Goal: Task Accomplishment & Management: Manage account settings

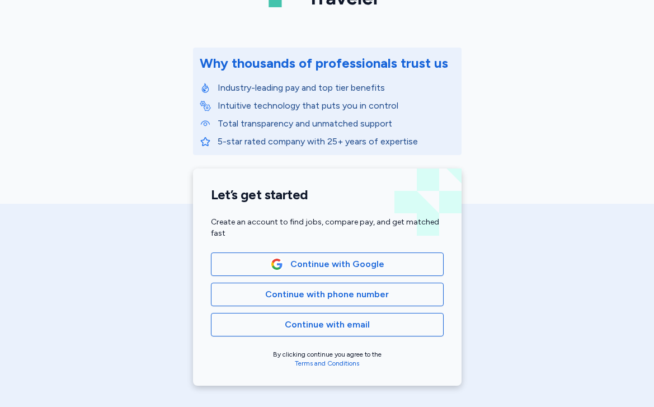
scroll to position [107, 0]
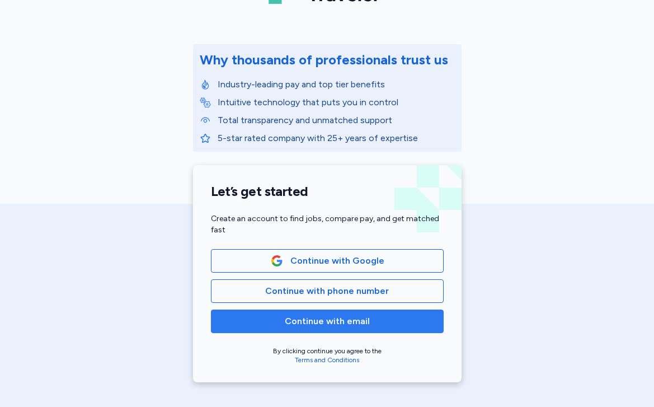
click at [357, 321] on span "Continue with email" at bounding box center [327, 320] width 85 height 13
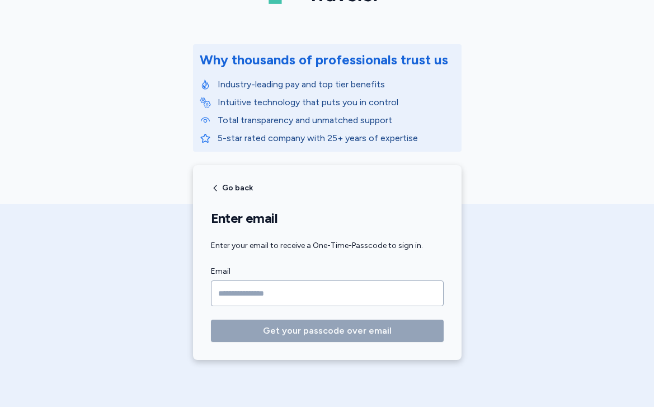
click at [409, 280] on input "Email" at bounding box center [327, 293] width 233 height 26
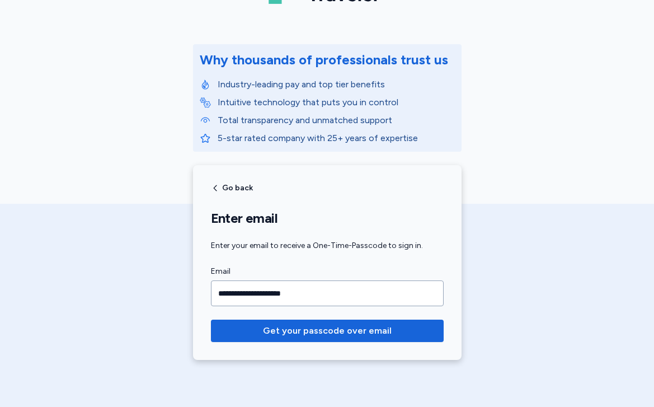
type input "**********"
click at [211, 319] on button "Get your passcode over email" at bounding box center [327, 330] width 233 height 22
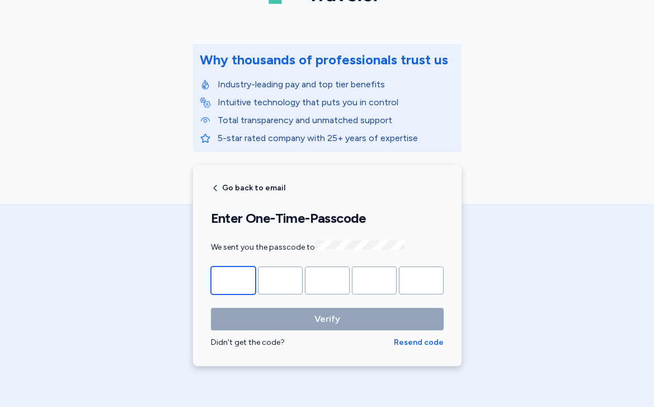
type input "*"
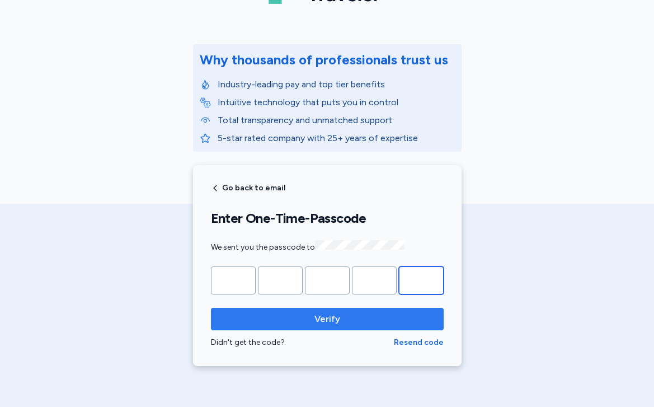
type input "*"
click at [313, 319] on span "Verify" at bounding box center [327, 318] width 215 height 13
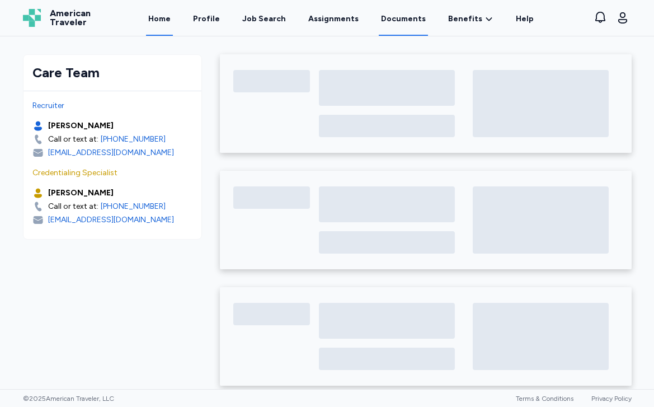
click at [390, 18] on link "Documents" at bounding box center [403, 18] width 49 height 35
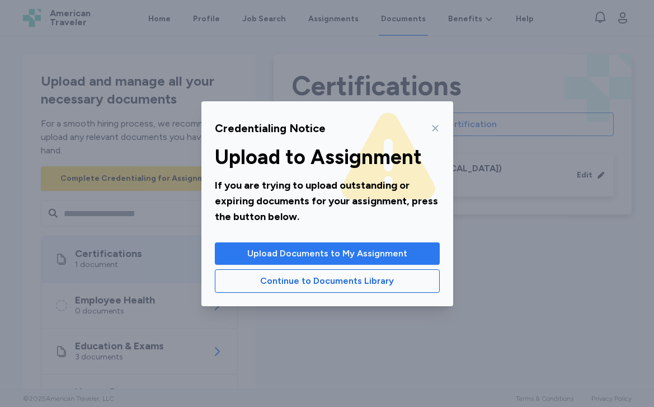
click at [373, 257] on span "Upload Documents to My Assignment" at bounding box center [327, 253] width 160 height 13
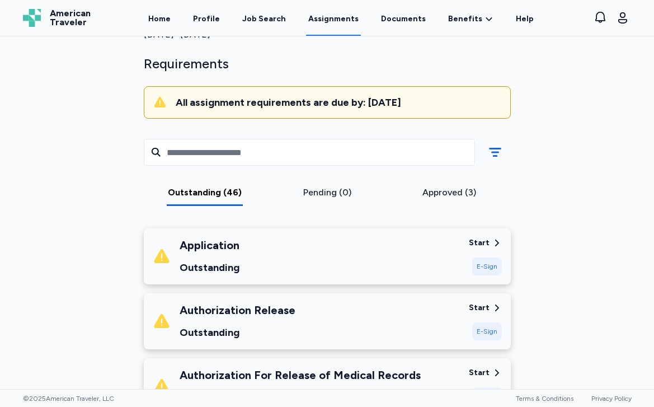
scroll to position [69, 0]
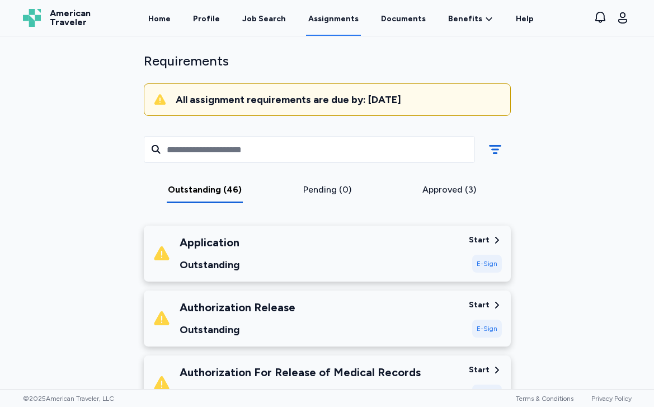
click at [478, 241] on div "Start" at bounding box center [479, 239] width 21 height 11
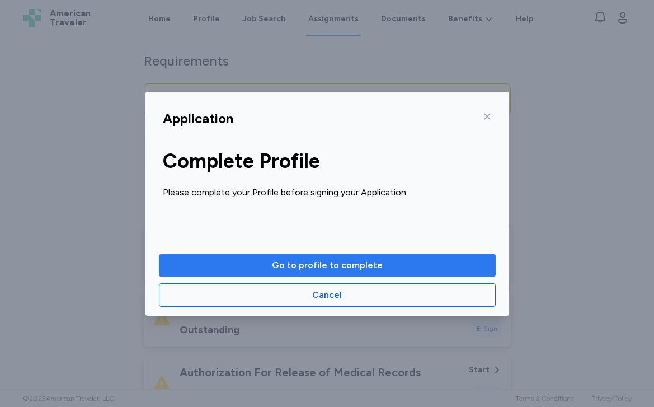
click at [394, 263] on span "Go to profile to complete" at bounding box center [327, 264] width 319 height 13
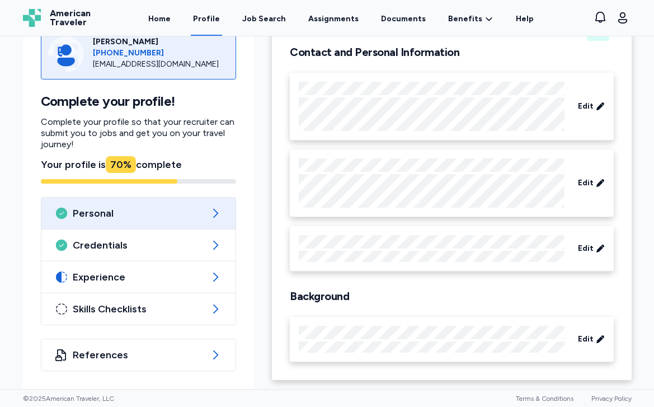
scroll to position [80, 0]
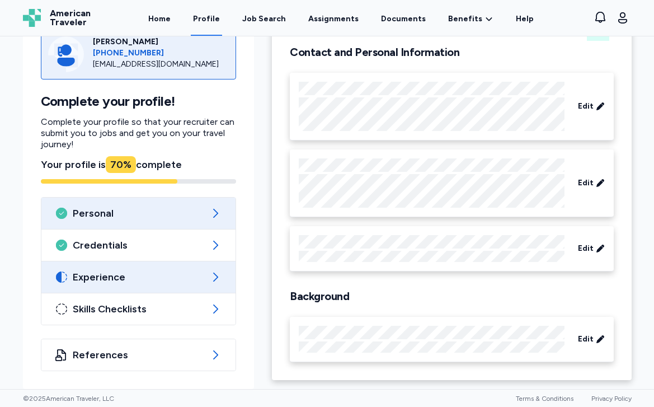
click at [189, 272] on span "Experience" at bounding box center [139, 276] width 132 height 13
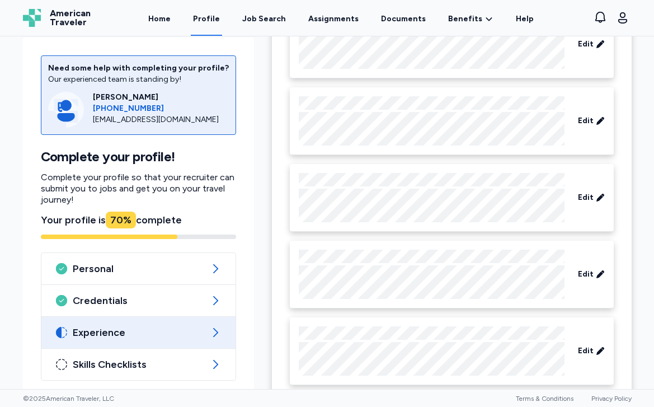
scroll to position [81, 0]
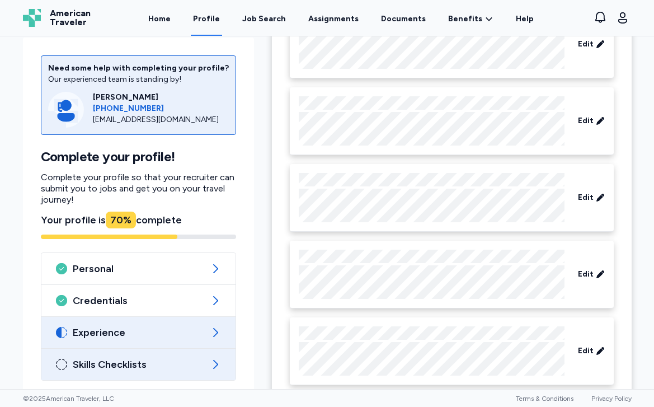
click at [197, 357] on span "Skills Checklists" at bounding box center [139, 363] width 132 height 13
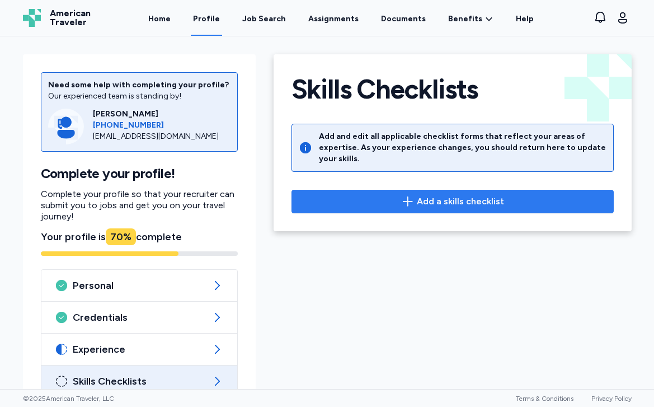
click at [382, 195] on span "Add a skills checklist" at bounding box center [452, 201] width 303 height 13
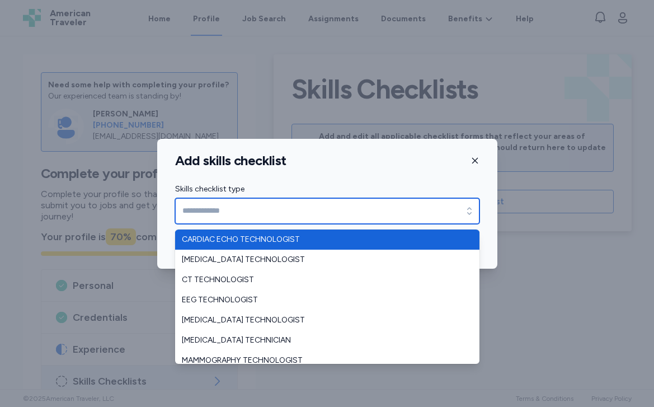
click at [374, 216] on input "Skills checklist type" at bounding box center [327, 211] width 304 height 26
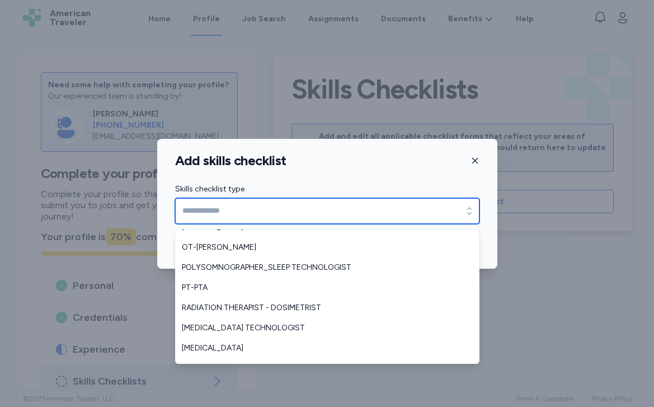
scroll to position [173, 0]
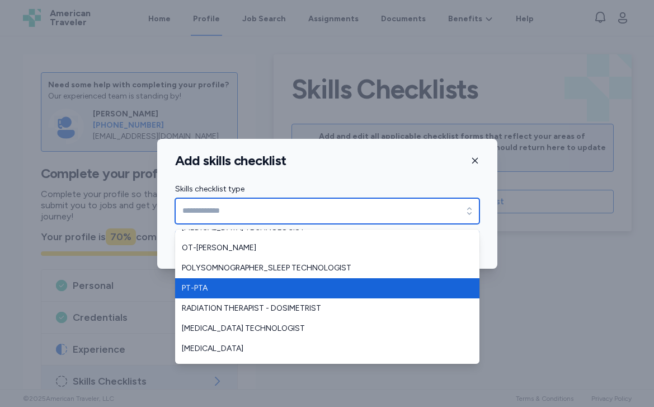
type input "******"
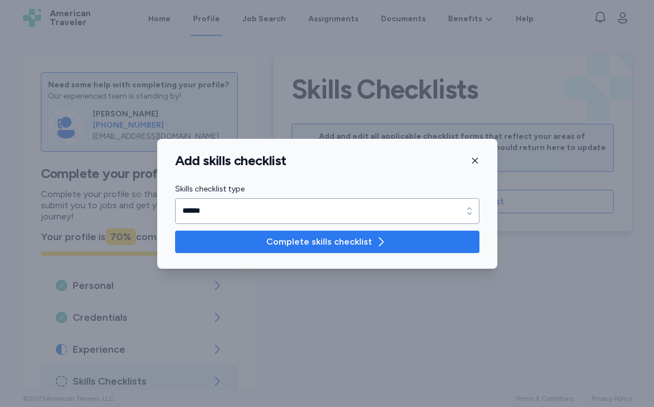
click at [324, 238] on span "Complete skills checklist" at bounding box center [319, 241] width 106 height 13
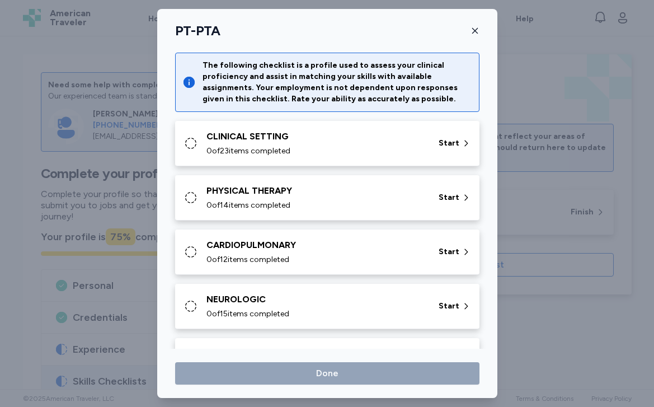
click at [404, 143] on div "CLINICAL SETTING" at bounding box center [315, 136] width 219 height 13
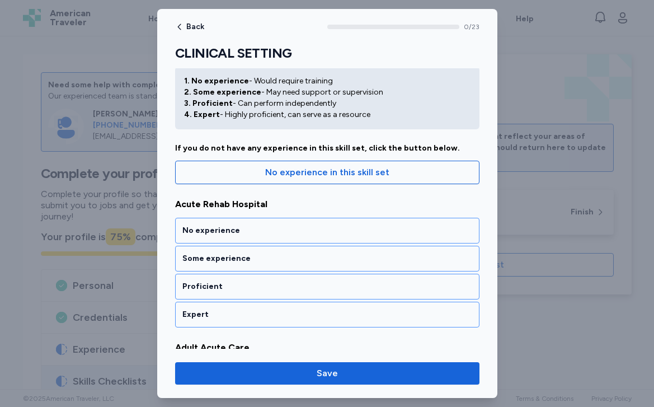
scroll to position [81, 0]
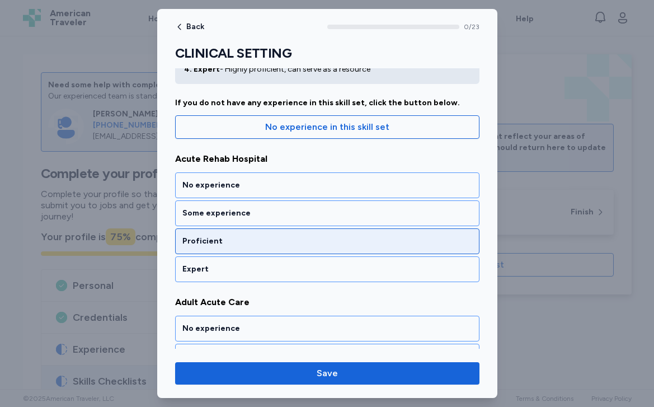
click at [380, 243] on div "Proficient" at bounding box center [327, 241] width 290 height 11
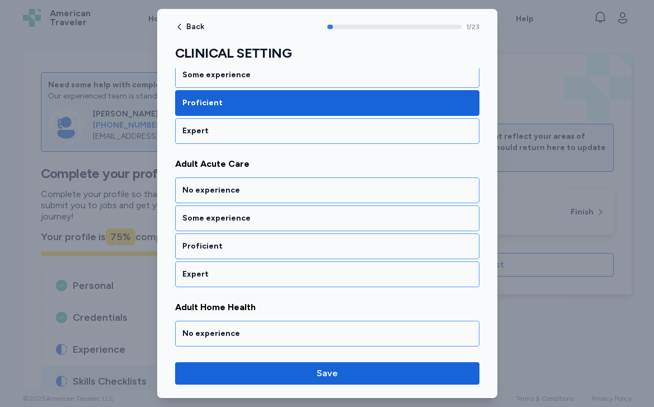
scroll to position [233, 0]
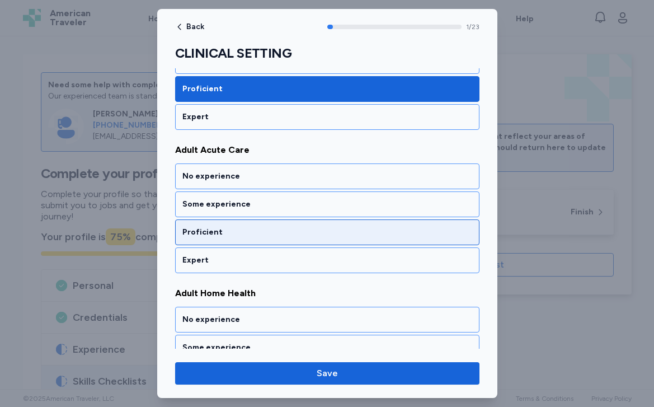
click at [351, 241] on div "Proficient" at bounding box center [327, 232] width 304 height 26
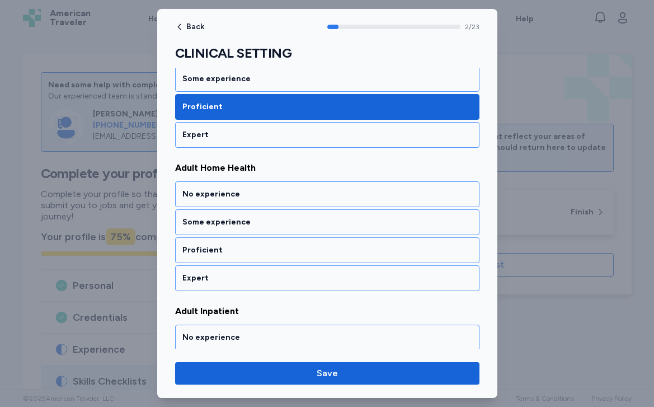
scroll to position [376, 0]
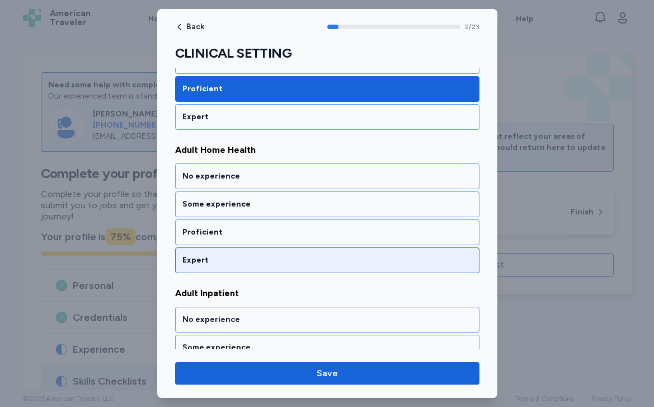
click at [345, 255] on div "Expert" at bounding box center [327, 260] width 290 height 11
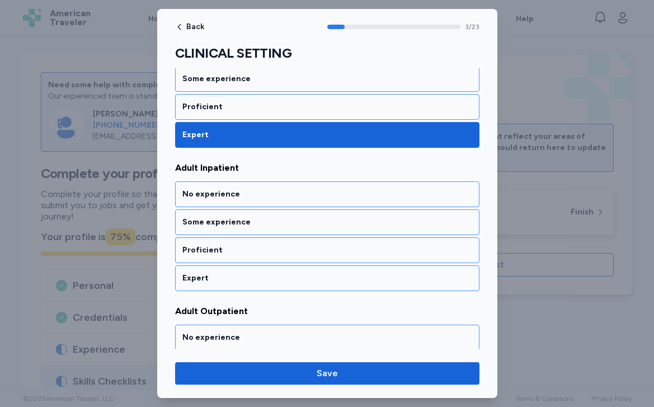
scroll to position [519, 0]
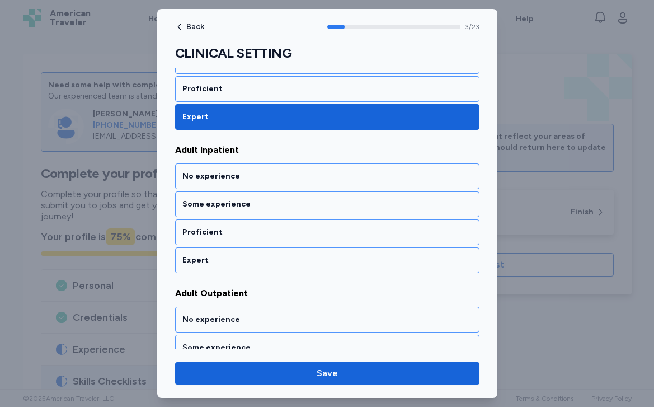
click at [345, 255] on div "Expert" at bounding box center [327, 260] width 290 height 11
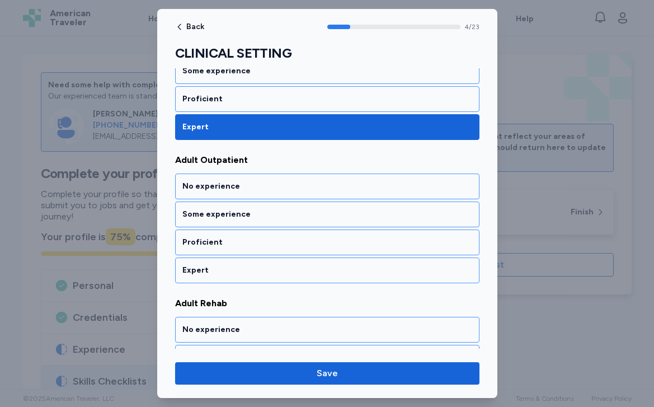
scroll to position [662, 0]
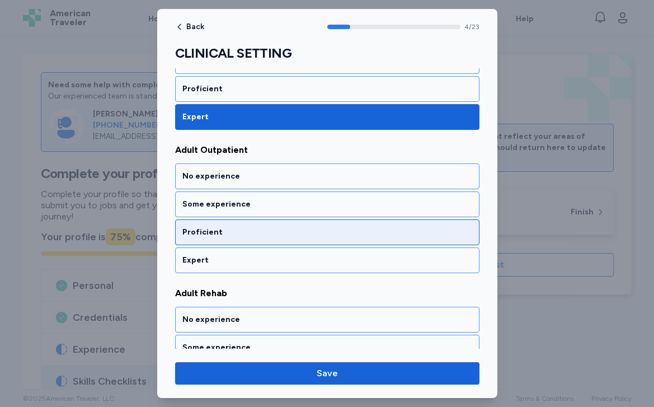
click at [340, 220] on div "Proficient" at bounding box center [327, 232] width 304 height 26
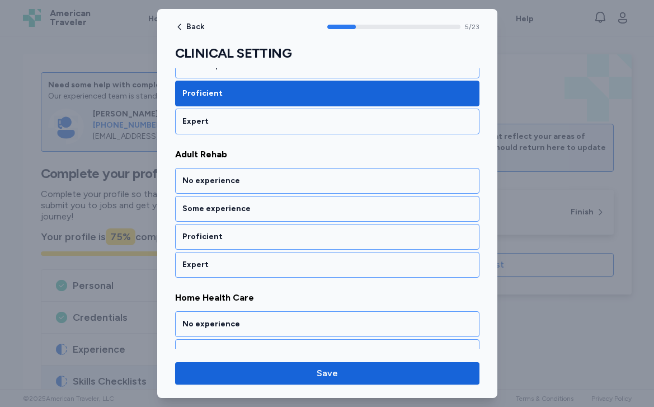
scroll to position [806, 0]
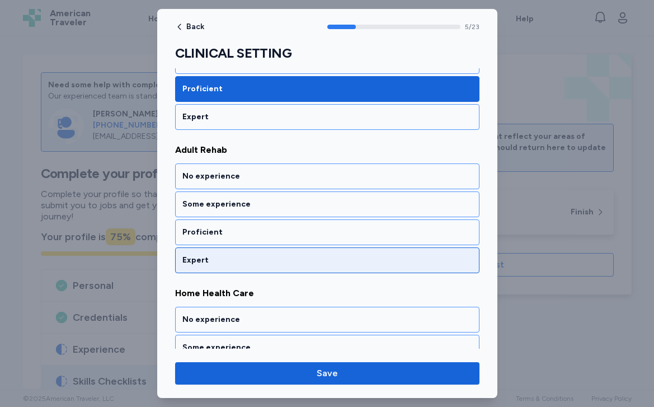
click at [333, 255] on div "Expert" at bounding box center [327, 260] width 290 height 11
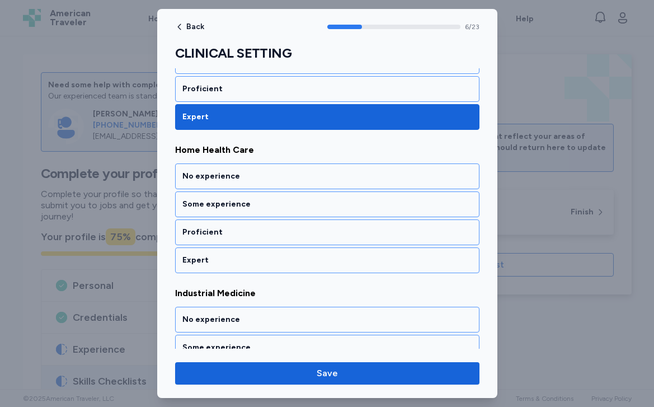
click at [333, 255] on div "Expert" at bounding box center [327, 260] width 290 height 11
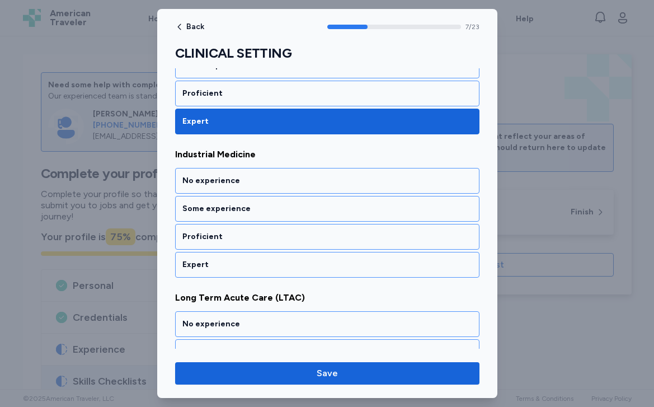
scroll to position [1092, 0]
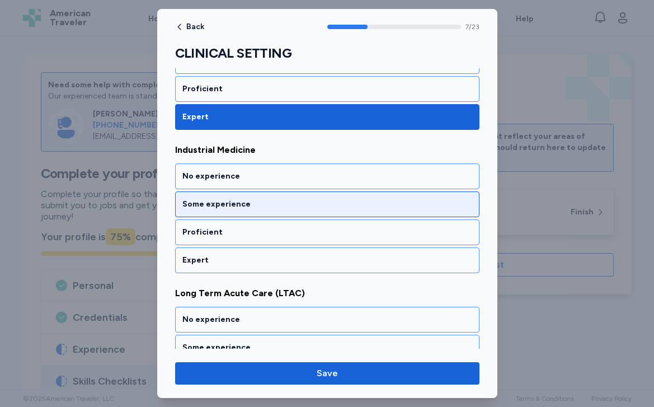
click at [328, 211] on div "Some experience" at bounding box center [327, 204] width 304 height 26
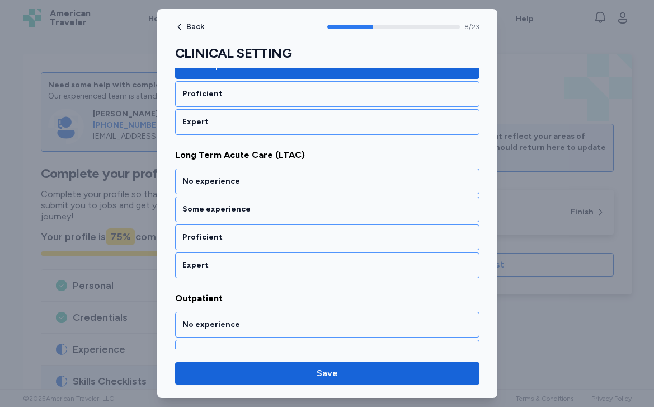
scroll to position [1235, 0]
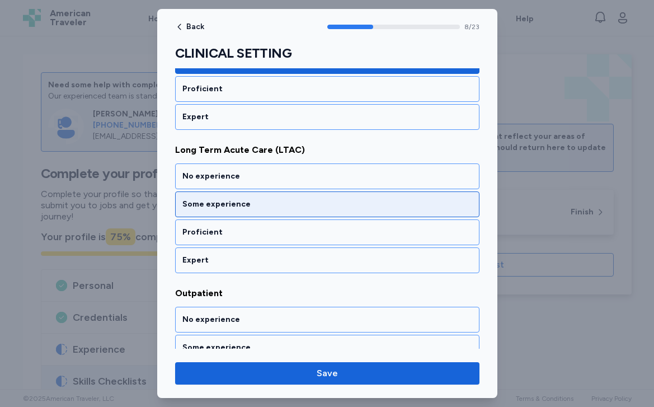
click at [317, 211] on div "Some experience" at bounding box center [327, 204] width 304 height 26
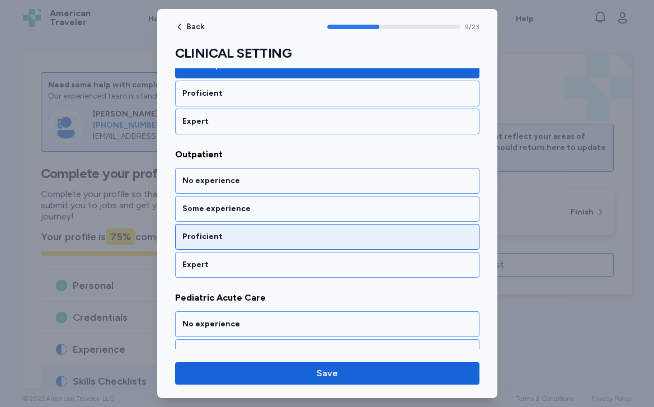
scroll to position [1378, 0]
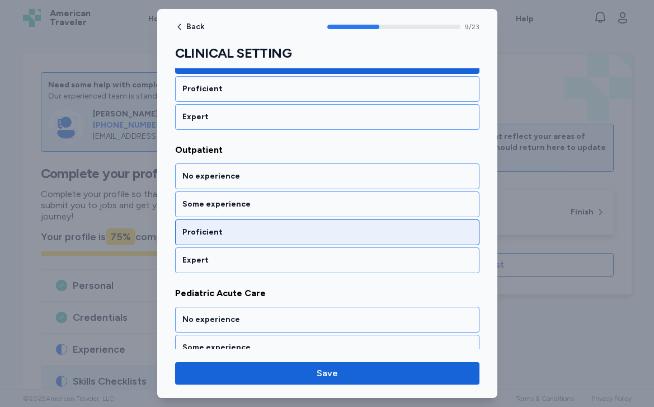
click at [312, 235] on div "Proficient" at bounding box center [327, 232] width 290 height 11
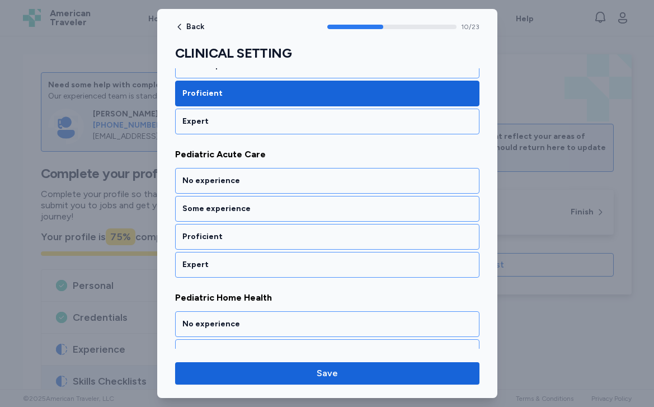
scroll to position [1522, 0]
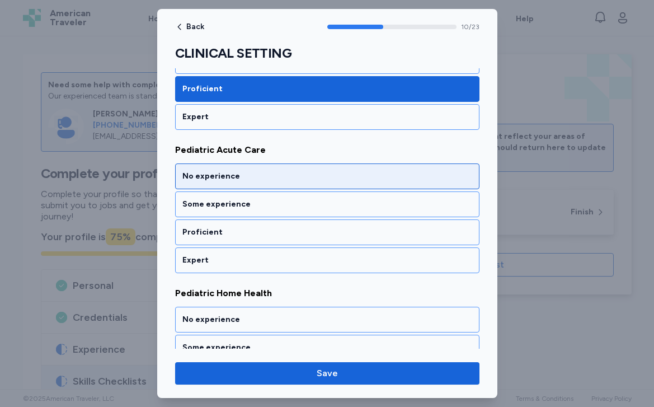
click at [312, 171] on div "No experience" at bounding box center [327, 176] width 290 height 11
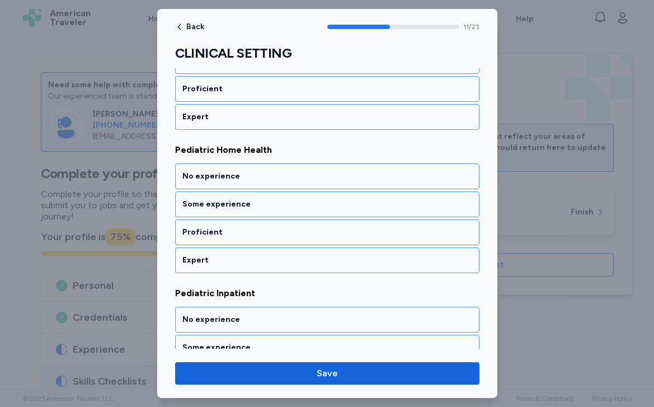
click at [312, 171] on div "No experience" at bounding box center [327, 176] width 290 height 11
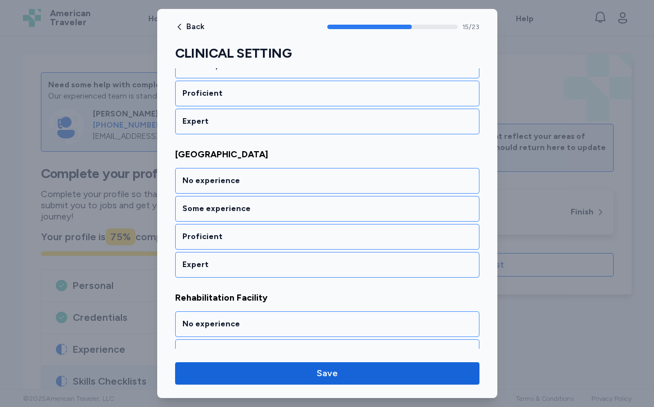
scroll to position [2238, 0]
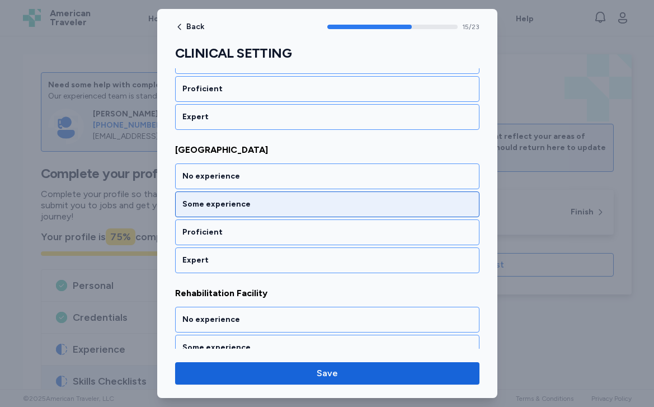
click at [307, 209] on div "Some experience" at bounding box center [327, 204] width 290 height 11
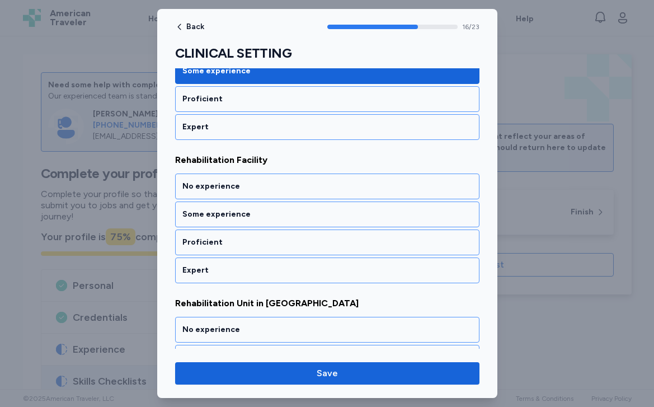
scroll to position [2381, 0]
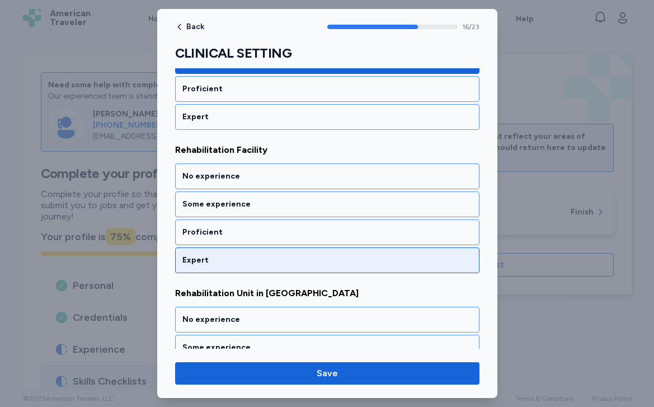
click at [288, 257] on div "Expert" at bounding box center [327, 260] width 290 height 11
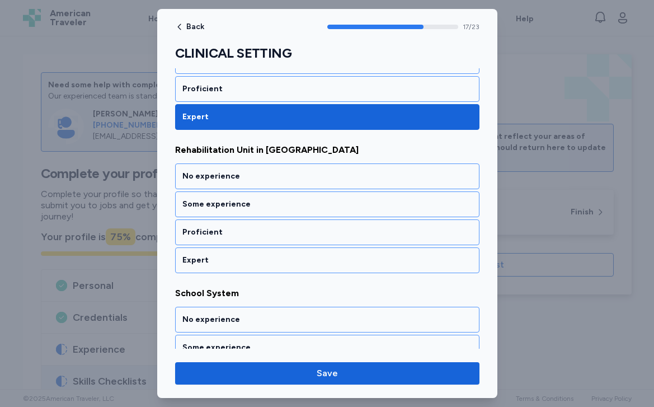
click at [288, 257] on div "Expert" at bounding box center [327, 260] width 290 height 11
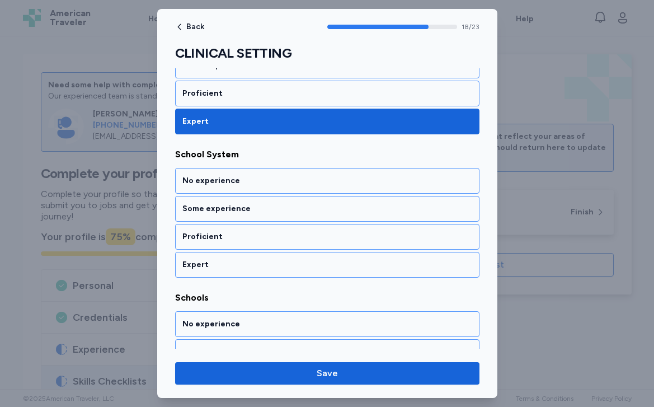
scroll to position [2667, 0]
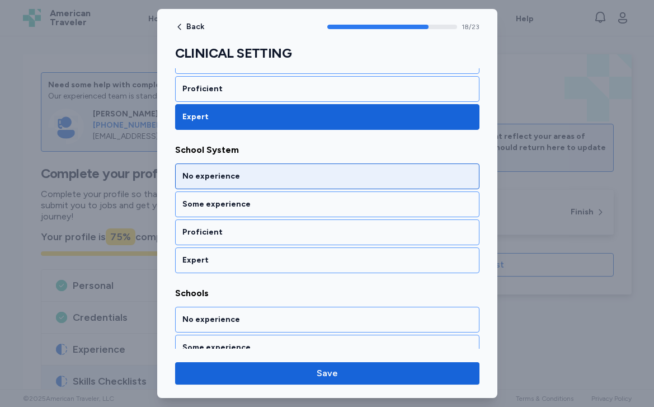
click at [283, 178] on div "No experience" at bounding box center [327, 176] width 290 height 11
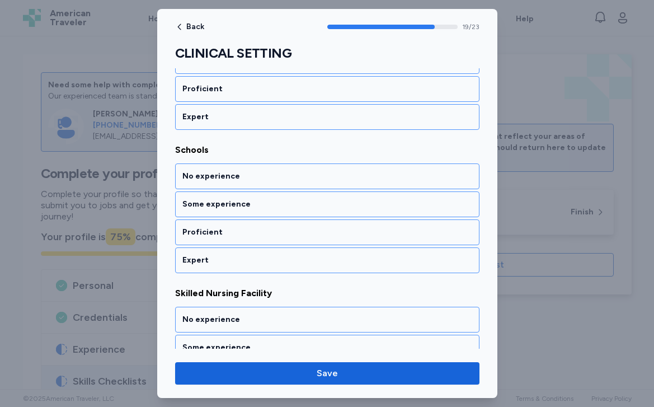
click at [283, 178] on div "No experience" at bounding box center [327, 176] width 290 height 11
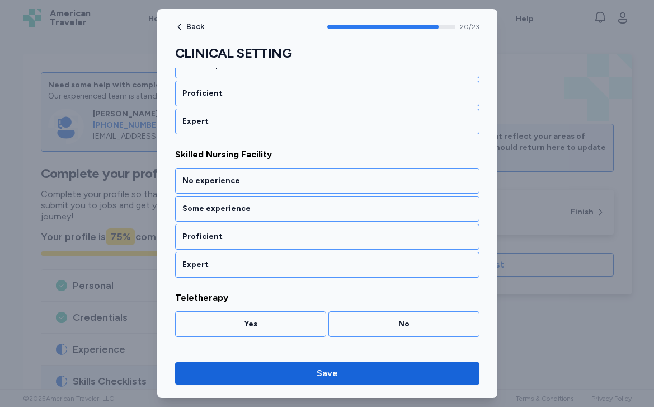
scroll to position [2954, 0]
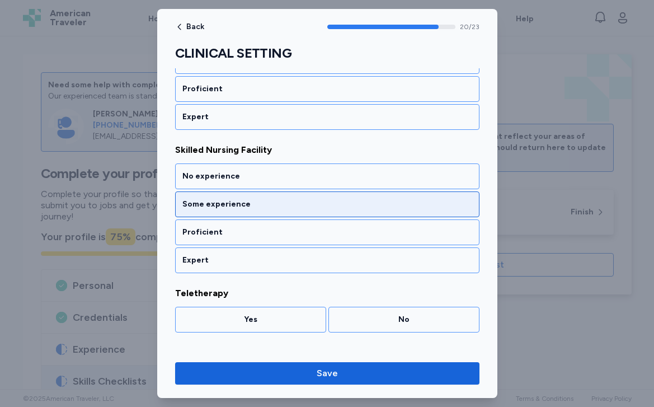
click at [279, 201] on div "Some experience" at bounding box center [327, 204] width 290 height 11
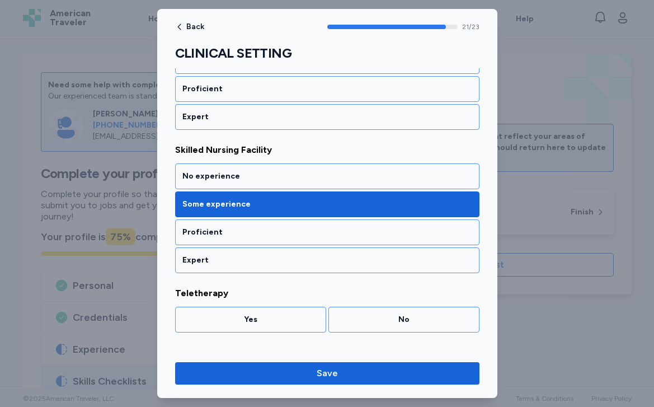
scroll to position [2999, 0]
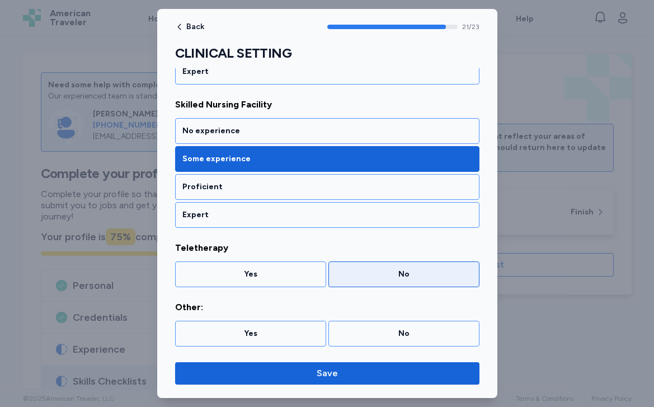
click at [350, 274] on div "No" at bounding box center [404, 274] width 136 height 11
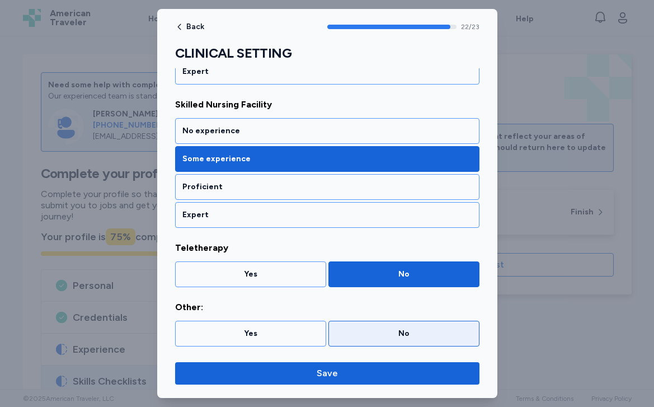
click at [359, 332] on div "No" at bounding box center [404, 333] width 136 height 11
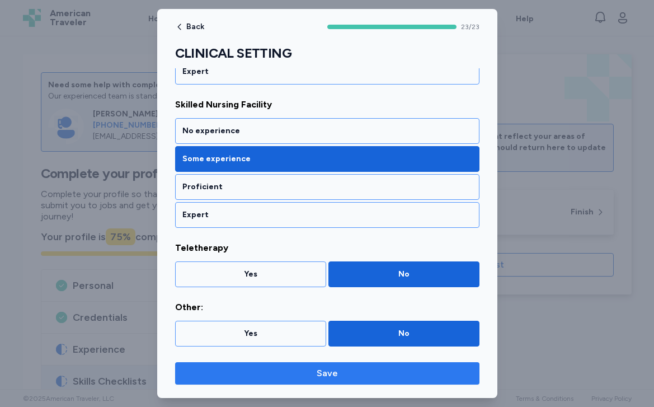
click at [347, 368] on span "Save" at bounding box center [327, 372] width 286 height 13
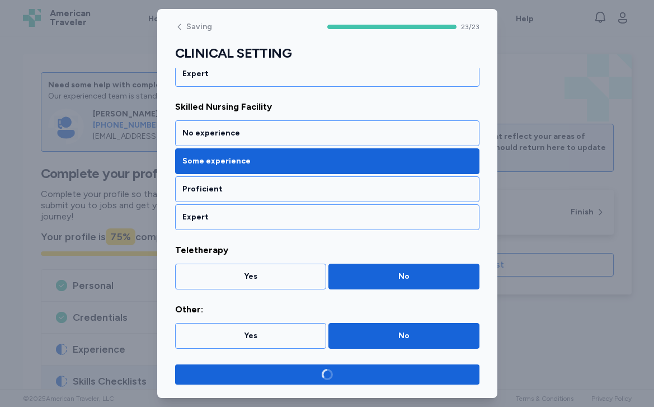
scroll to position [2997, 0]
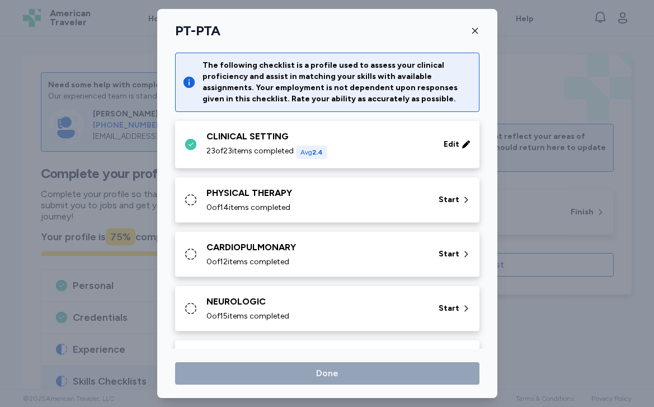
click at [326, 208] on div "0 of 14 items completed" at bounding box center [315, 207] width 219 height 11
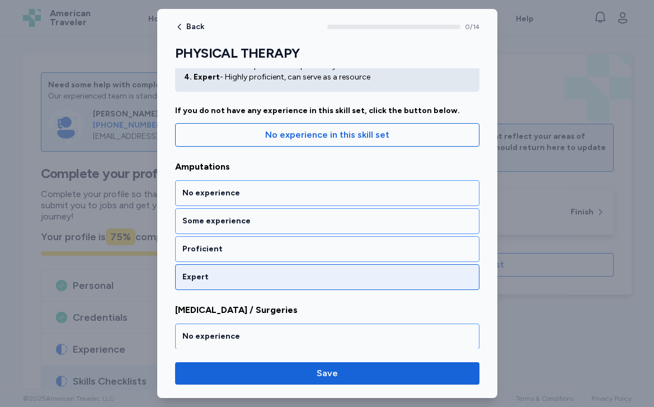
click at [313, 281] on div "Expert" at bounding box center [327, 276] width 290 height 11
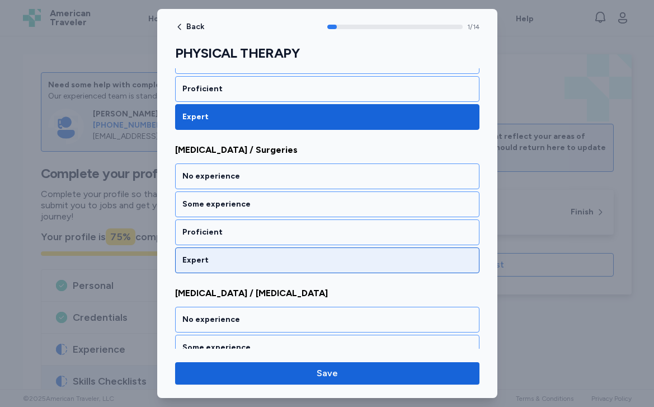
click at [304, 262] on div "Expert" at bounding box center [327, 260] width 290 height 11
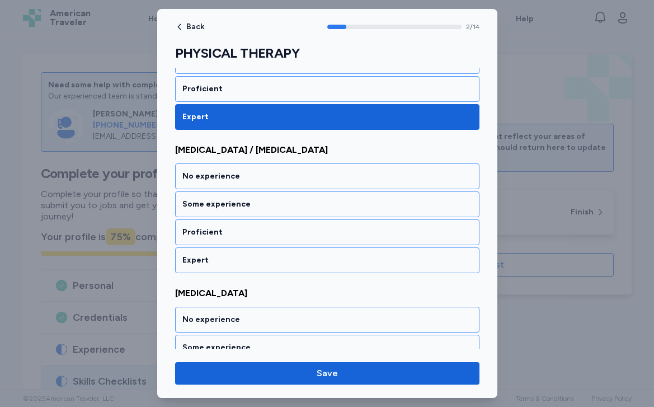
click at [304, 262] on div "Expert" at bounding box center [327, 260] width 290 height 11
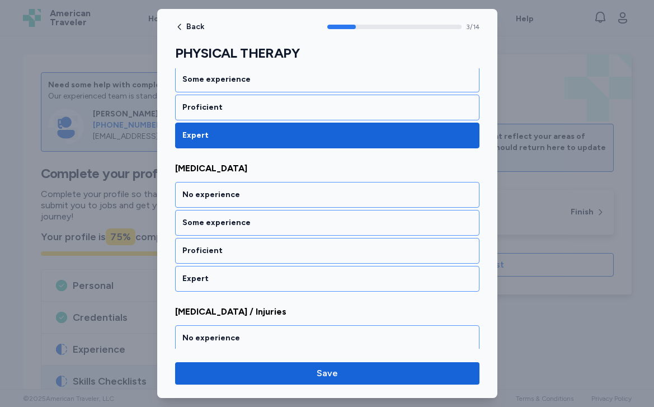
scroll to position [519, 0]
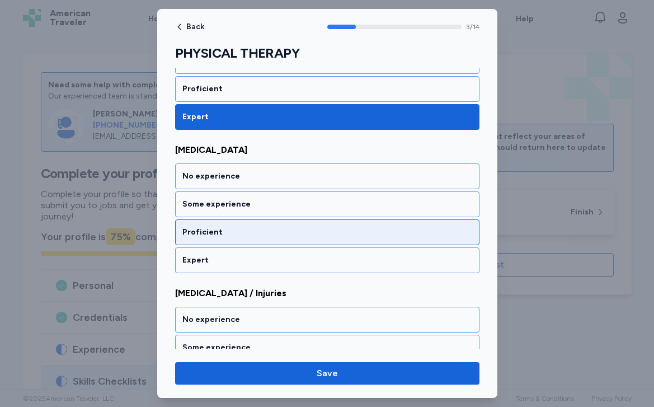
click at [291, 228] on div "Proficient" at bounding box center [327, 232] width 290 height 11
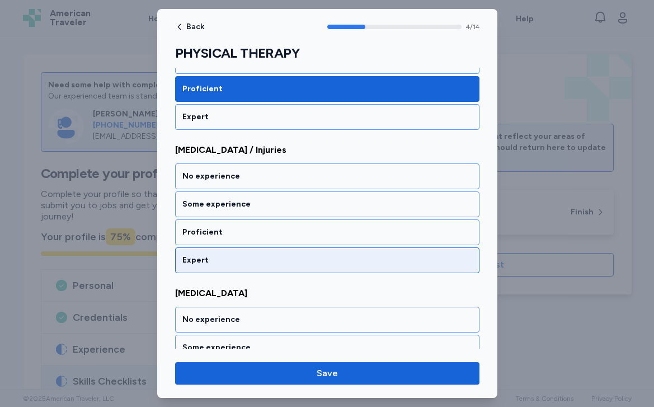
click at [286, 261] on div "Expert" at bounding box center [327, 260] width 290 height 11
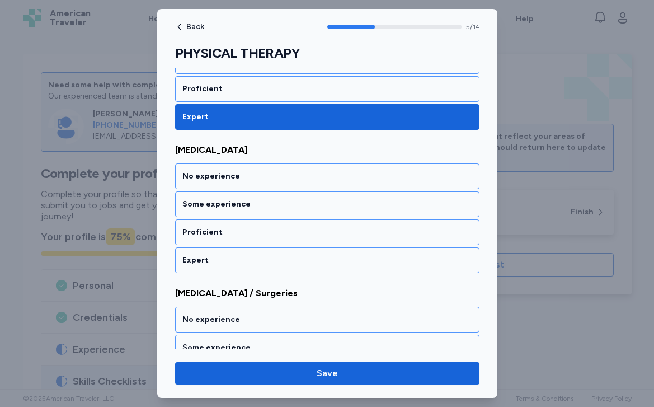
click at [286, 261] on div "Expert" at bounding box center [327, 260] width 290 height 11
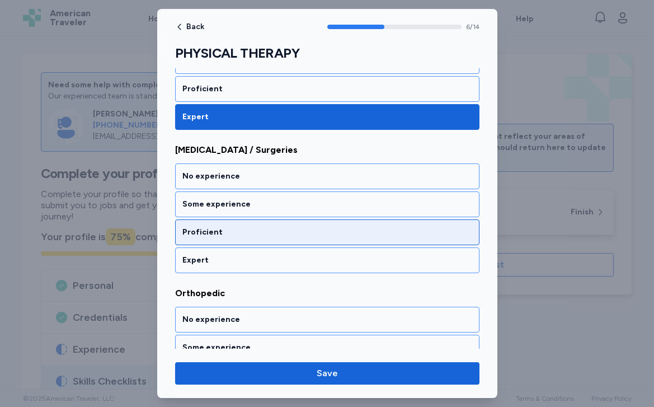
click at [279, 238] on div "Proficient" at bounding box center [327, 232] width 304 height 26
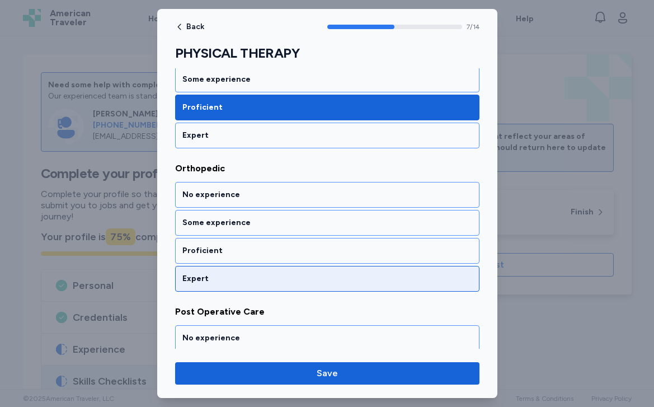
scroll to position [1092, 0]
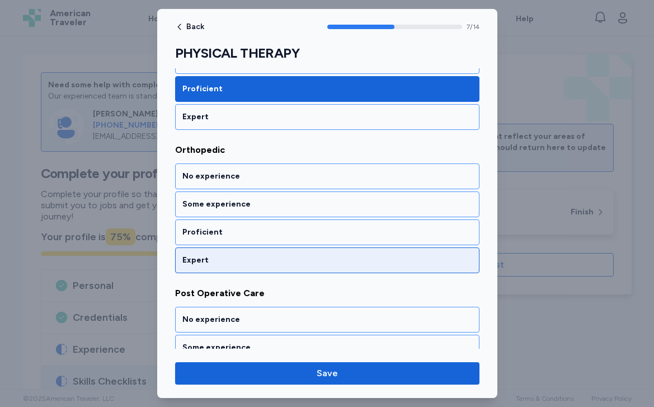
click at [275, 261] on div "Expert" at bounding box center [327, 260] width 290 height 11
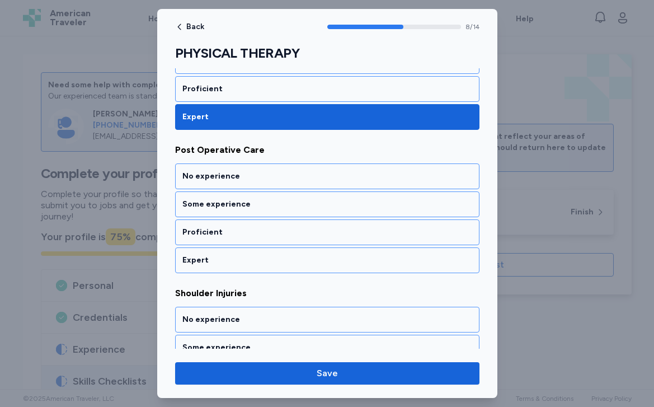
click at [275, 261] on div "Expert" at bounding box center [327, 260] width 290 height 11
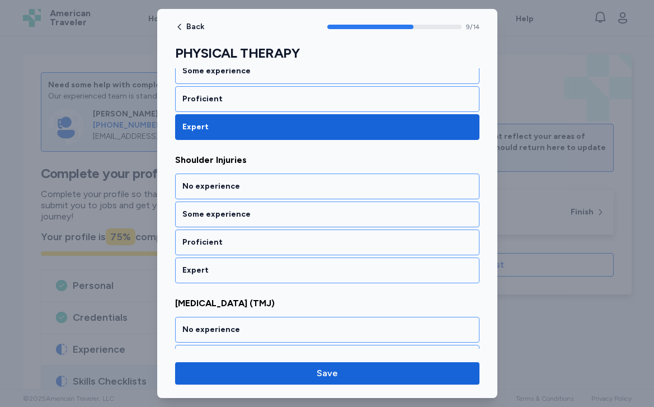
scroll to position [1378, 0]
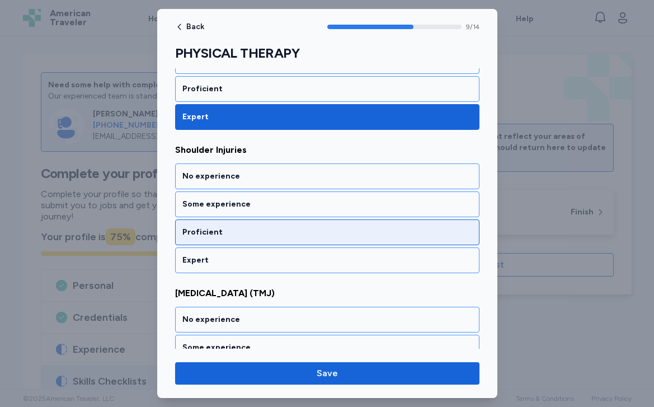
click at [270, 240] on div "Proficient" at bounding box center [327, 232] width 304 height 26
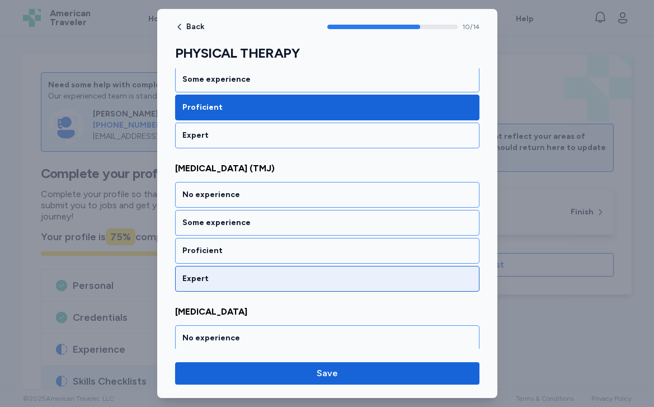
scroll to position [1522, 0]
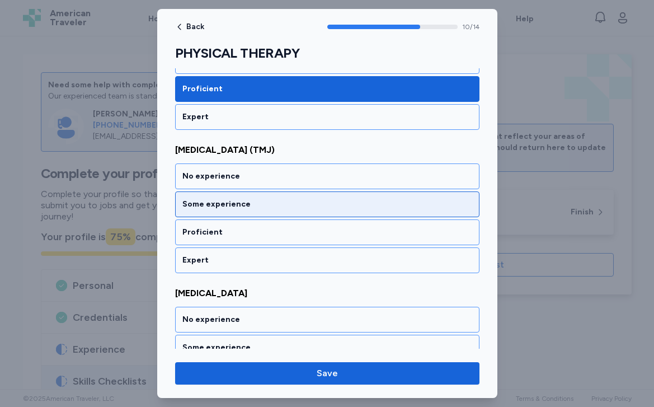
click at [267, 213] on div "Some experience" at bounding box center [327, 204] width 304 height 26
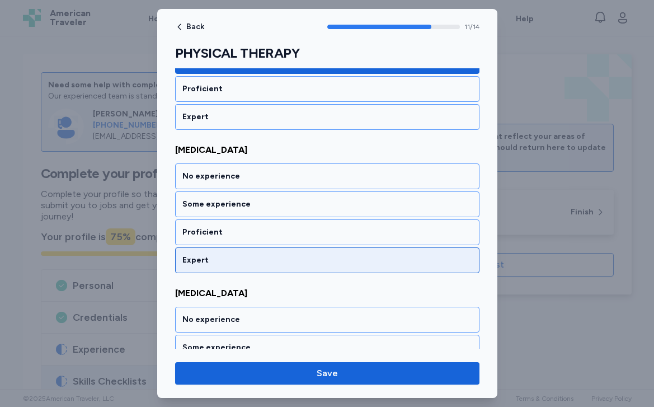
click at [259, 266] on div "Expert" at bounding box center [327, 260] width 304 height 26
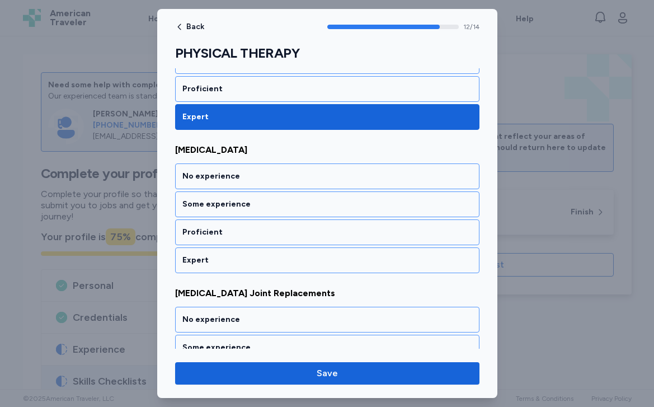
click at [259, 266] on div "Expert" at bounding box center [327, 260] width 304 height 26
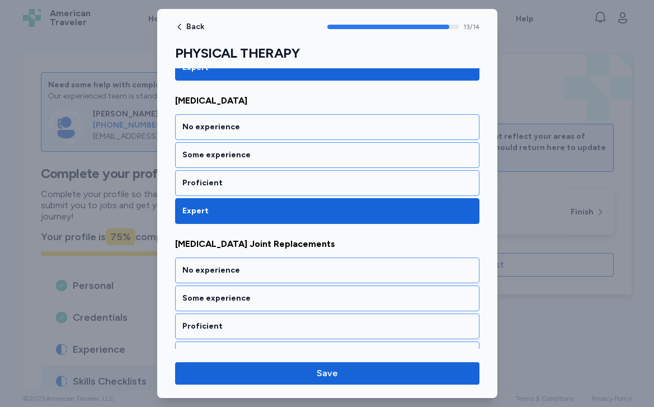
scroll to position [1878, 0]
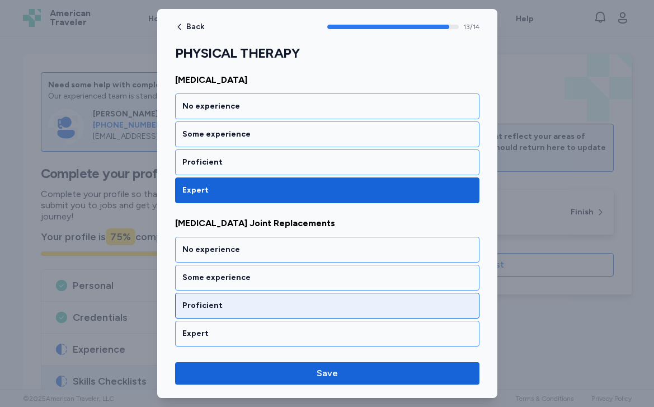
click at [253, 294] on div "Proficient" at bounding box center [327, 306] width 304 height 26
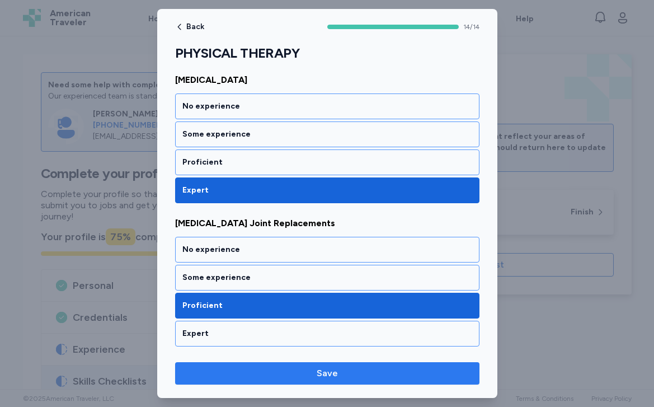
click at [294, 370] on span "Save" at bounding box center [327, 372] width 286 height 13
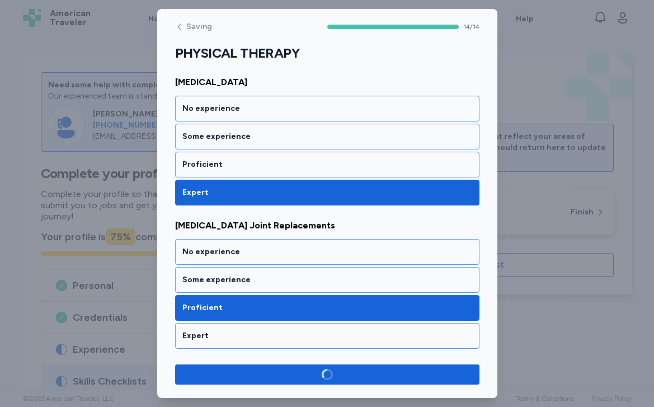
scroll to position [1876, 0]
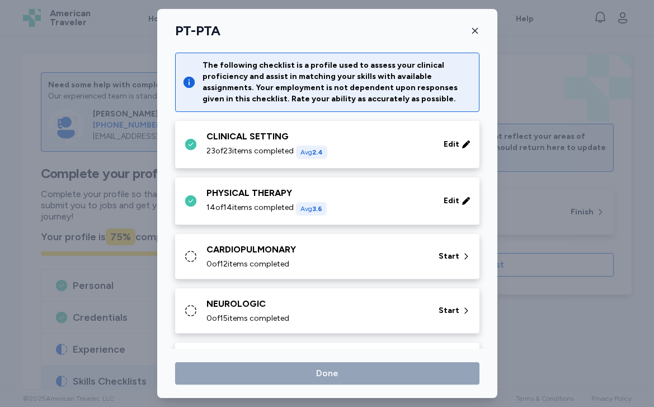
click at [349, 256] on div "CARDIOPULMONARY" at bounding box center [315, 249] width 219 height 13
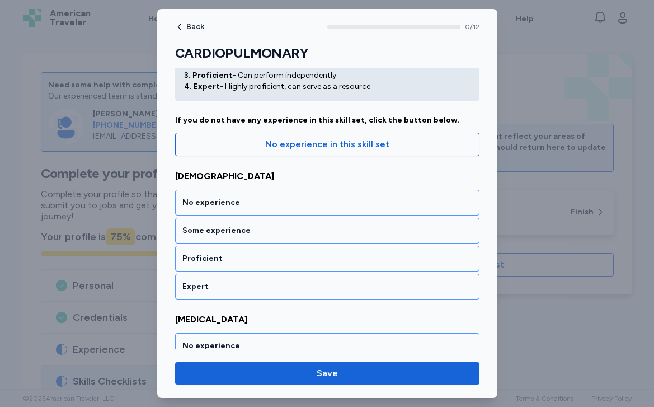
scroll to position [75, 0]
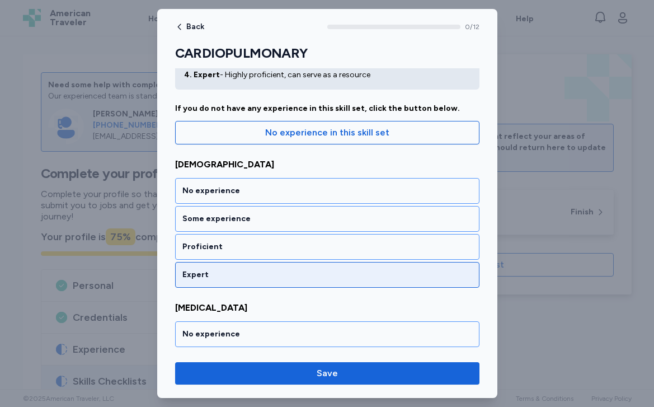
click at [339, 273] on div "Expert" at bounding box center [327, 274] width 290 height 11
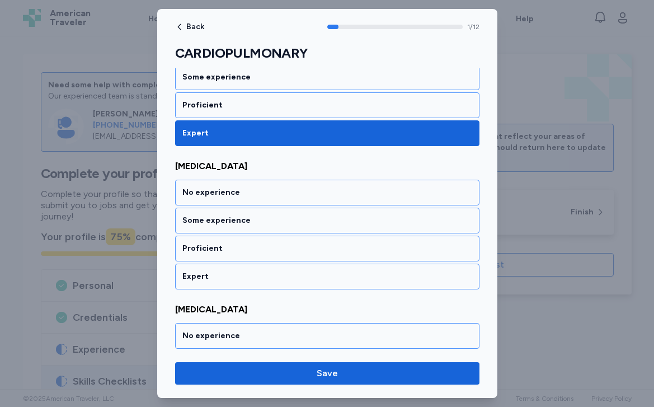
scroll to position [233, 0]
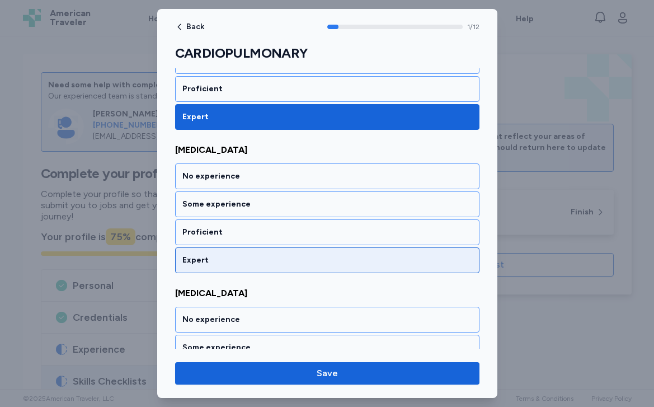
click at [332, 256] on div "Expert" at bounding box center [327, 260] width 290 height 11
click at [327, 267] on div "Expert" at bounding box center [327, 260] width 304 height 26
click at [325, 267] on div "Expert" at bounding box center [327, 260] width 304 height 26
click at [319, 270] on div "Expert" at bounding box center [327, 260] width 304 height 26
click at [314, 263] on div "Expert" at bounding box center [327, 260] width 290 height 11
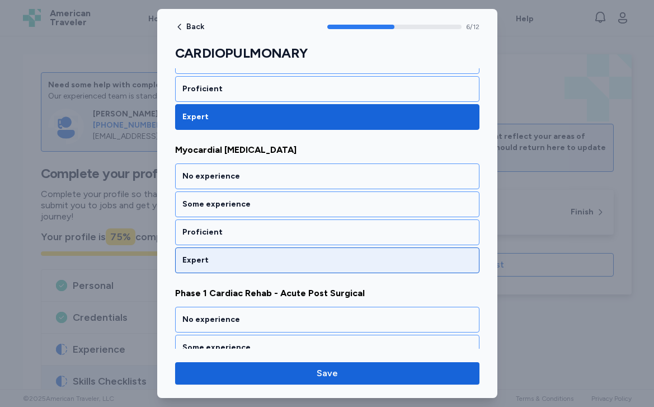
click at [306, 264] on div "Expert" at bounding box center [327, 260] width 290 height 11
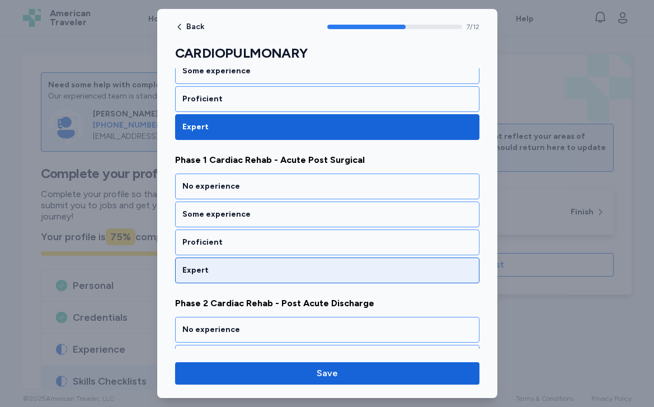
scroll to position [1092, 0]
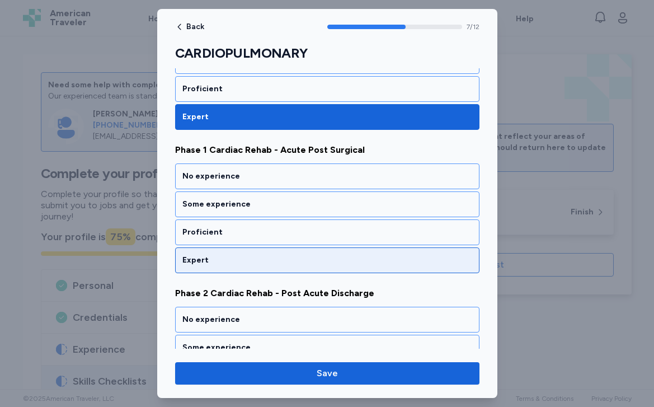
click at [303, 263] on div "Expert" at bounding box center [327, 260] width 290 height 11
click at [300, 260] on div "Expert" at bounding box center [327, 260] width 290 height 11
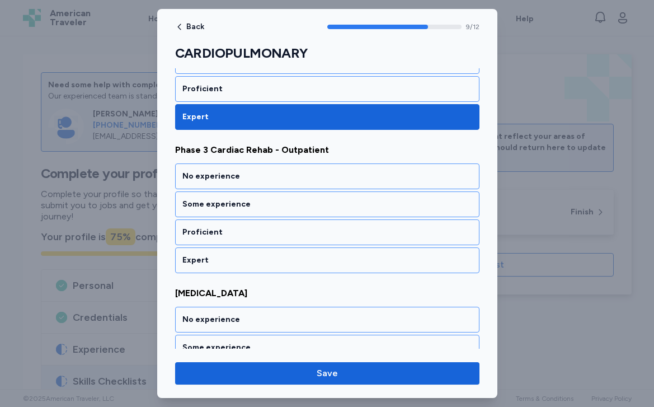
click at [300, 260] on div "Expert" at bounding box center [327, 260] width 290 height 11
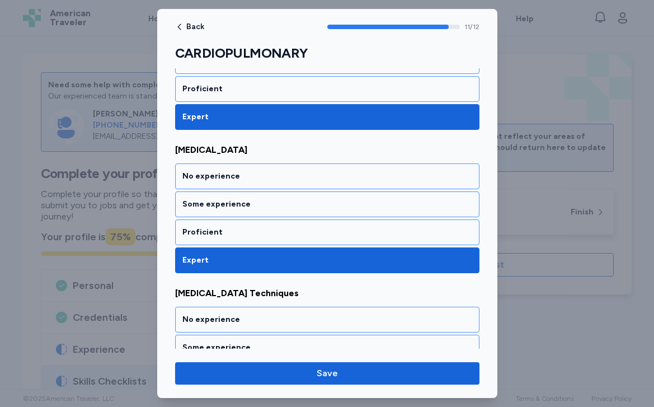
scroll to position [1592, 0]
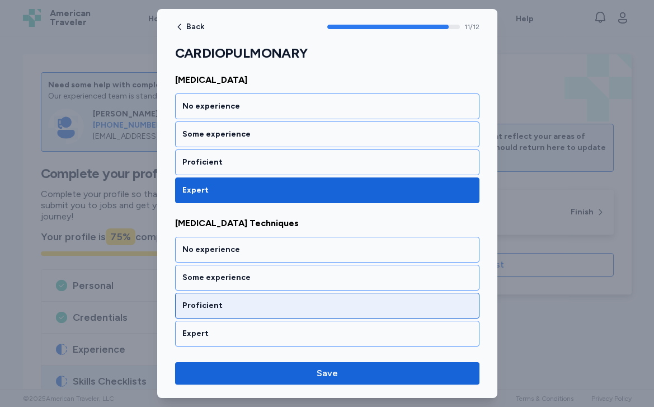
click at [290, 295] on div "Proficient" at bounding box center [327, 306] width 304 height 26
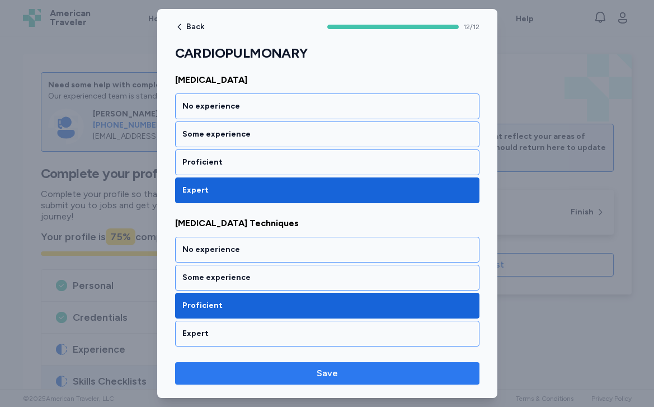
click at [290, 375] on span "Save" at bounding box center [327, 372] width 286 height 13
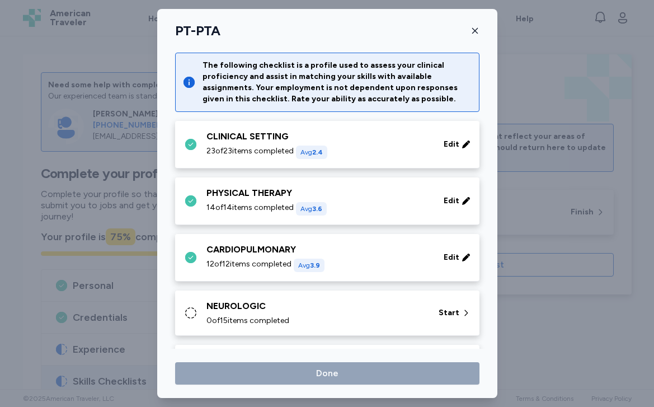
click at [297, 311] on div "NEUROLOGIC" at bounding box center [315, 305] width 219 height 13
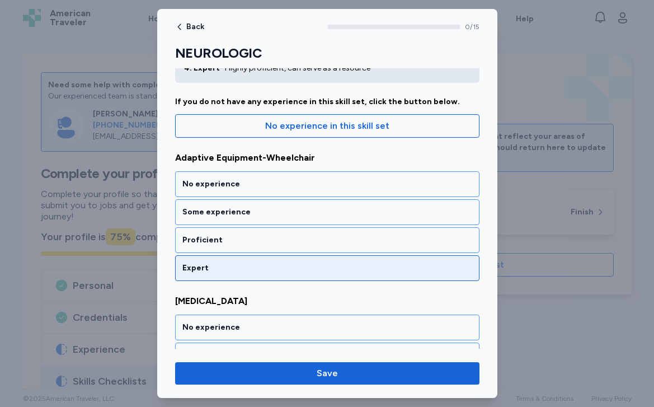
click at [309, 258] on div "Expert" at bounding box center [327, 268] width 304 height 26
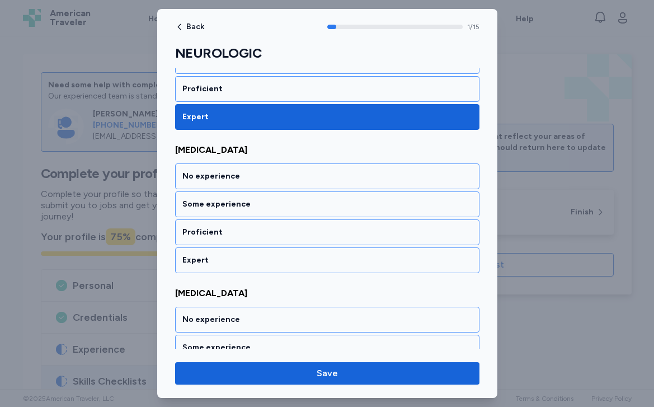
click at [309, 258] on div "Expert" at bounding box center [327, 260] width 290 height 11
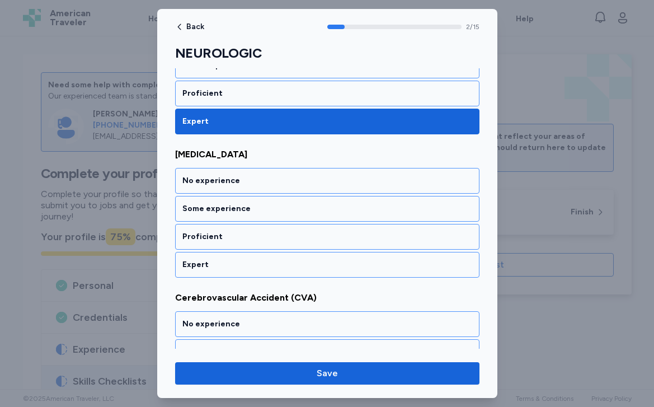
scroll to position [376, 0]
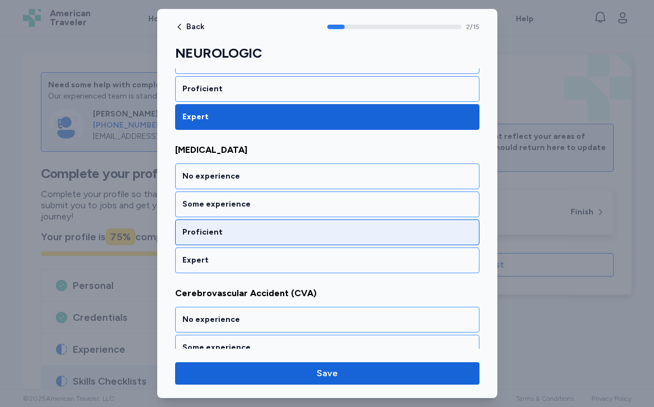
click at [304, 235] on div "Proficient" at bounding box center [327, 232] width 290 height 11
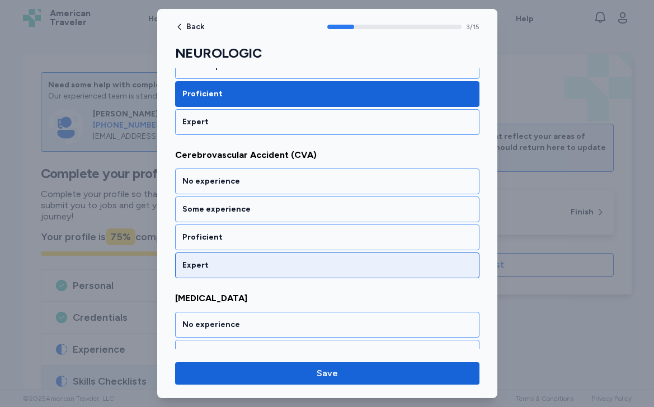
scroll to position [519, 0]
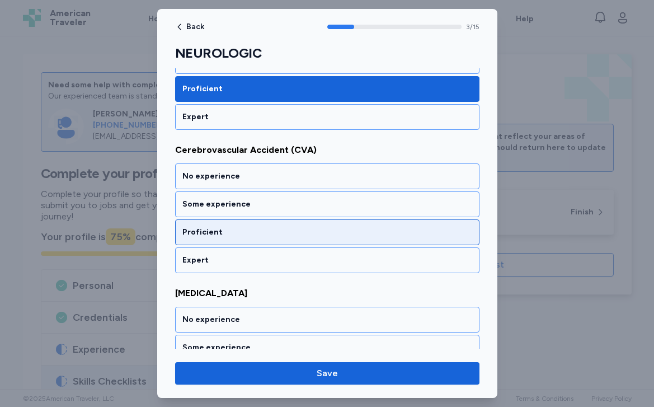
click at [298, 237] on div "Proficient" at bounding box center [327, 232] width 290 height 11
click at [295, 236] on div "Proficient" at bounding box center [327, 232] width 290 height 11
click at [291, 233] on div "Proficient" at bounding box center [327, 232] width 290 height 11
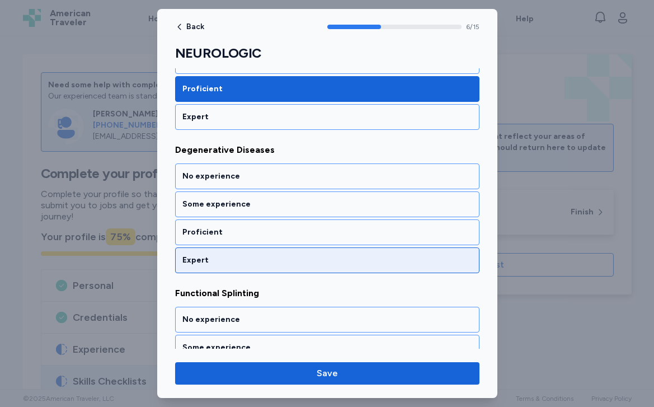
click at [284, 253] on div "Expert" at bounding box center [327, 260] width 304 height 26
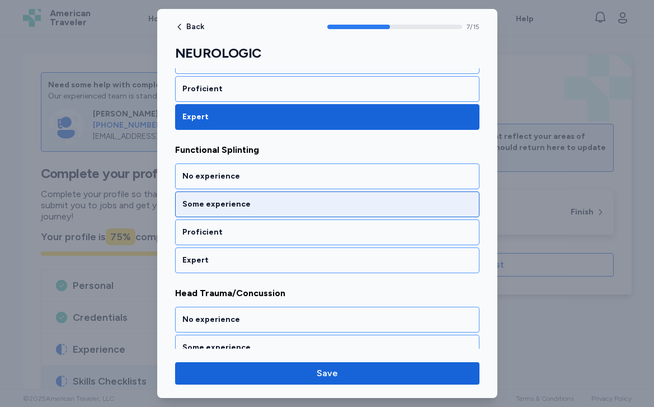
click at [277, 205] on div "Some experience" at bounding box center [327, 204] width 290 height 11
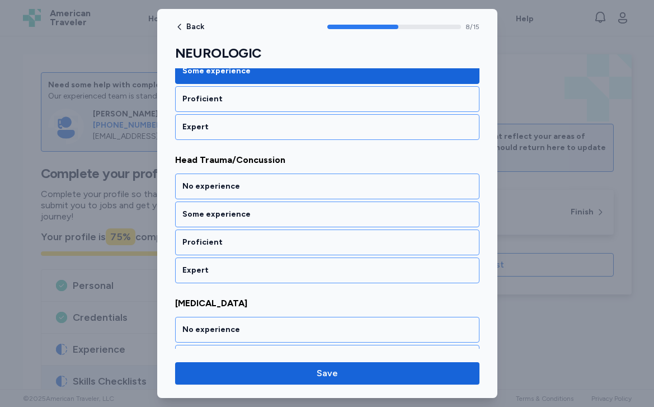
scroll to position [1235, 0]
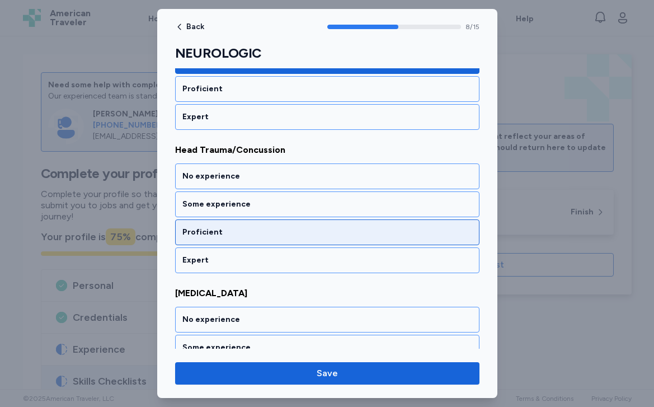
click at [272, 227] on div "Proficient" at bounding box center [327, 232] width 290 height 11
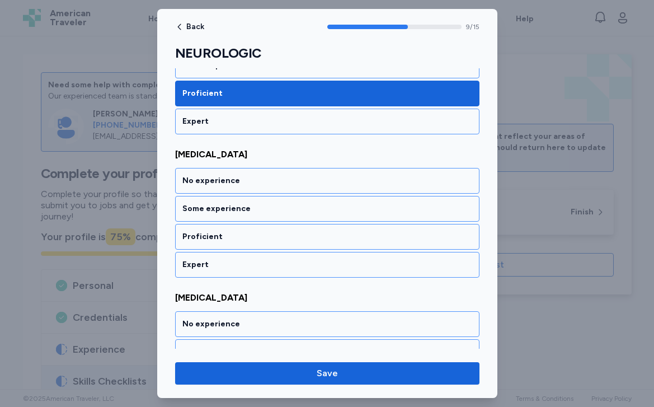
scroll to position [1378, 0]
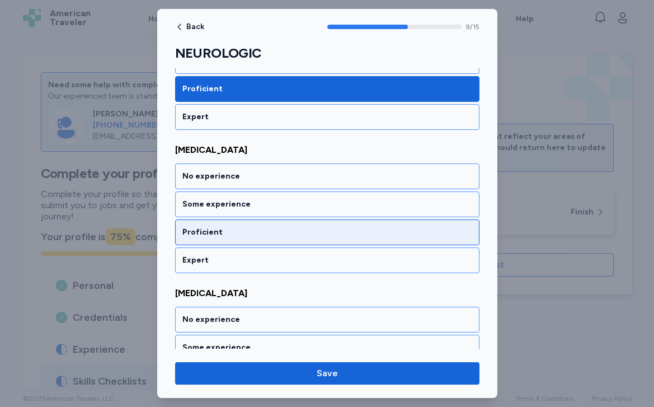
click at [267, 233] on div "Proficient" at bounding box center [327, 232] width 290 height 11
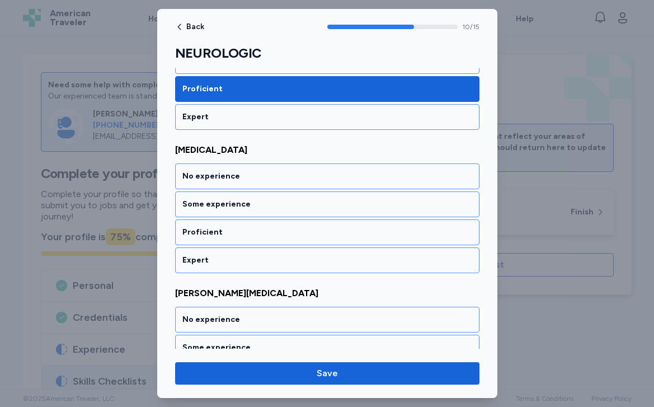
click at [267, 233] on div "Proficient" at bounding box center [327, 232] width 290 height 11
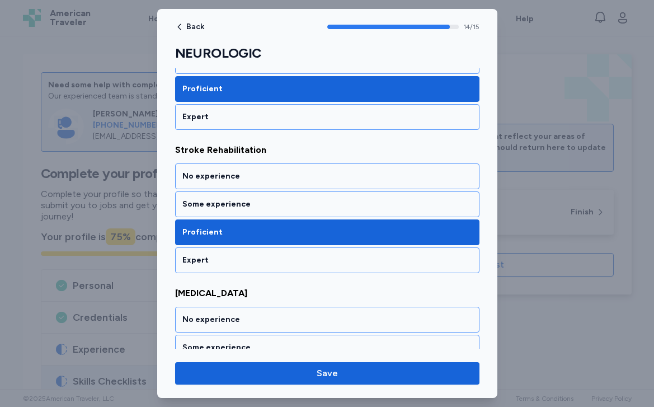
scroll to position [2021, 0]
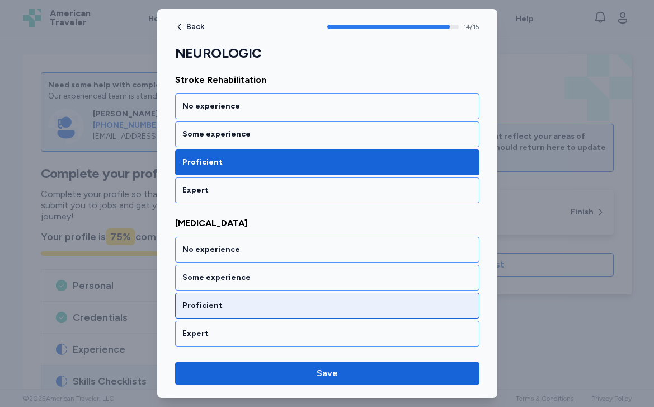
click at [252, 312] on div "Proficient" at bounding box center [327, 306] width 304 height 26
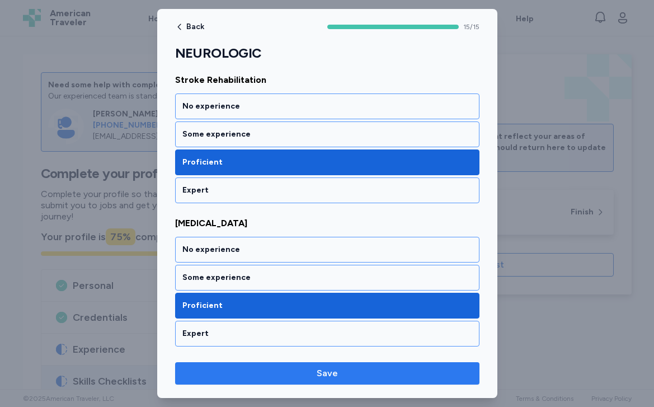
click at [265, 368] on span "Save" at bounding box center [327, 372] width 286 height 13
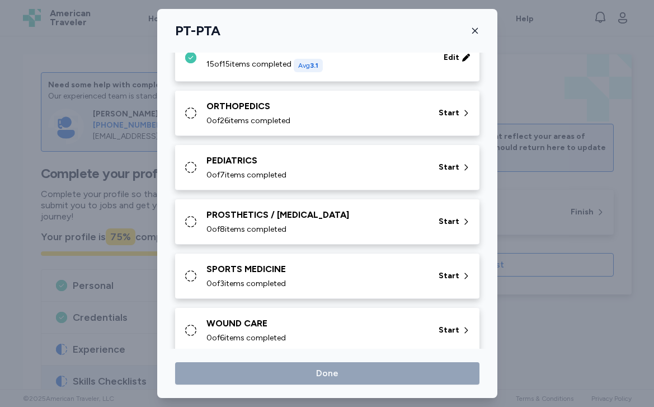
scroll to position [224, 0]
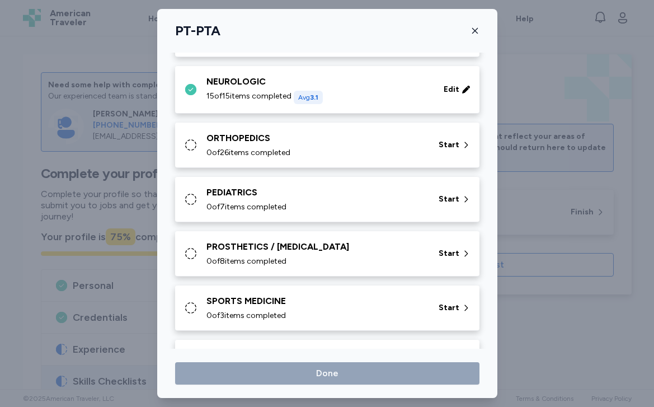
click at [332, 144] on div "ORTHOPEDICS" at bounding box center [315, 137] width 219 height 13
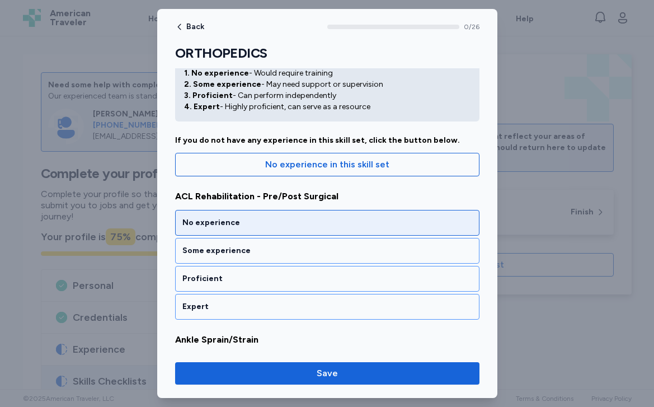
scroll to position [65, 0]
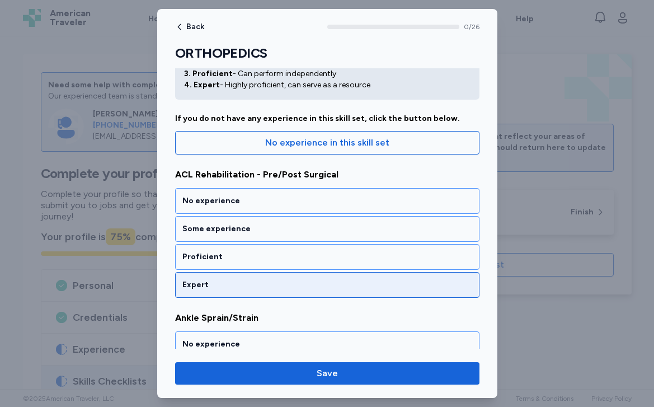
click at [298, 288] on div "Expert" at bounding box center [327, 284] width 290 height 11
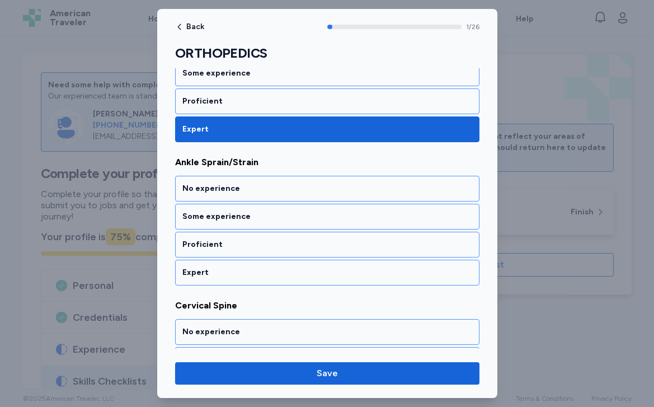
scroll to position [233, 0]
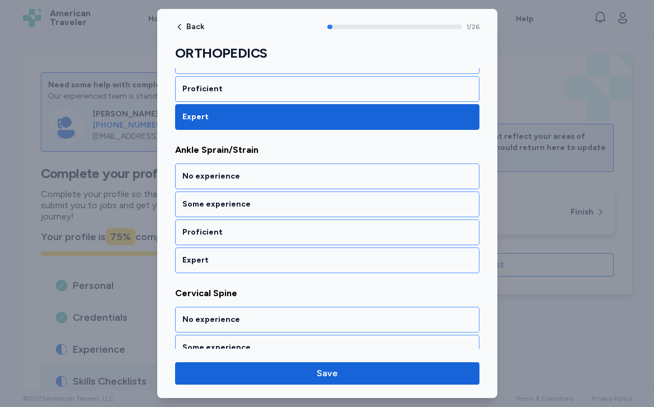
click at [298, 288] on span "Cervical Spine" at bounding box center [327, 292] width 304 height 13
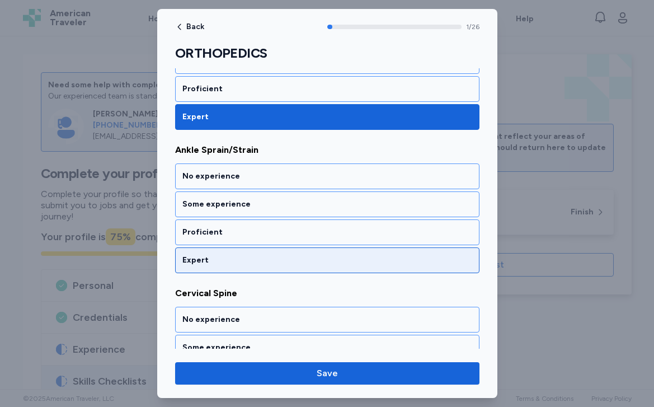
click at [285, 261] on div "Expert" at bounding box center [327, 260] width 290 height 11
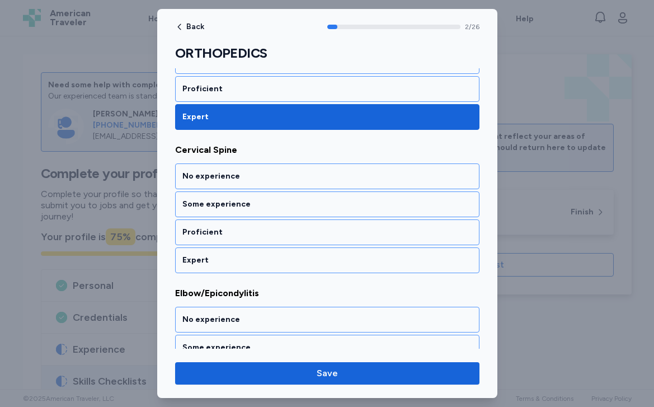
click at [285, 261] on div "Expert" at bounding box center [327, 260] width 290 height 11
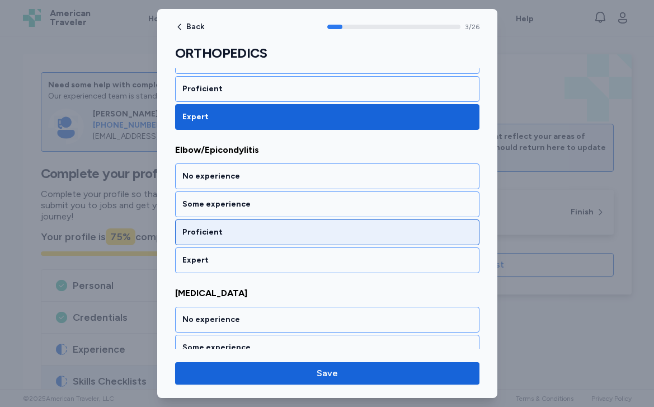
click at [282, 239] on div "Proficient" at bounding box center [327, 232] width 304 height 26
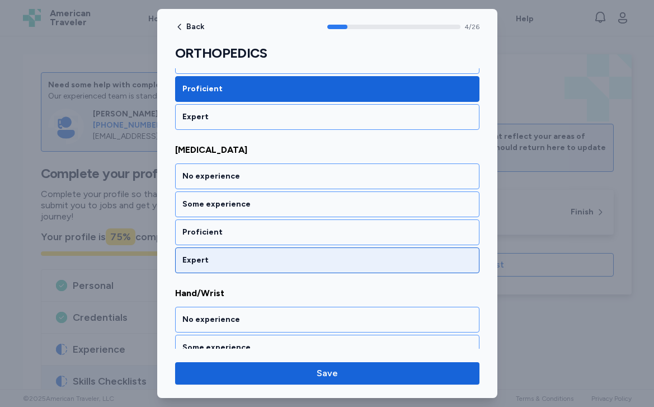
click at [278, 261] on div "Expert" at bounding box center [327, 260] width 290 height 11
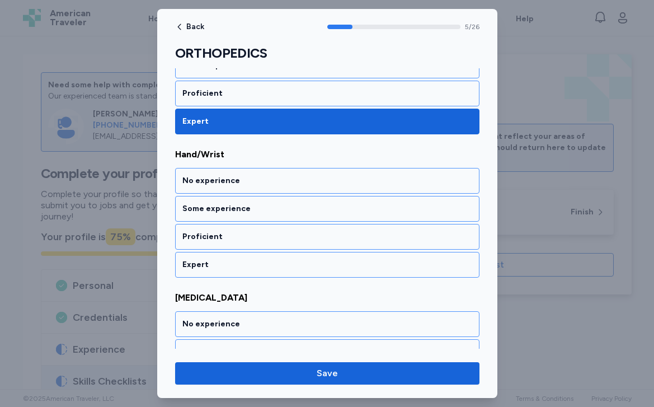
scroll to position [806, 0]
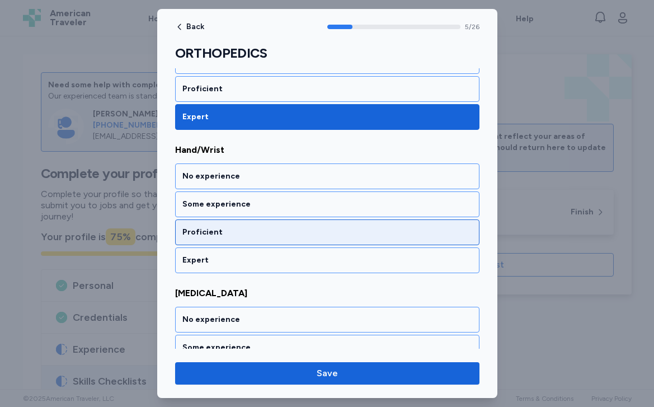
click at [276, 233] on div "Proficient" at bounding box center [327, 232] width 290 height 11
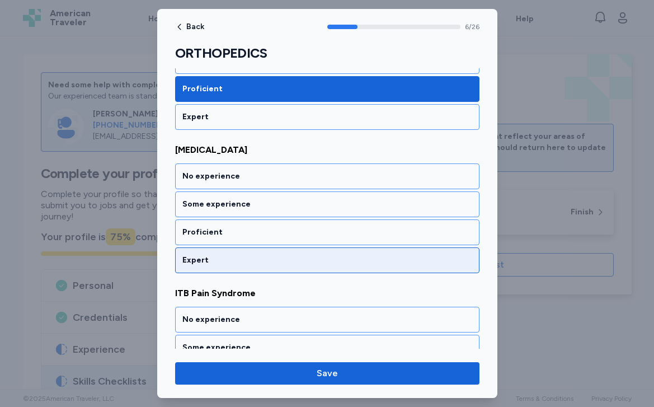
click at [268, 260] on div "Expert" at bounding box center [327, 260] width 290 height 11
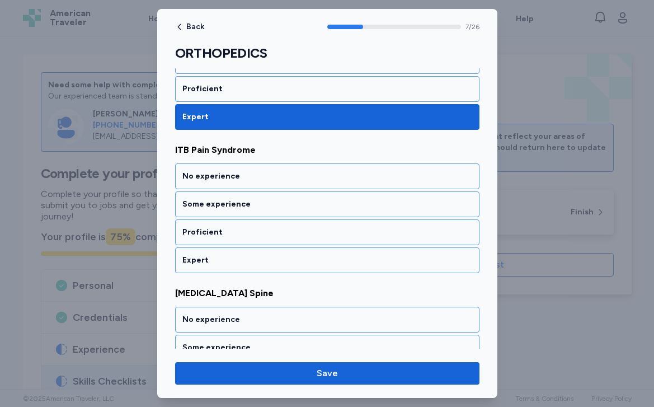
click at [268, 260] on div "Expert" at bounding box center [327, 260] width 290 height 11
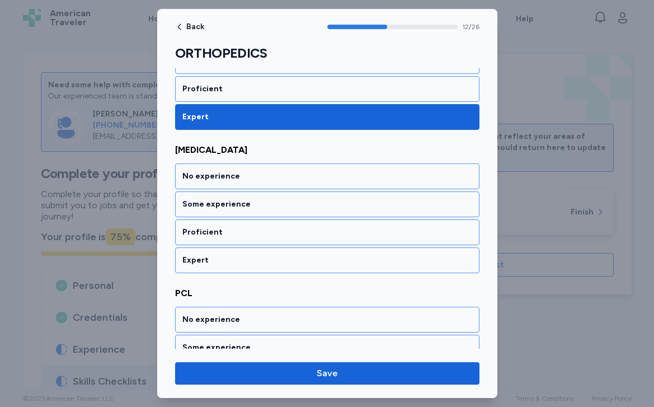
click at [268, 260] on div "Expert" at bounding box center [327, 260] width 290 height 11
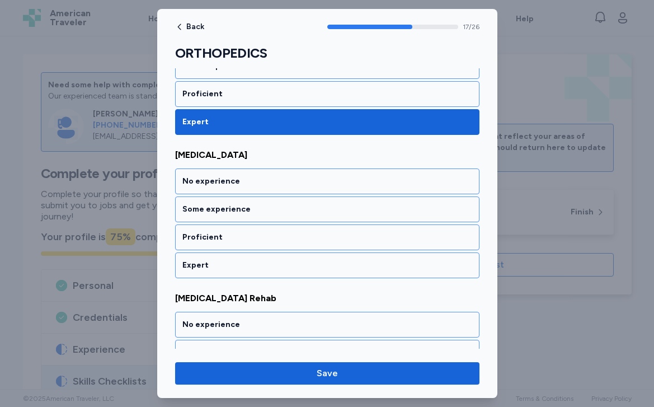
scroll to position [2524, 0]
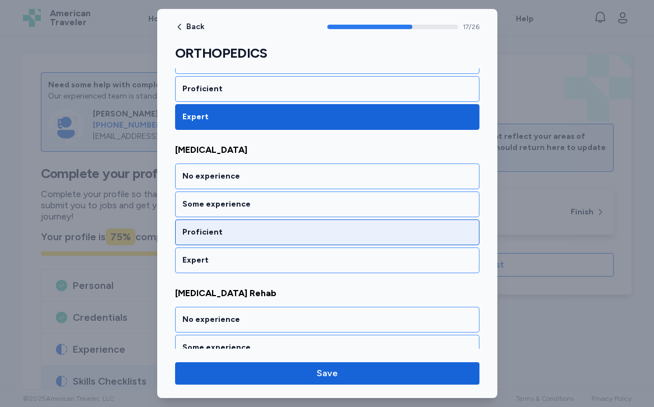
click at [263, 237] on div "Proficient" at bounding box center [327, 232] width 290 height 11
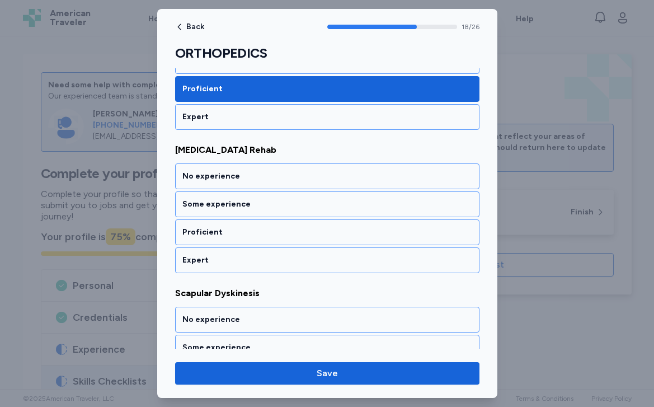
click at [263, 237] on div "Proficient" at bounding box center [327, 232] width 290 height 11
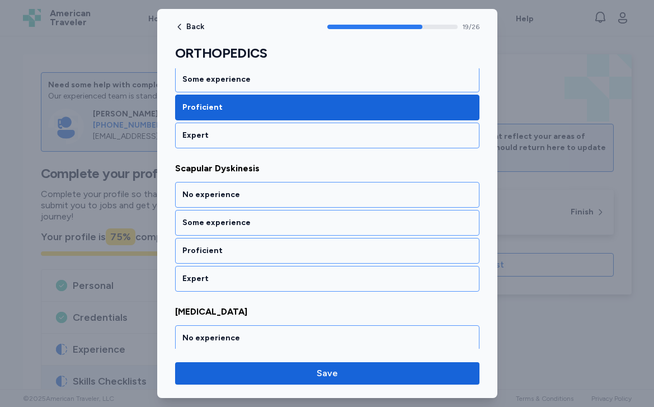
scroll to position [2811, 0]
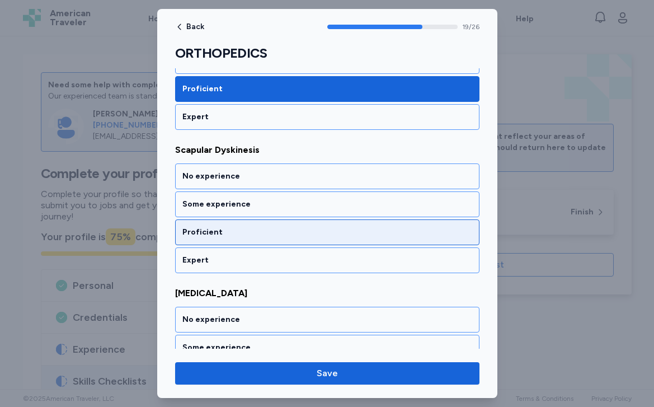
click at [262, 234] on div "Proficient" at bounding box center [327, 232] width 290 height 11
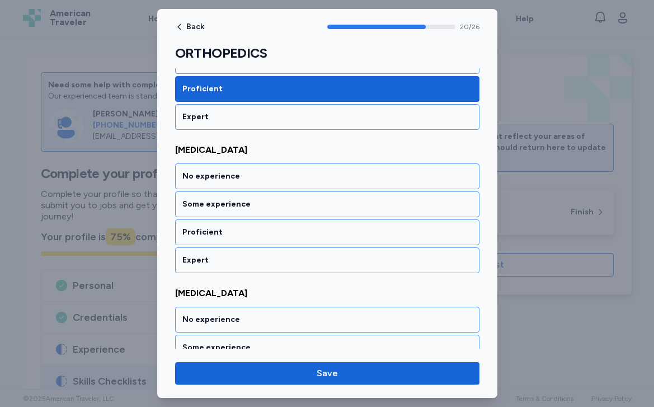
click at [262, 234] on div "Proficient" at bounding box center [327, 232] width 290 height 11
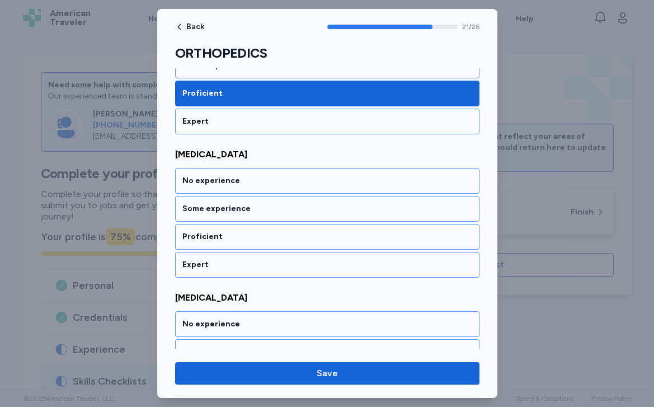
scroll to position [3097, 0]
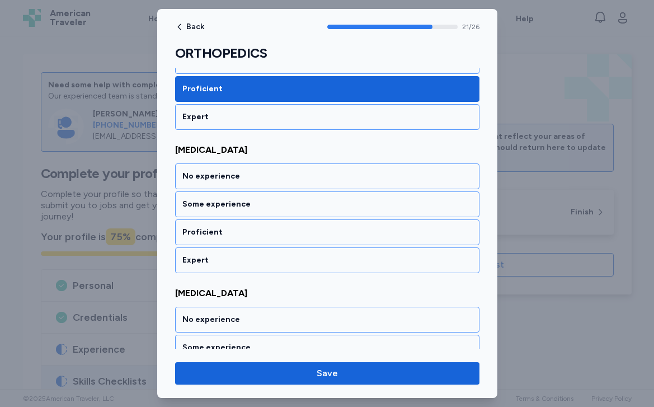
click at [262, 234] on div "Proficient" at bounding box center [327, 232] width 290 height 11
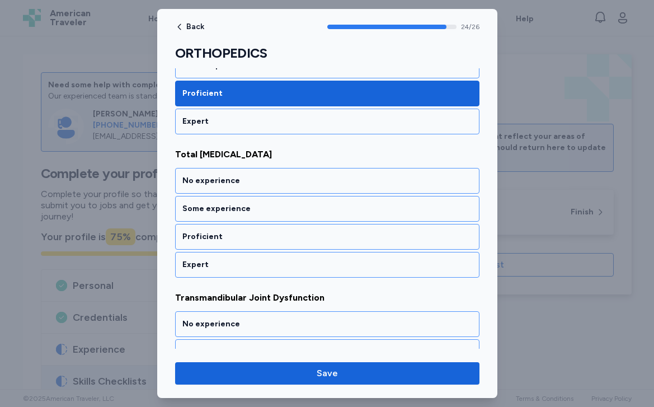
scroll to position [3527, 0]
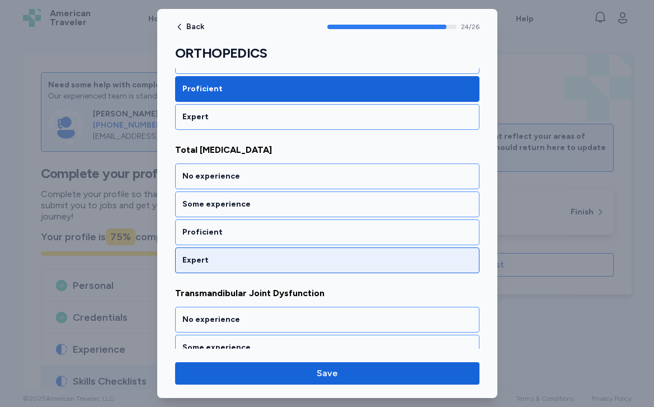
click at [260, 251] on div "Expert" at bounding box center [327, 260] width 304 height 26
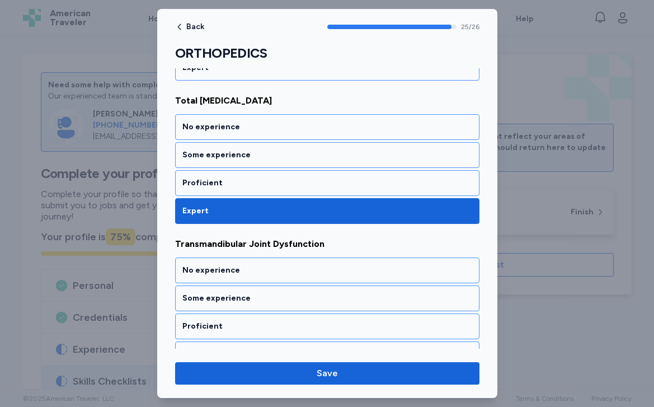
scroll to position [3597, 0]
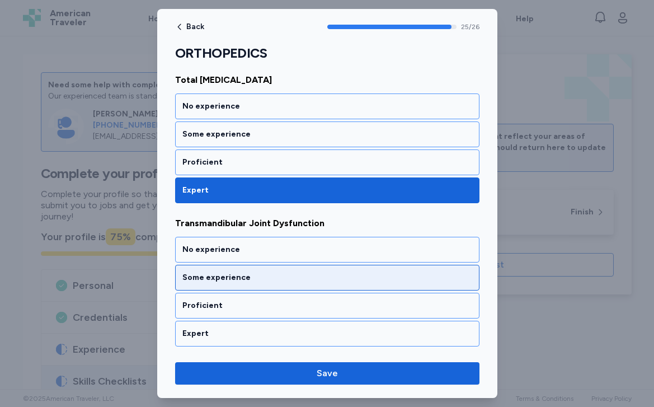
click at [258, 274] on div "Some experience" at bounding box center [327, 277] width 290 height 11
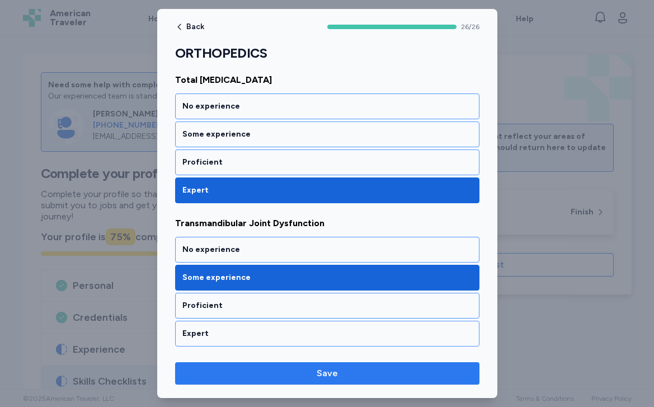
click at [295, 374] on span "Save" at bounding box center [327, 372] width 286 height 13
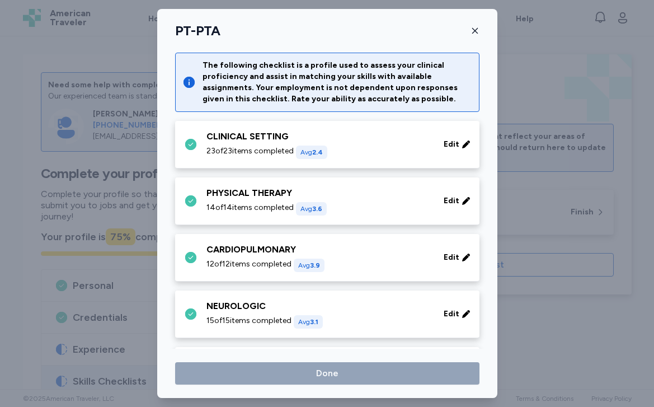
scroll to position [224, 0]
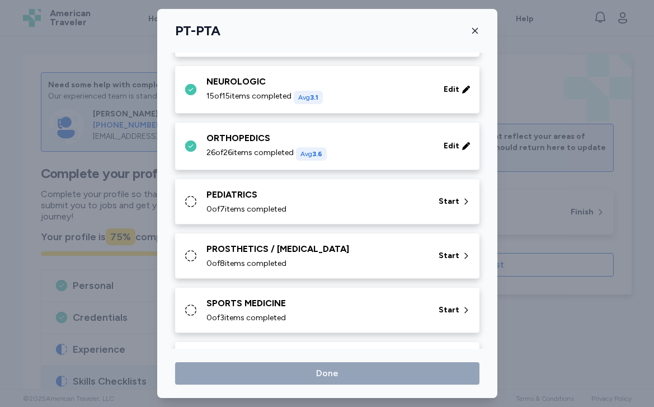
click at [296, 193] on div "PEDIATRICS" at bounding box center [315, 194] width 219 height 13
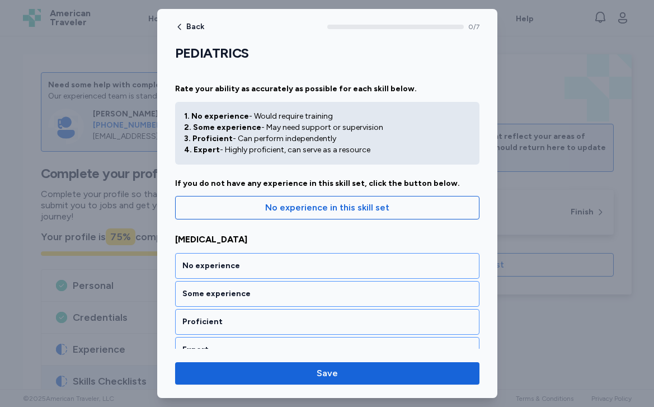
scroll to position [51, 0]
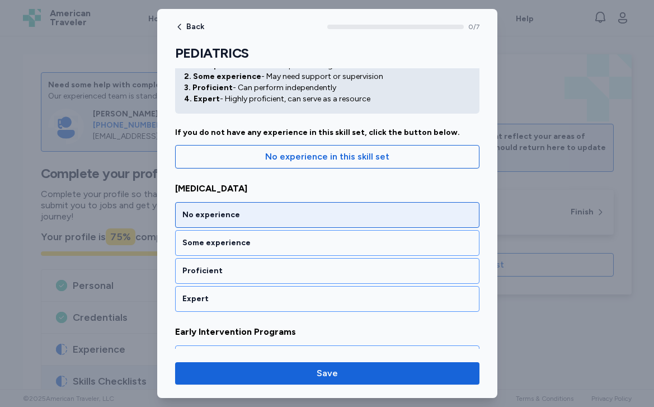
click at [286, 222] on div "No experience" at bounding box center [327, 215] width 304 height 26
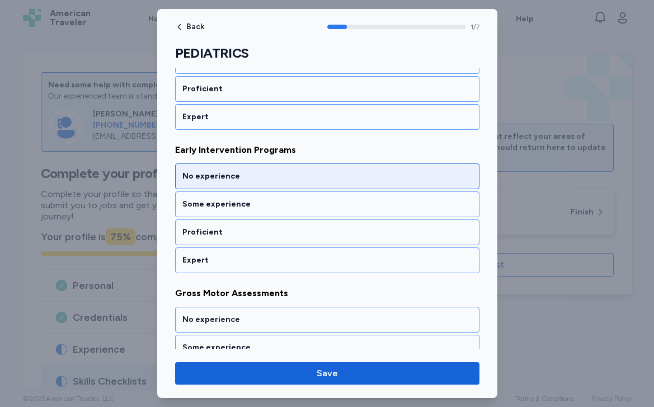
click at [270, 177] on div "No experience" at bounding box center [327, 176] width 290 height 11
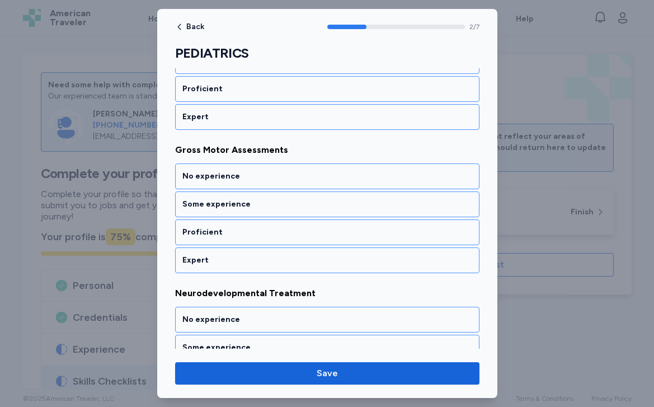
click at [270, 177] on div "No experience" at bounding box center [327, 176] width 290 height 11
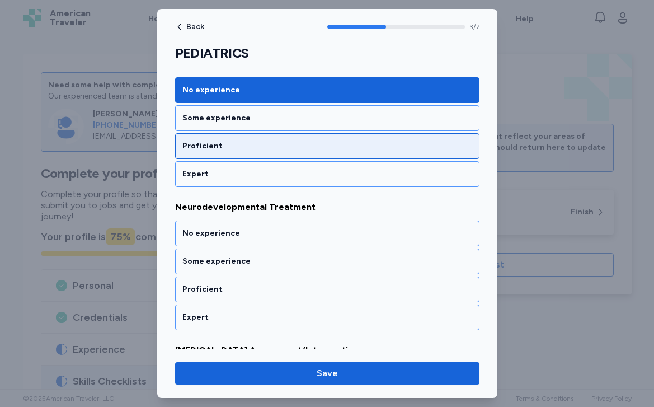
click at [266, 139] on div "Proficient" at bounding box center [327, 146] width 304 height 26
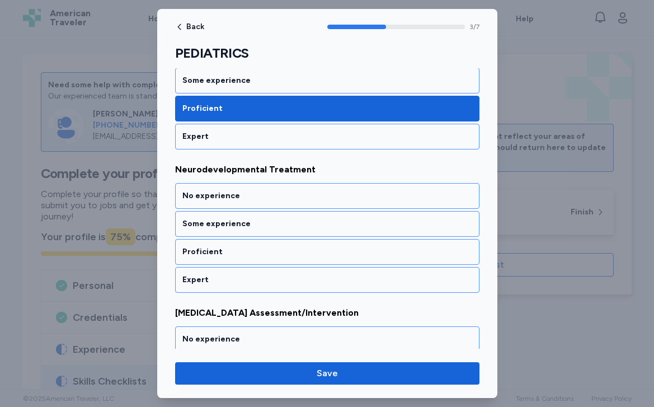
scroll to position [519, 0]
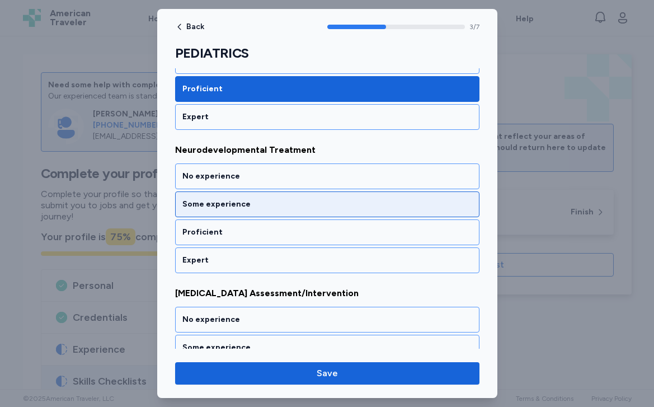
click at [249, 200] on div "Some experience" at bounding box center [327, 204] width 290 height 11
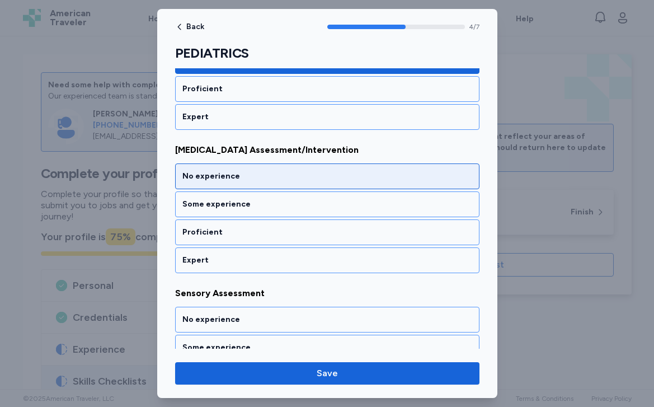
click at [249, 172] on div "No experience" at bounding box center [327, 176] width 290 height 11
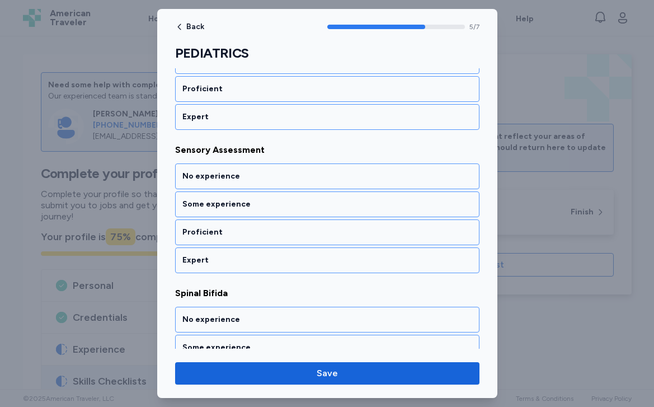
click at [249, 172] on div "No experience" at bounding box center [327, 176] width 290 height 11
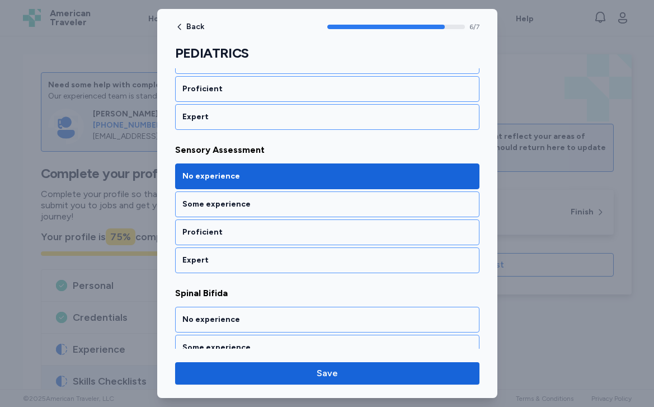
scroll to position [875, 0]
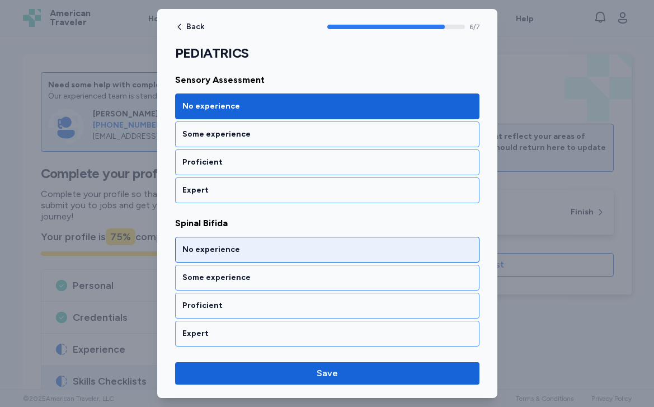
click at [233, 240] on div "No experience" at bounding box center [327, 250] width 304 height 26
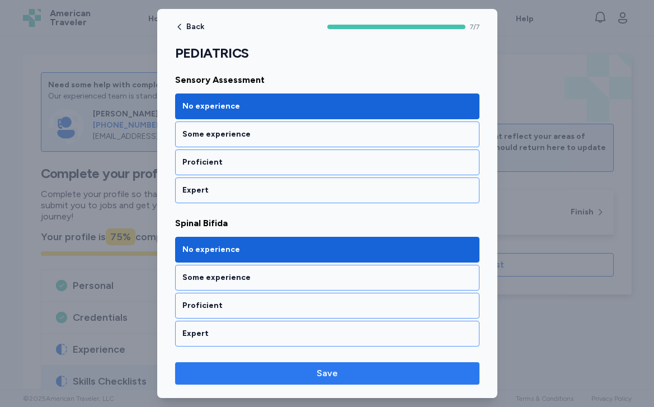
click at [286, 378] on span "Save" at bounding box center [327, 372] width 286 height 13
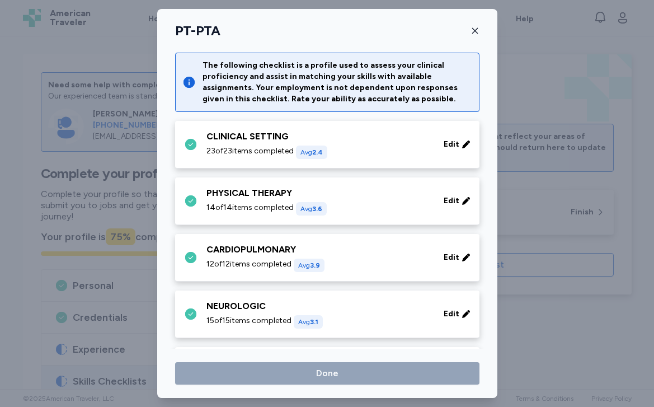
scroll to position [224, 0]
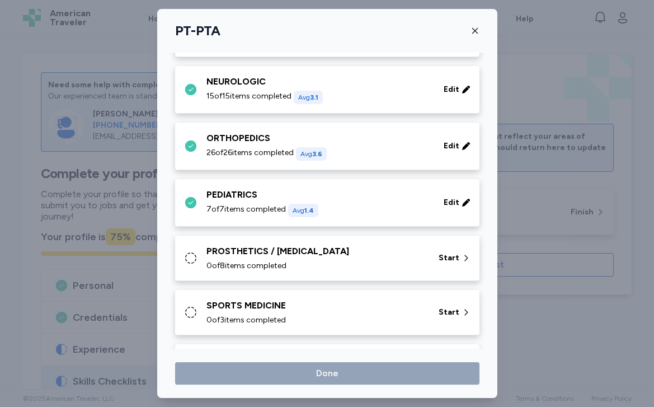
click at [271, 276] on div "PROSTHETICS / [MEDICAL_DATA] 0 of 8 items completed Start" at bounding box center [327, 258] width 304 height 45
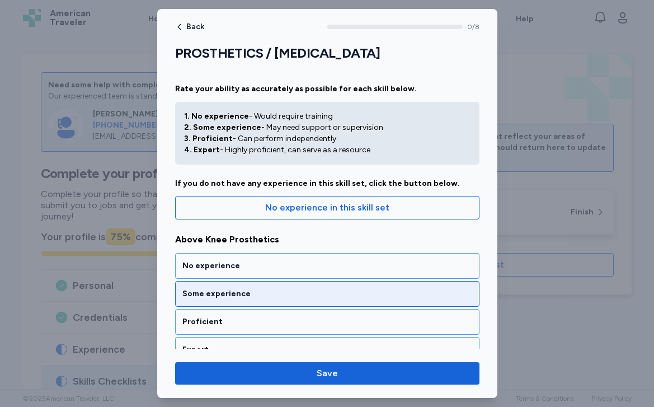
scroll to position [102, 0]
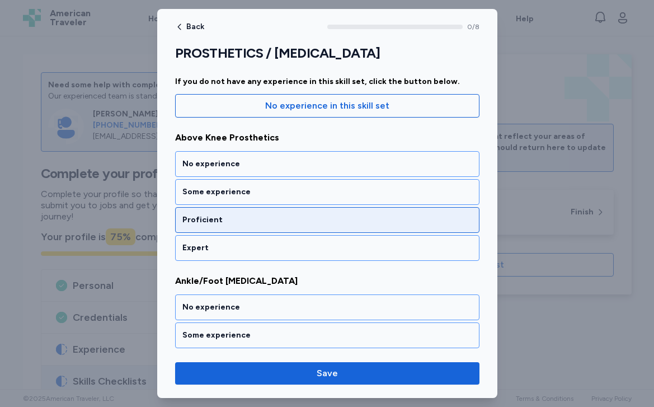
click at [262, 224] on div "Proficient" at bounding box center [327, 219] width 290 height 11
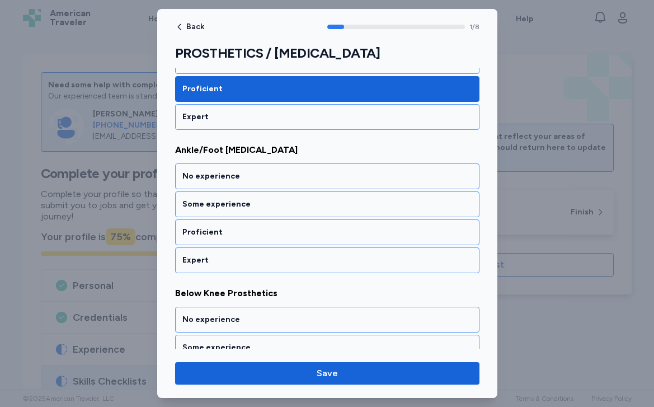
click at [262, 224] on div "Proficient" at bounding box center [327, 232] width 304 height 26
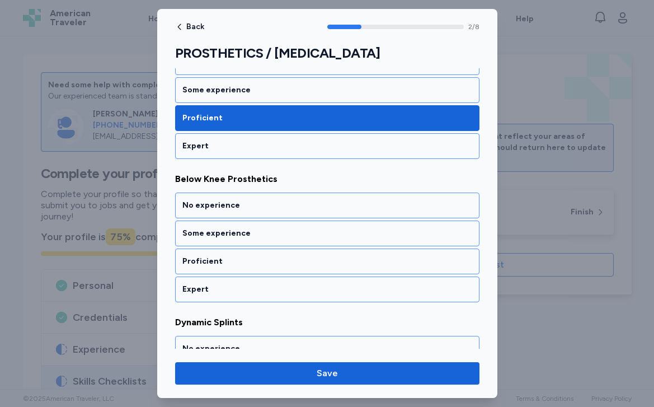
scroll to position [376, 0]
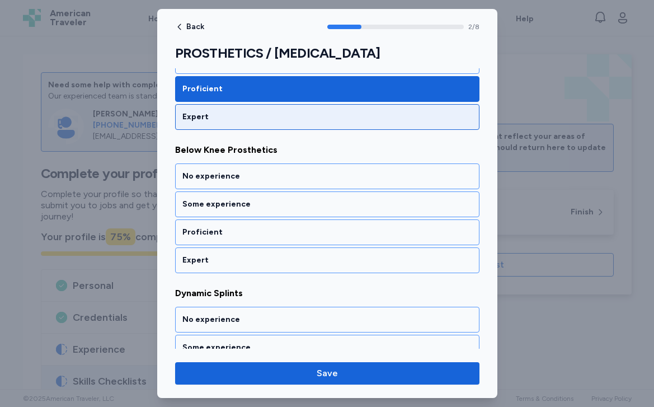
click at [253, 117] on div "Expert" at bounding box center [327, 116] width 290 height 11
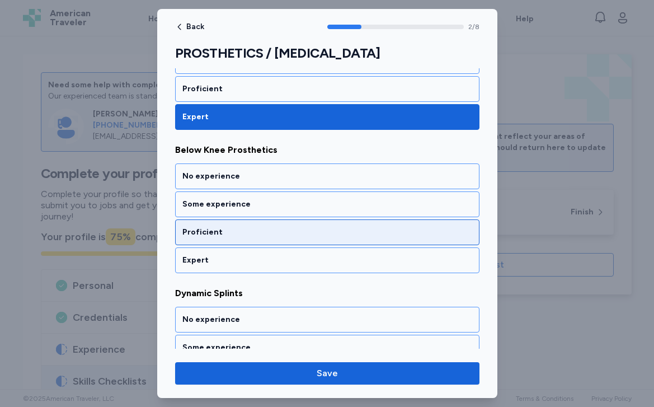
click at [240, 234] on div "Proficient" at bounding box center [327, 232] width 290 height 11
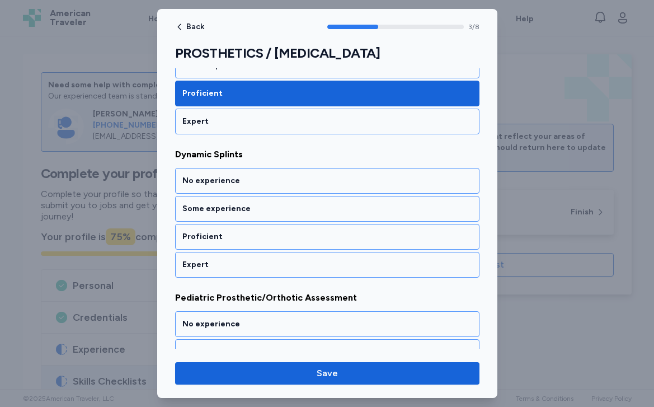
scroll to position [519, 0]
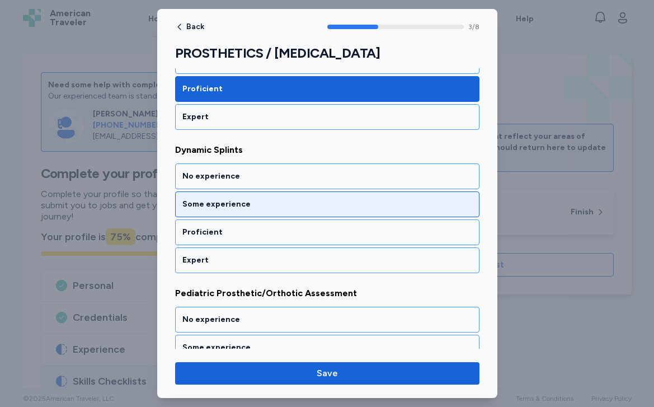
click at [239, 210] on div "Some experience" at bounding box center [327, 204] width 304 height 26
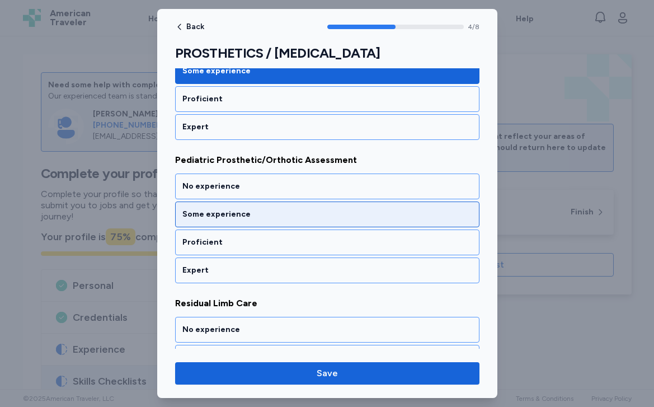
scroll to position [662, 0]
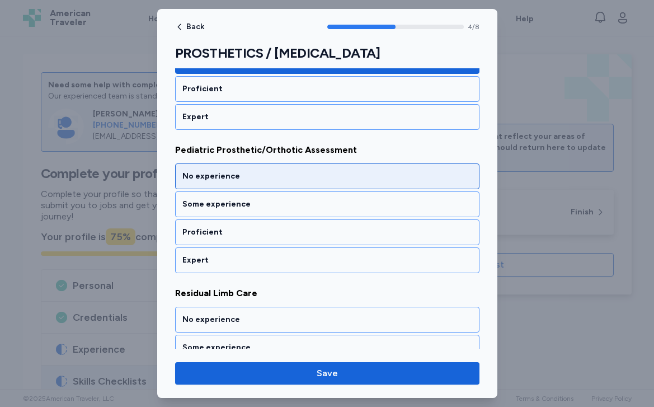
click at [244, 172] on div "No experience" at bounding box center [327, 176] width 290 height 11
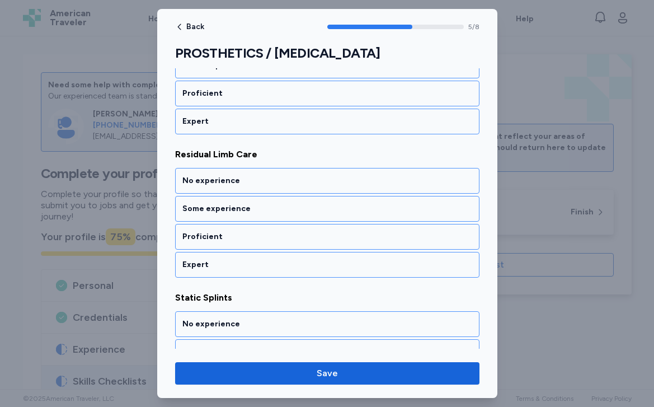
scroll to position [806, 0]
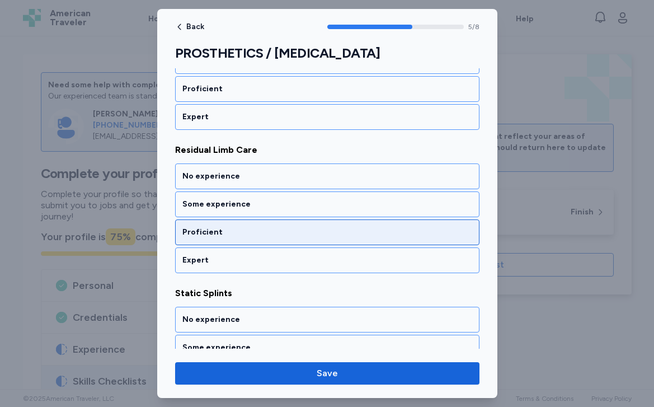
click at [235, 229] on div "Proficient" at bounding box center [327, 232] width 290 height 11
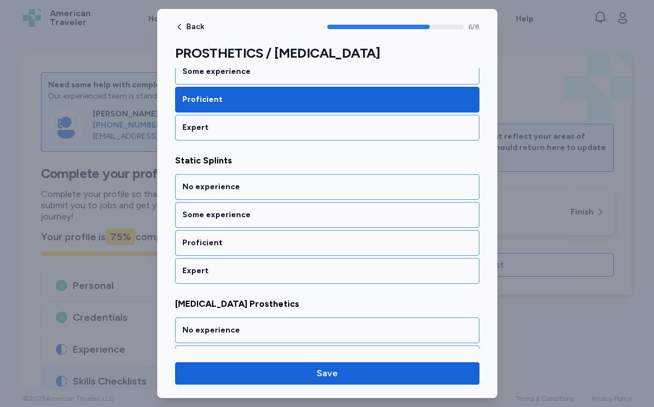
scroll to position [949, 0]
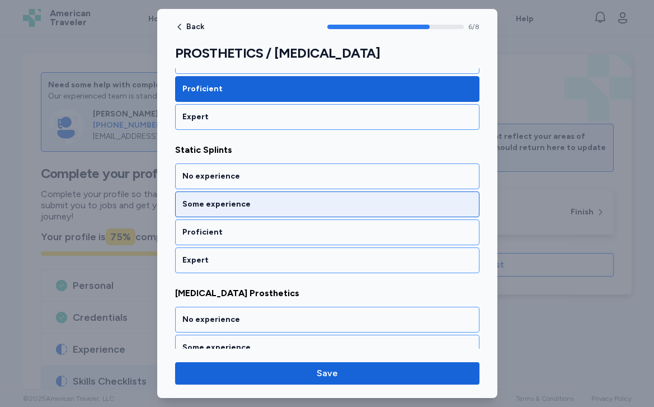
click at [234, 203] on div "Some experience" at bounding box center [327, 204] width 290 height 11
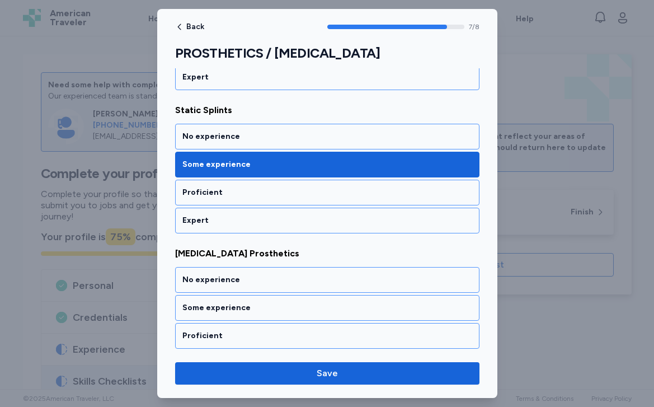
scroll to position [1019, 0]
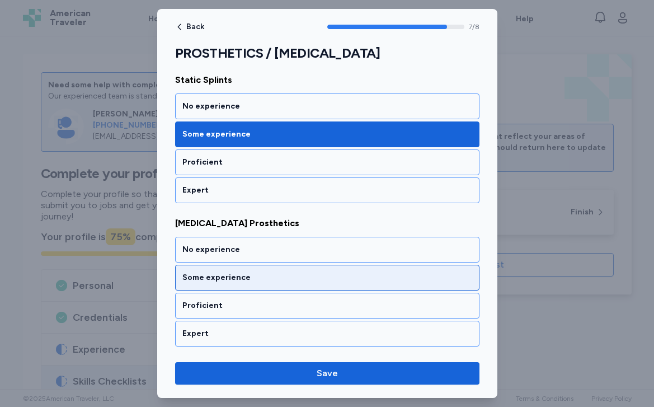
click at [221, 283] on div "Some experience" at bounding box center [327, 278] width 304 height 26
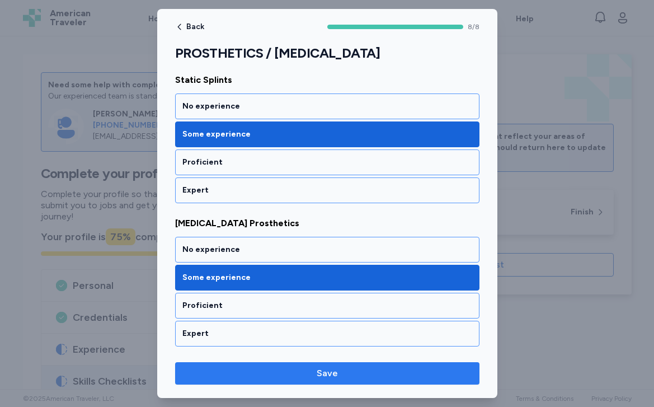
click at [236, 376] on span "Save" at bounding box center [327, 372] width 286 height 13
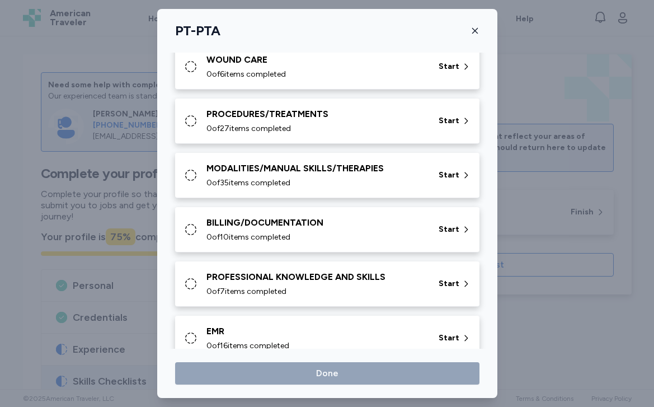
scroll to position [355, 0]
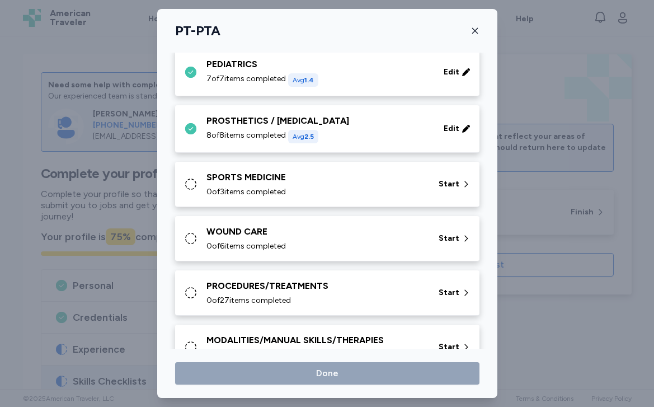
click at [259, 191] on span "0 of 3 items completed" at bounding box center [245, 191] width 79 height 11
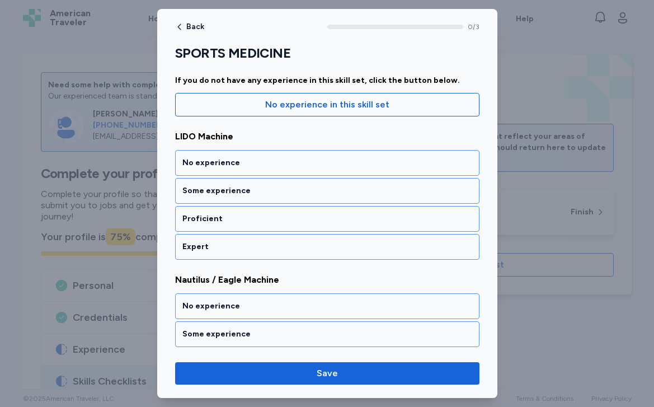
scroll to position [105, 0]
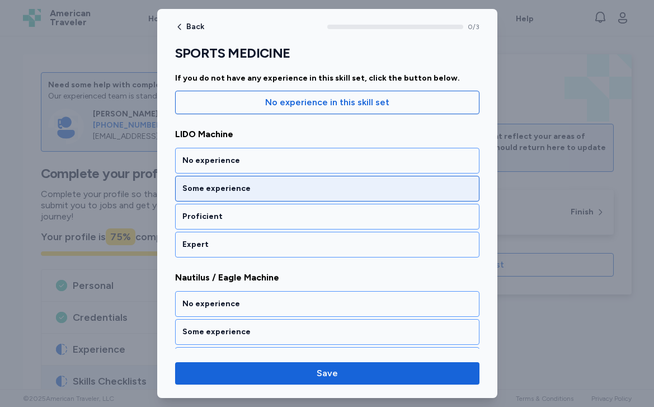
click at [274, 185] on div "Some experience" at bounding box center [327, 188] width 290 height 11
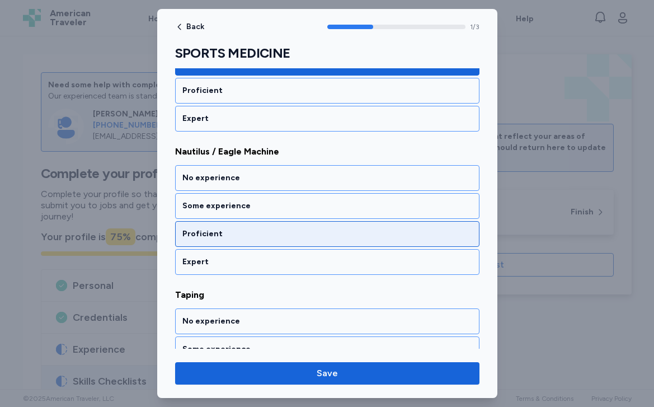
scroll to position [233, 0]
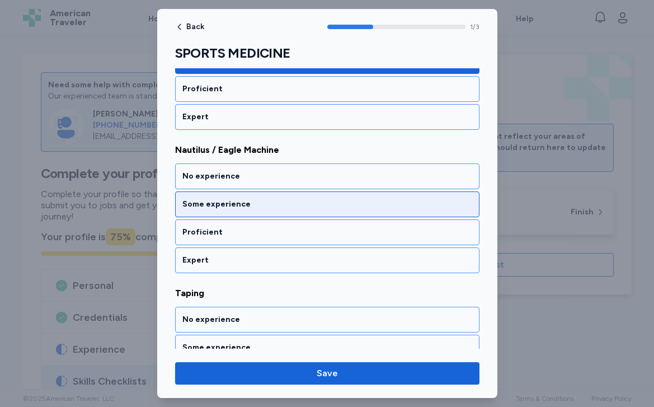
click at [262, 200] on div "Some experience" at bounding box center [327, 204] width 290 height 11
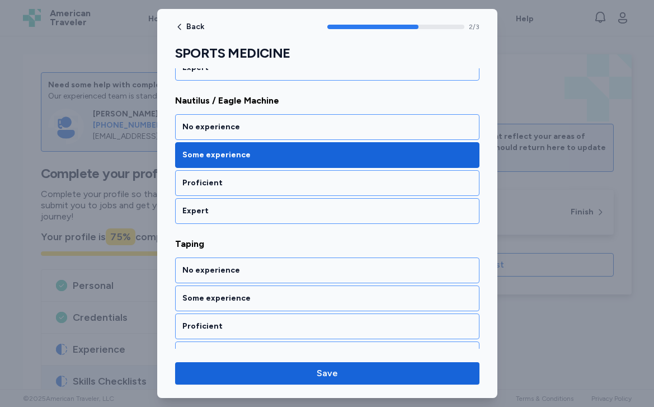
scroll to position [303, 0]
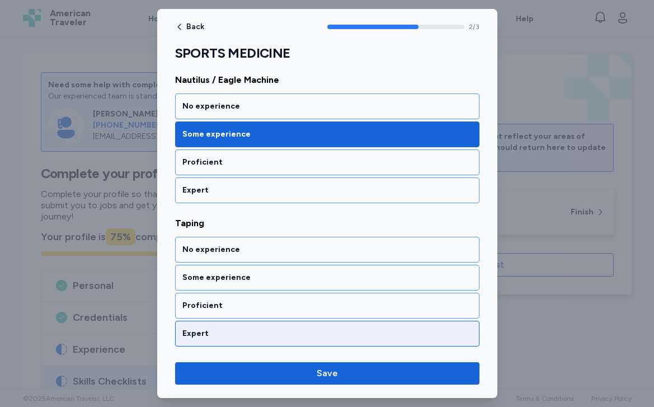
click at [232, 333] on div "Expert" at bounding box center [327, 333] width 290 height 11
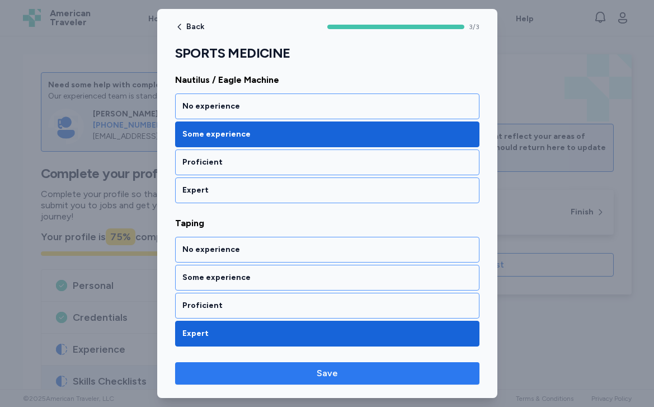
click at [248, 374] on span "Save" at bounding box center [327, 372] width 286 height 13
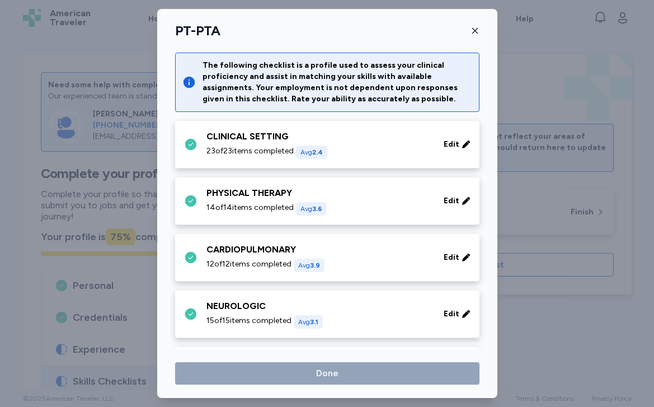
scroll to position [355, 0]
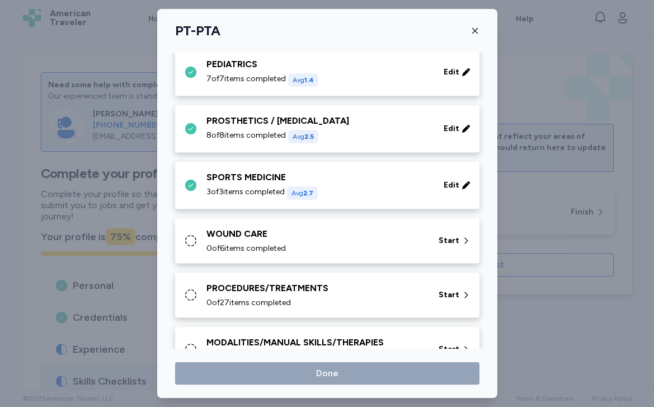
click at [249, 248] on span "0 of 6 items completed" at bounding box center [245, 248] width 79 height 11
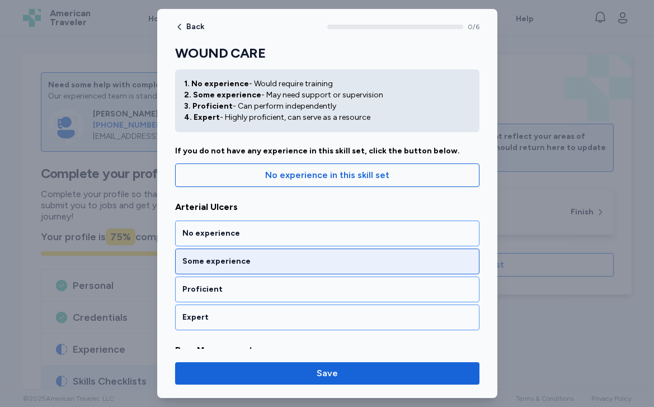
click at [250, 269] on div "Some experience" at bounding box center [327, 261] width 304 height 26
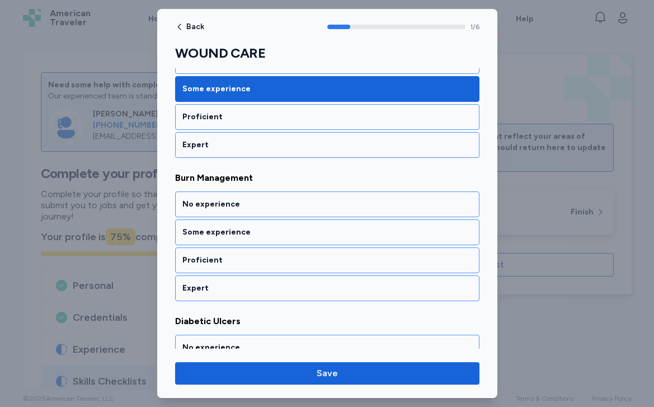
scroll to position [233, 0]
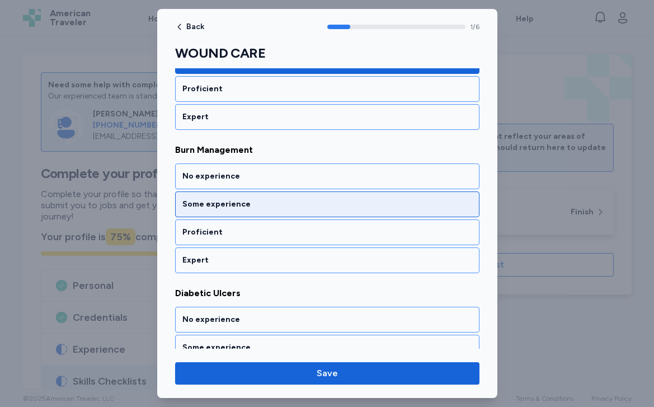
click at [238, 209] on div "Some experience" at bounding box center [327, 204] width 290 height 11
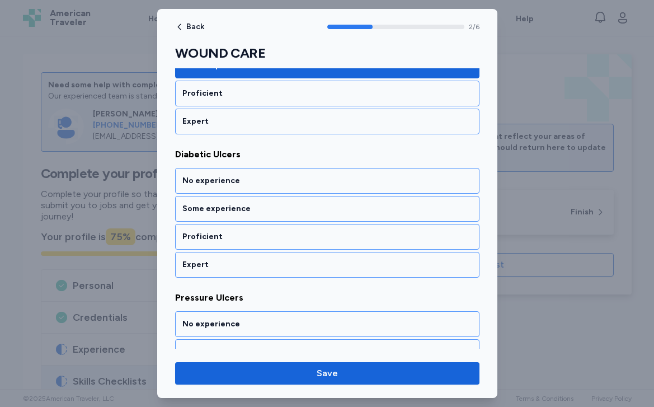
scroll to position [376, 0]
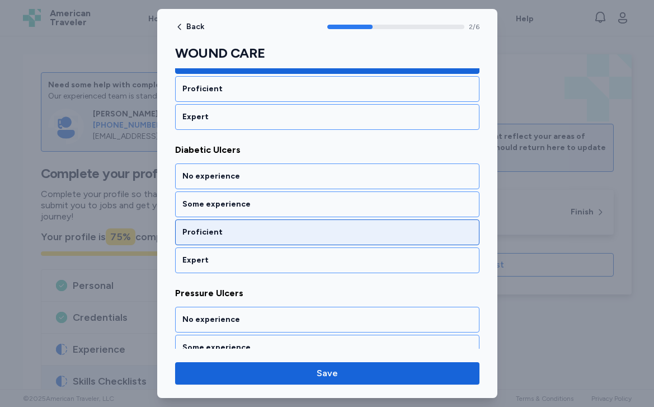
click at [235, 234] on div "Proficient" at bounding box center [327, 232] width 290 height 11
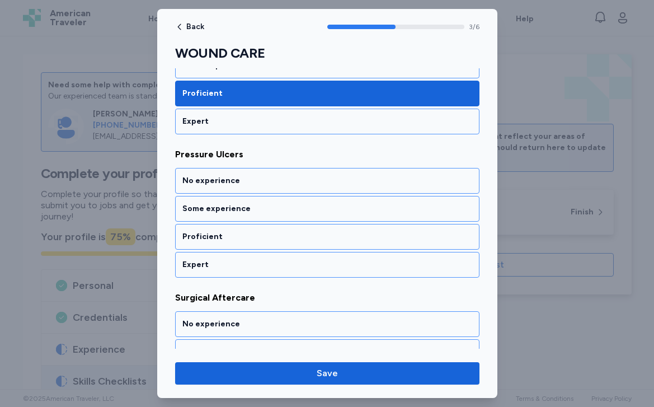
scroll to position [519, 0]
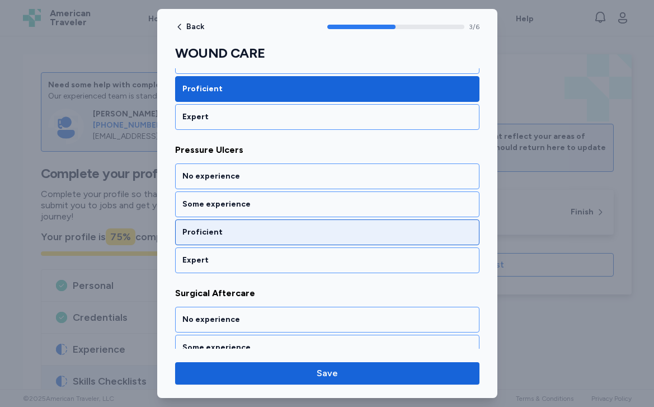
click at [227, 233] on div "Proficient" at bounding box center [327, 232] width 290 height 11
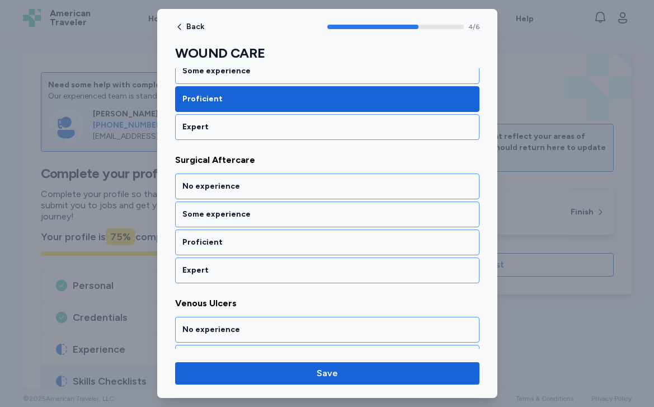
scroll to position [662, 0]
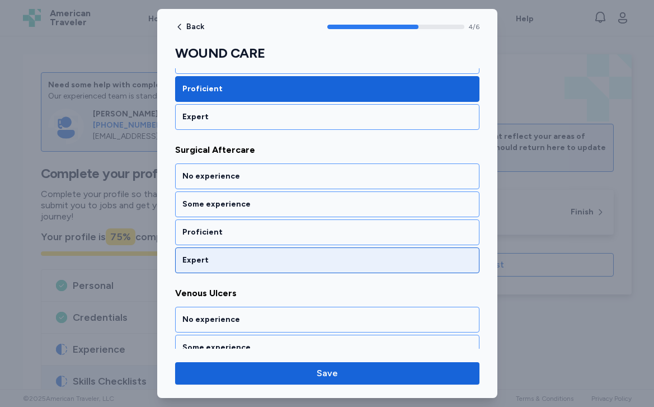
click at [223, 257] on div "Expert" at bounding box center [327, 260] width 290 height 11
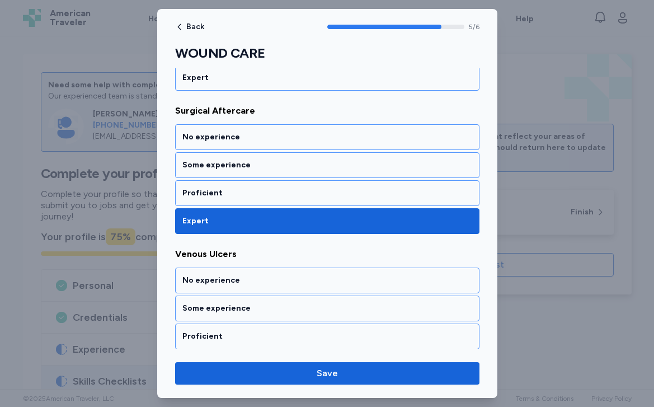
scroll to position [732, 0]
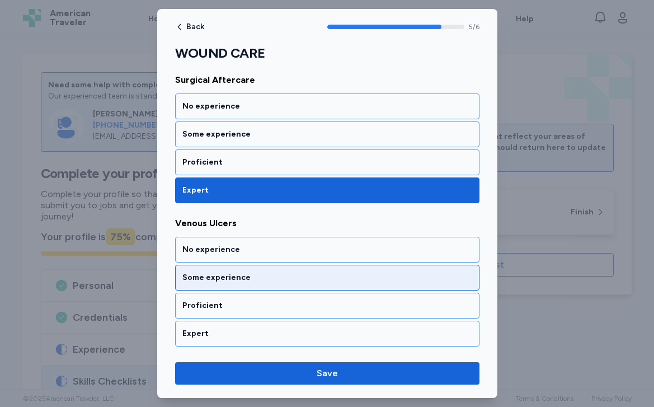
click at [218, 277] on div "Some experience" at bounding box center [327, 277] width 290 height 11
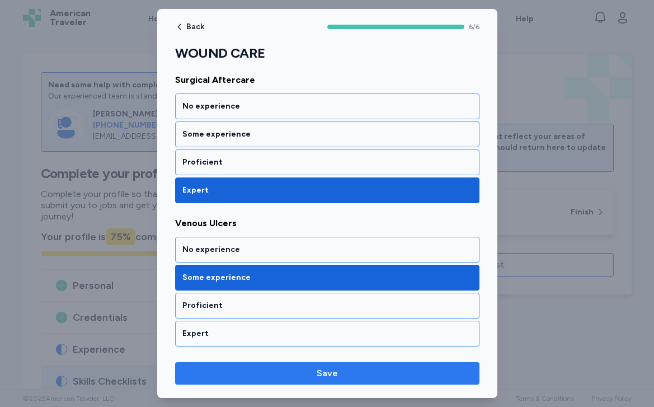
click at [254, 371] on span "Save" at bounding box center [327, 372] width 286 height 13
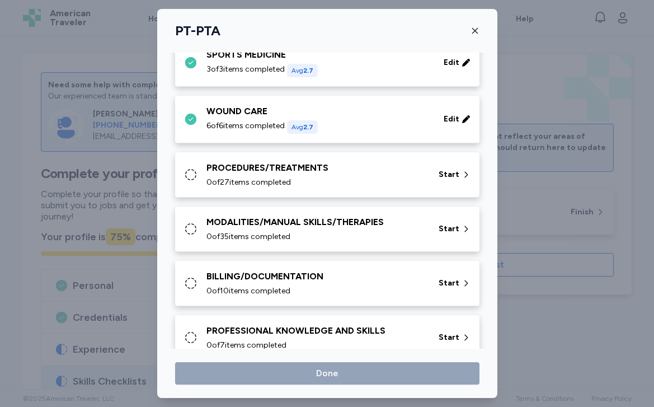
scroll to position [477, 0]
click at [252, 184] on span "0 of 27 items completed" at bounding box center [248, 182] width 84 height 11
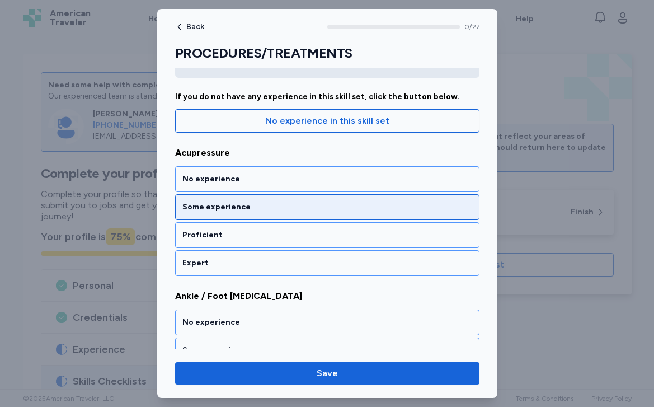
click at [248, 200] on div "Some experience" at bounding box center [327, 207] width 304 height 26
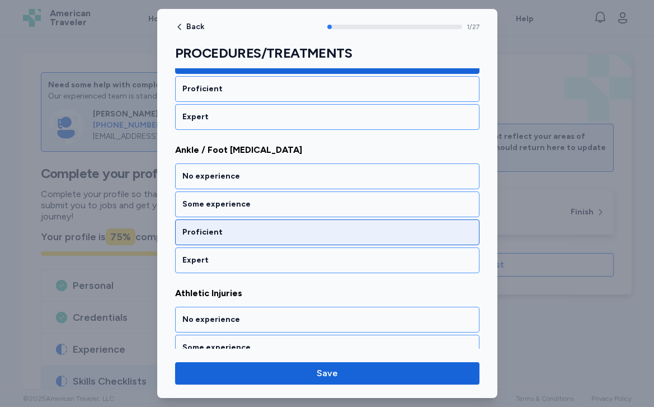
click at [238, 242] on div "Proficient" at bounding box center [327, 232] width 304 height 26
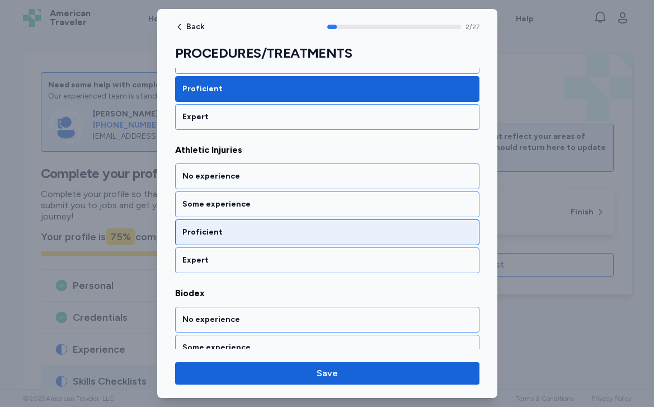
click at [237, 237] on div "Proficient" at bounding box center [327, 232] width 290 height 11
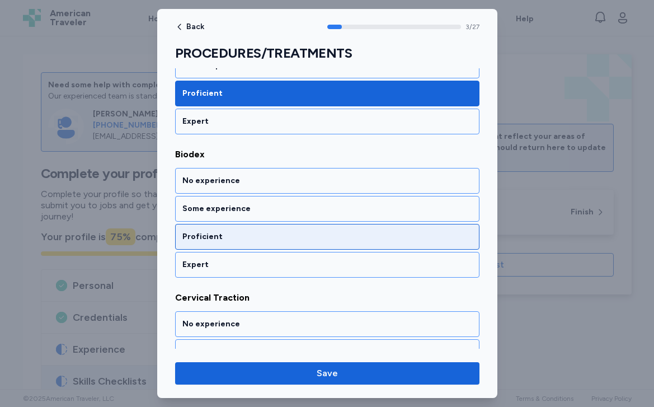
scroll to position [519, 0]
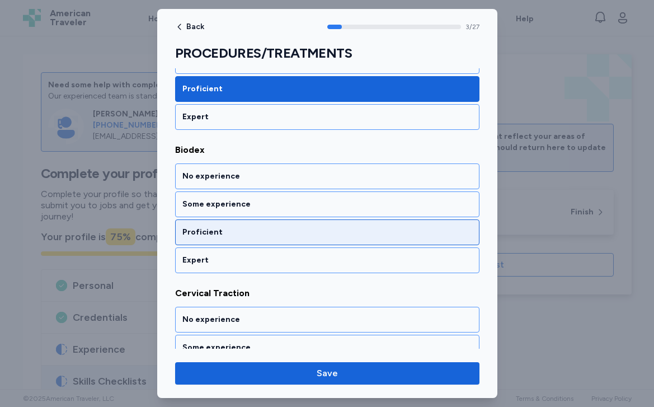
click at [230, 235] on div "Proficient" at bounding box center [327, 232] width 290 height 11
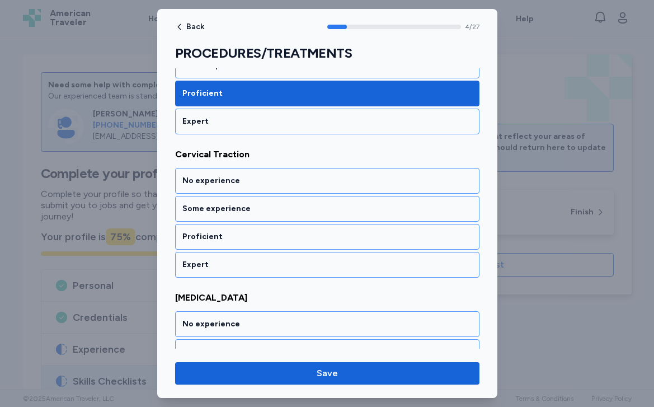
scroll to position [662, 0]
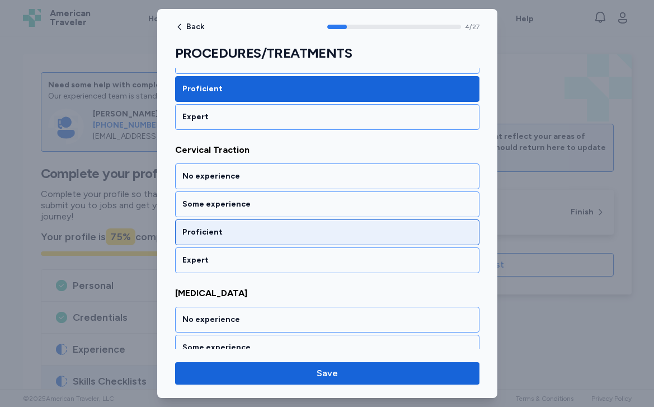
click at [222, 231] on div "Proficient" at bounding box center [327, 232] width 290 height 11
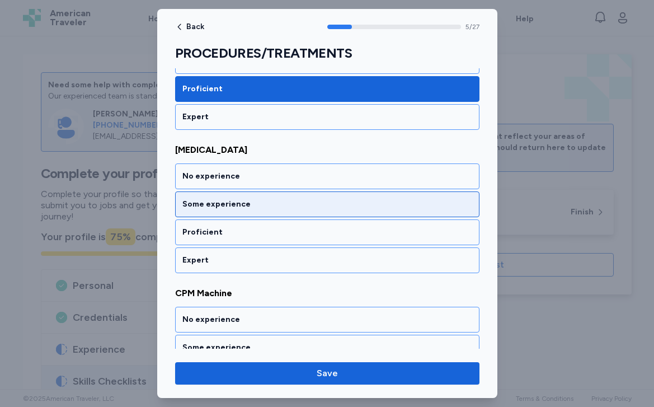
click at [220, 203] on div "Some experience" at bounding box center [327, 204] width 290 height 11
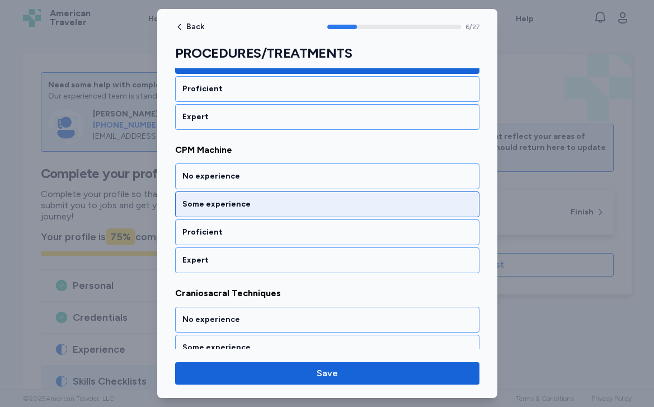
click at [219, 206] on div "Some experience" at bounding box center [327, 204] width 290 height 11
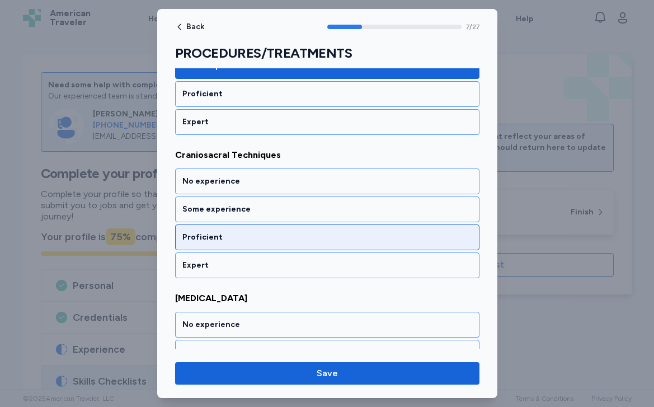
scroll to position [1092, 0]
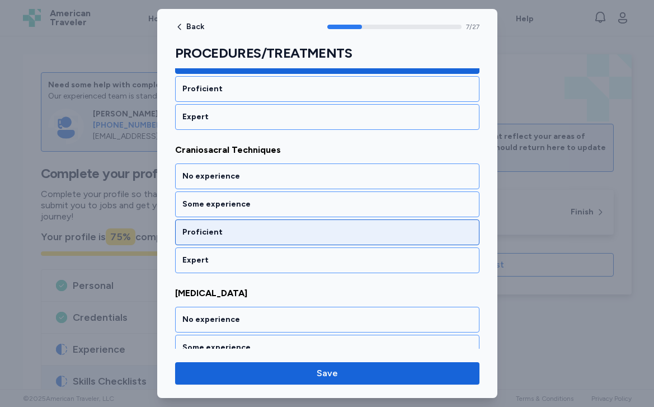
click at [214, 232] on div "Proficient" at bounding box center [327, 232] width 290 height 11
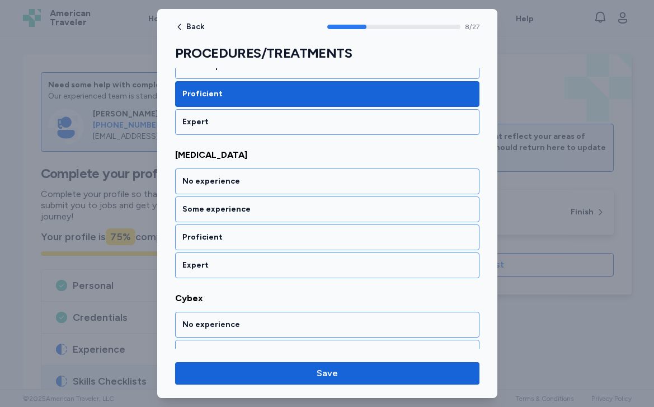
scroll to position [1235, 0]
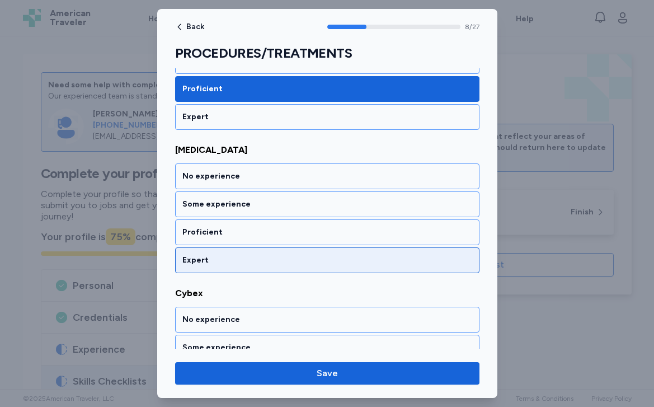
click at [211, 256] on div "Expert" at bounding box center [327, 260] width 290 height 11
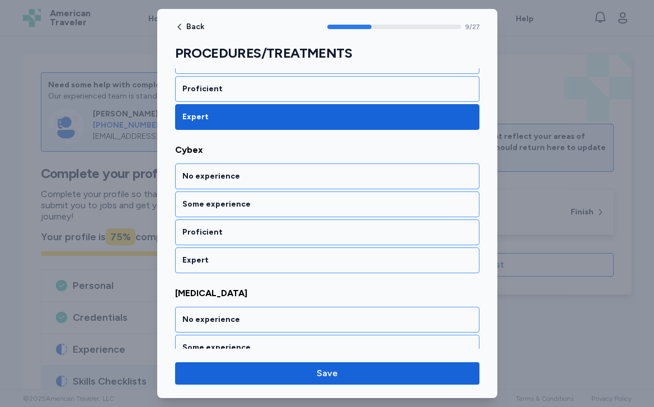
click at [211, 256] on div "Expert" at bounding box center [327, 260] width 290 height 11
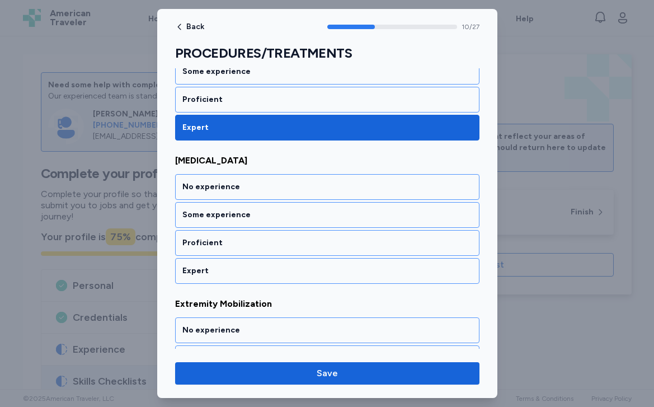
scroll to position [1522, 0]
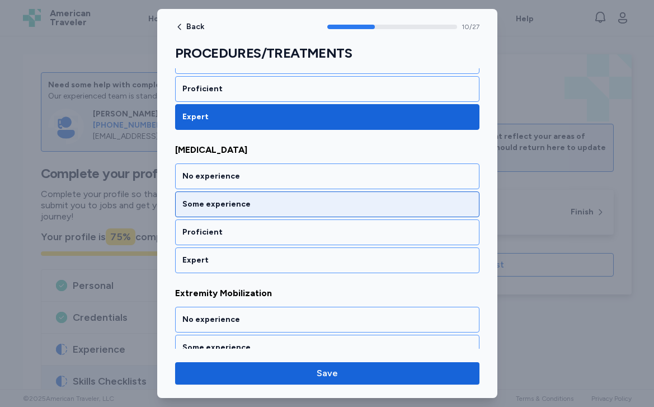
click at [206, 213] on div "Some experience" at bounding box center [327, 204] width 304 height 26
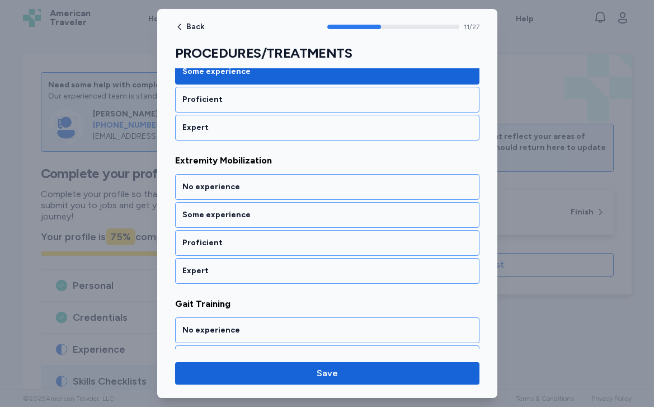
scroll to position [1665, 0]
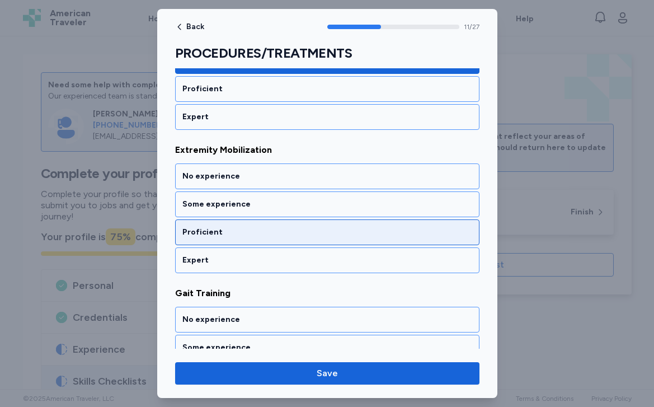
click at [205, 239] on div "Proficient" at bounding box center [327, 232] width 304 height 26
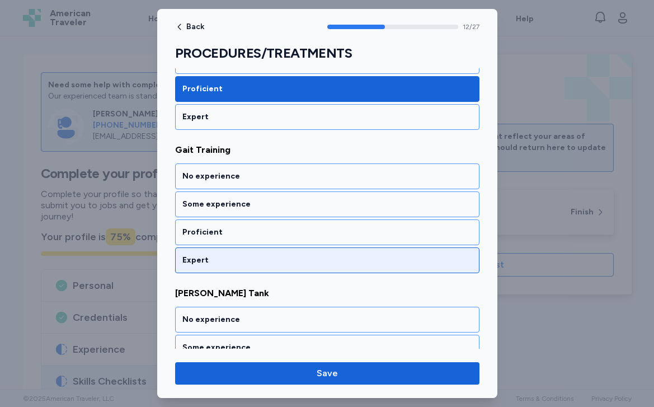
click at [202, 260] on div "Expert" at bounding box center [327, 260] width 290 height 11
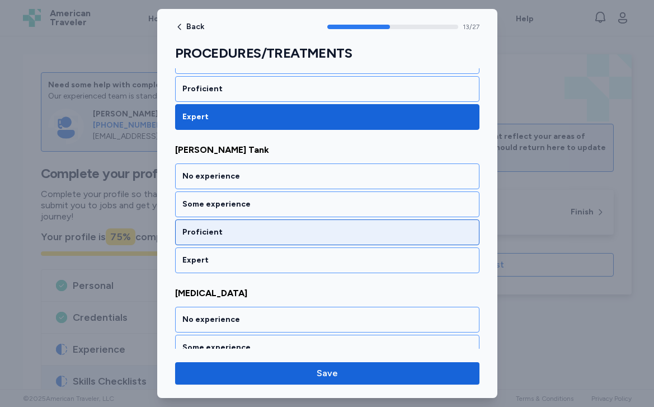
click at [202, 222] on div "Proficient" at bounding box center [327, 232] width 304 height 26
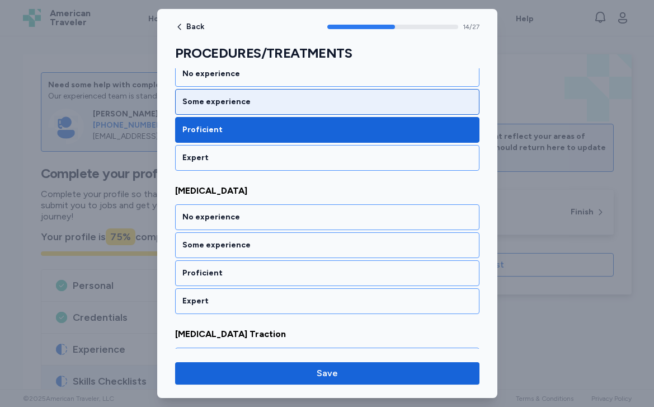
click at [204, 105] on div "Some experience" at bounding box center [327, 101] width 290 height 11
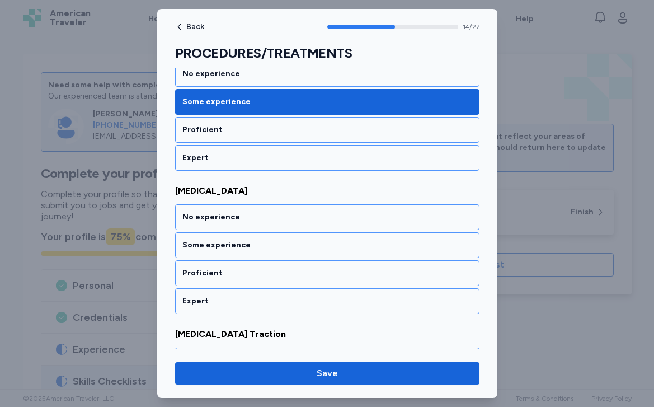
scroll to position [2094, 0]
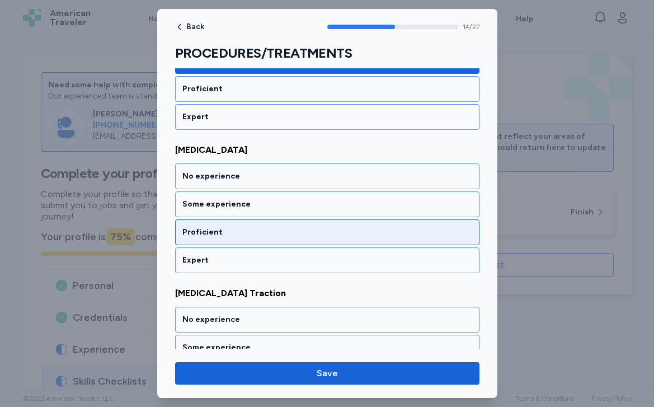
click at [194, 235] on div "Proficient" at bounding box center [327, 232] width 290 height 11
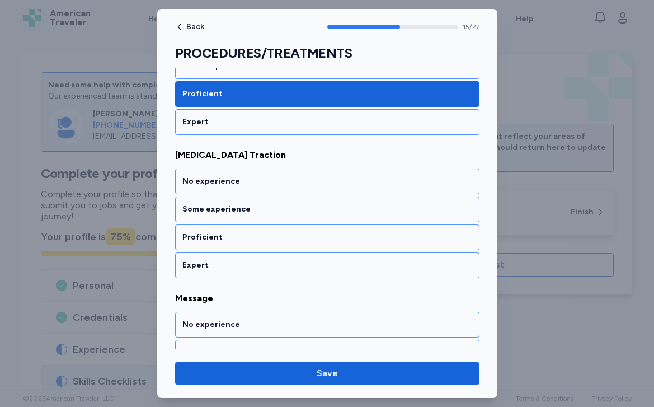
scroll to position [2238, 0]
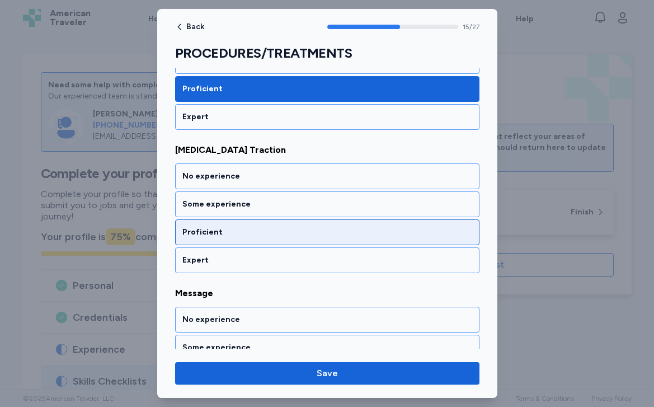
click at [195, 239] on div "Proficient" at bounding box center [327, 232] width 304 height 26
click at [194, 236] on div "Proficient" at bounding box center [327, 232] width 290 height 11
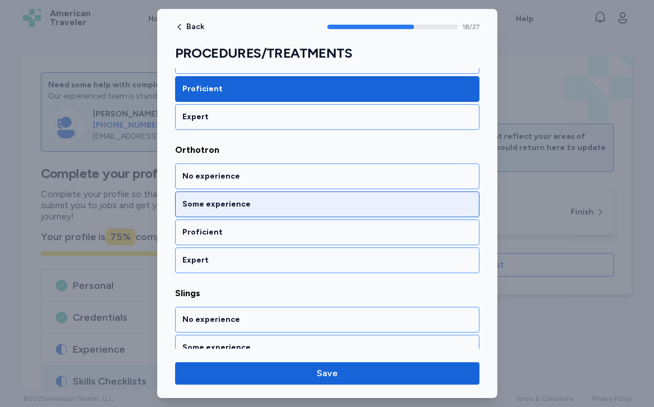
click at [195, 215] on div "Some experience" at bounding box center [327, 204] width 304 height 26
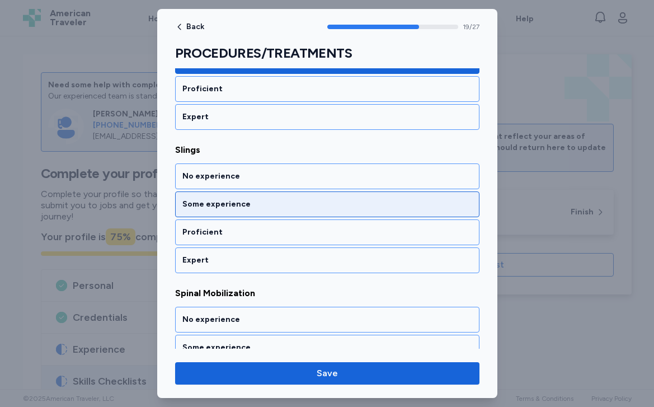
click at [196, 203] on div "Some experience" at bounding box center [327, 204] width 290 height 11
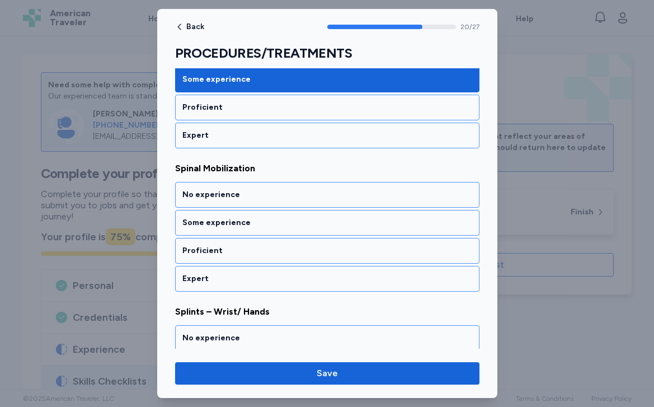
scroll to position [2954, 0]
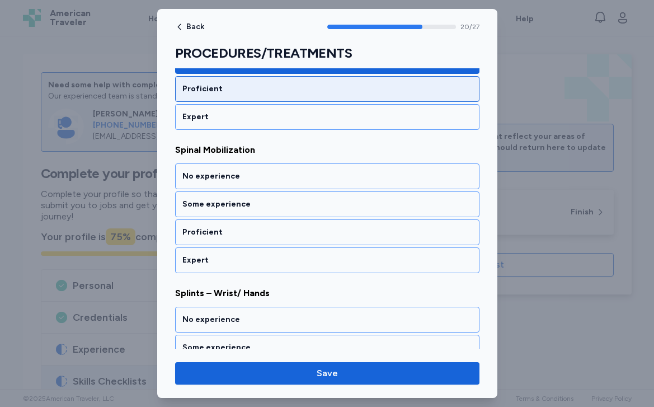
click at [210, 86] on div "Proficient" at bounding box center [327, 88] width 290 height 11
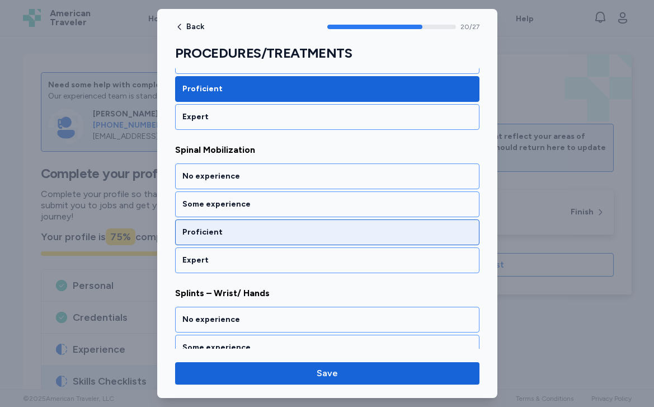
click at [200, 238] on div "Proficient" at bounding box center [327, 232] width 304 height 26
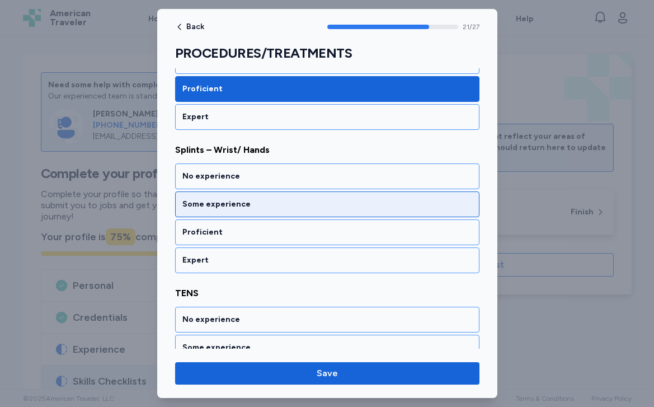
click at [200, 203] on div "Some experience" at bounding box center [327, 204] width 290 height 11
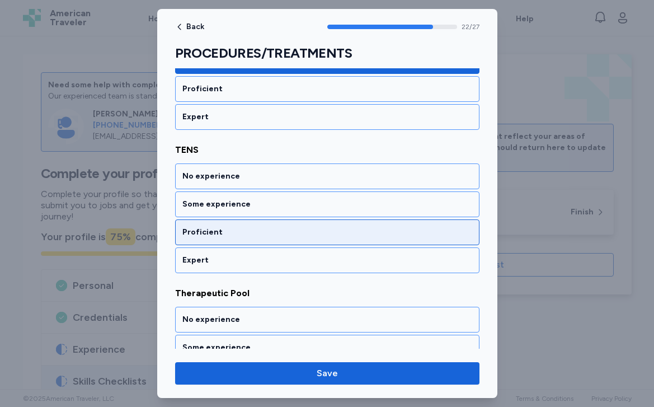
click at [198, 233] on div "Proficient" at bounding box center [327, 232] width 290 height 11
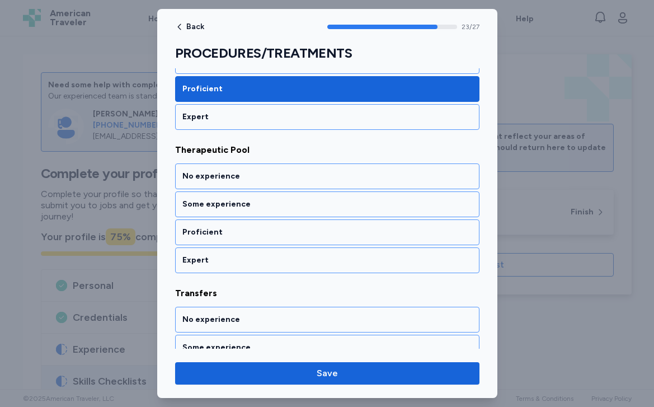
click at [198, 233] on div "Proficient" at bounding box center [327, 232] width 290 height 11
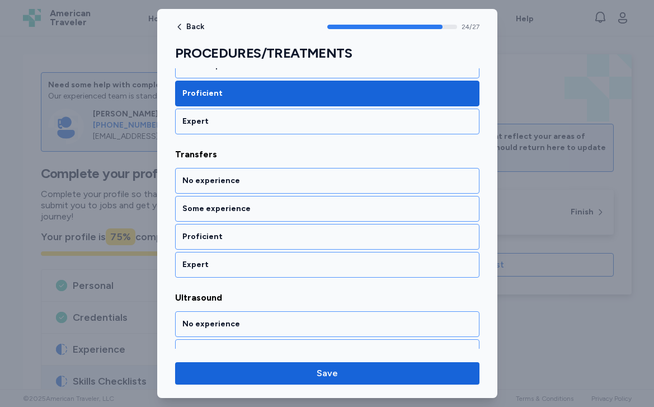
scroll to position [3527, 0]
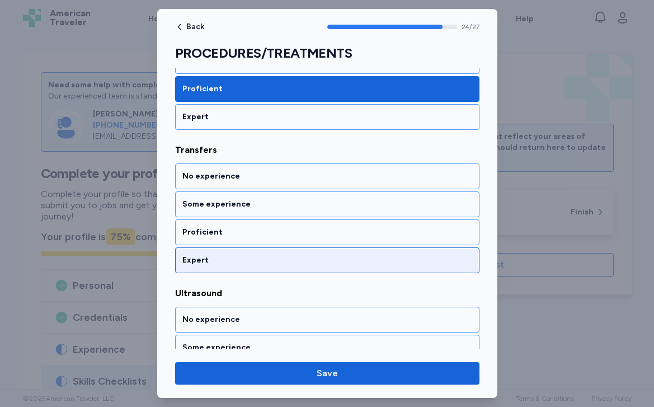
click at [195, 260] on div "Expert" at bounding box center [327, 260] width 290 height 11
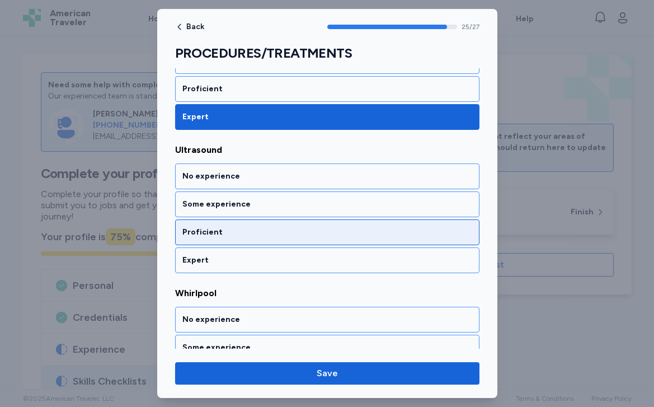
click at [193, 237] on div "Proficient" at bounding box center [327, 232] width 290 height 11
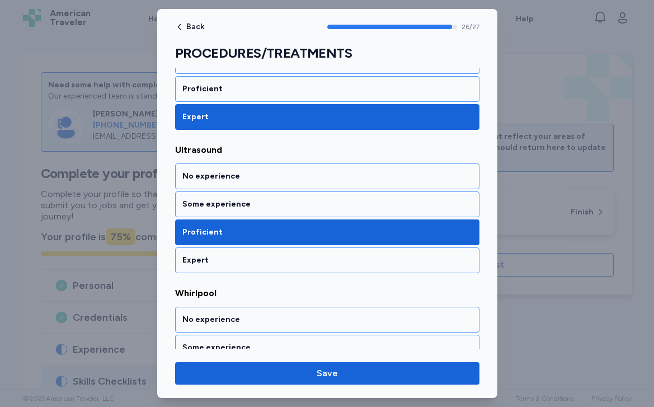
scroll to position [3740, 0]
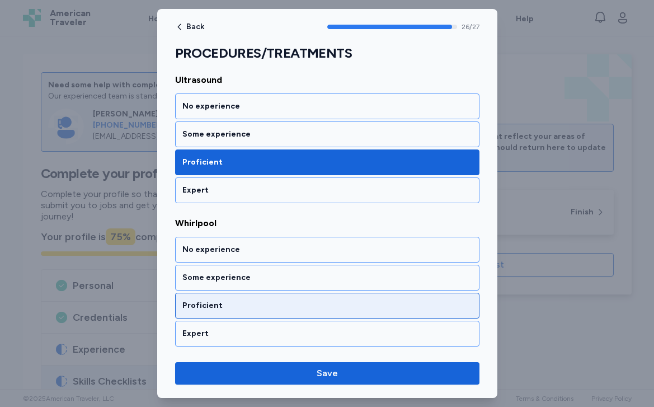
click at [194, 305] on div "Proficient" at bounding box center [327, 305] width 290 height 11
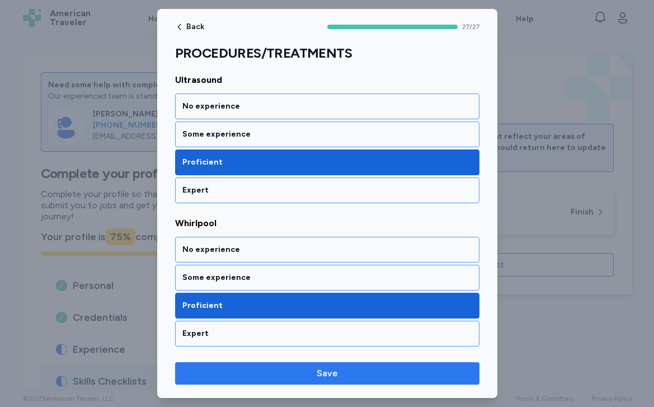
click at [218, 364] on button "Save" at bounding box center [327, 373] width 304 height 22
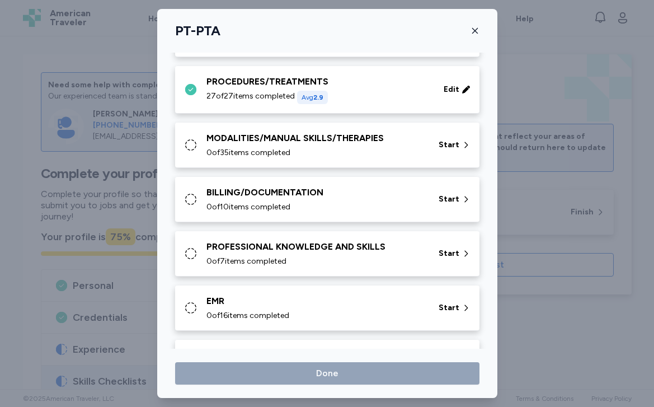
scroll to position [564, 0]
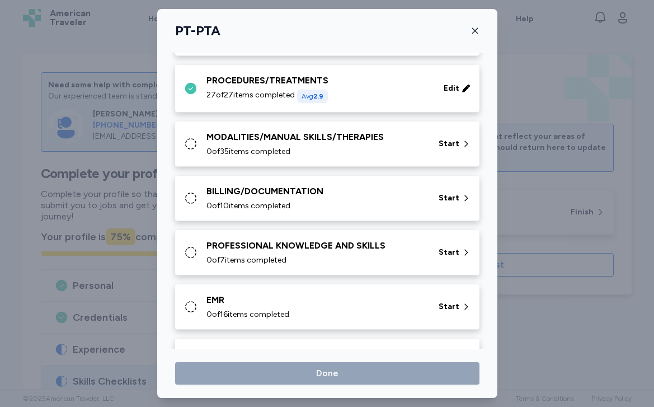
click at [250, 140] on div "MODALITIES/MANUAL SKILLS/THERAPIES" at bounding box center [315, 136] width 219 height 13
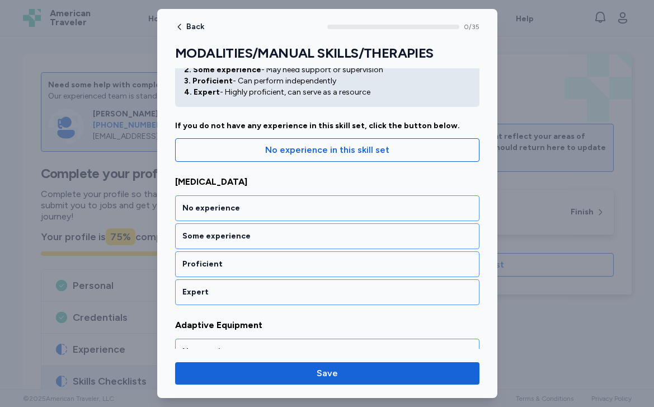
scroll to position [67, 0]
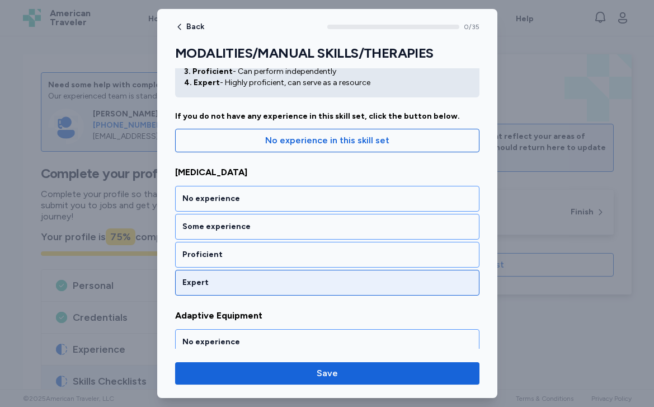
click at [224, 290] on div "Expert" at bounding box center [327, 283] width 304 height 26
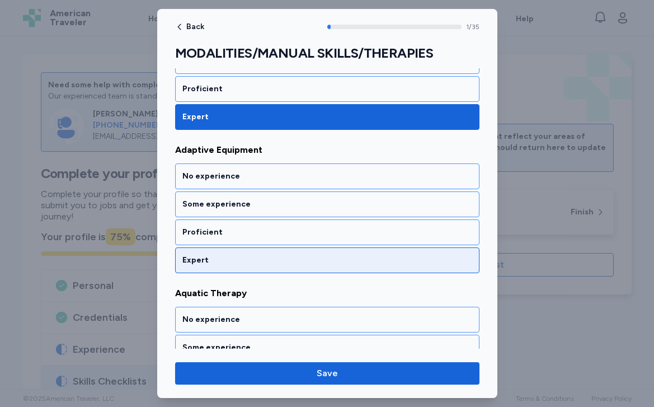
click at [217, 257] on div "Expert" at bounding box center [327, 260] width 290 height 11
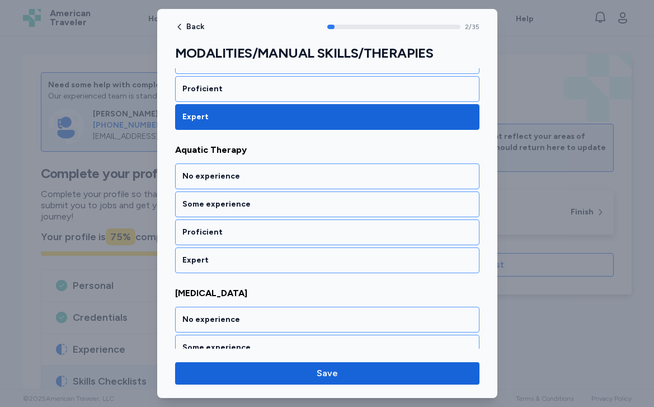
click at [217, 257] on div "Expert" at bounding box center [327, 260] width 290 height 11
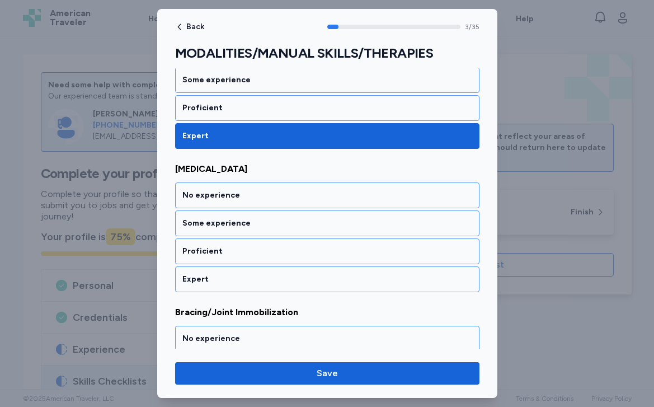
scroll to position [519, 0]
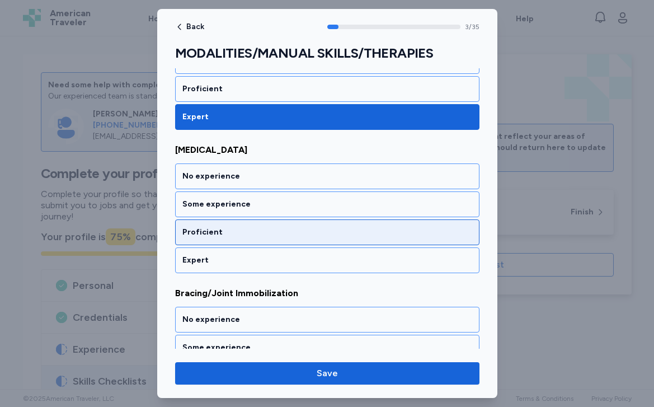
click at [210, 230] on div "Proficient" at bounding box center [327, 232] width 290 height 11
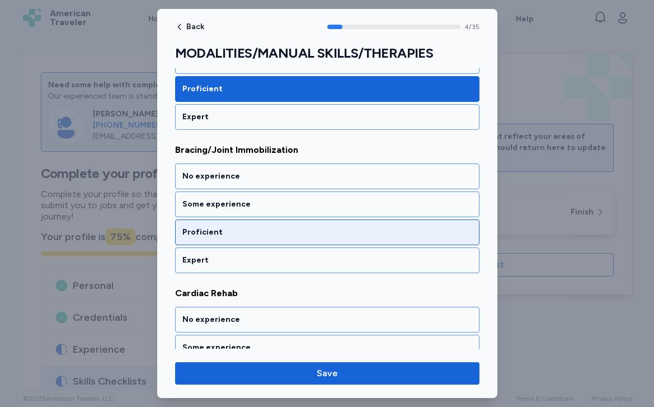
click at [210, 232] on div "Proficient" at bounding box center [327, 232] width 290 height 11
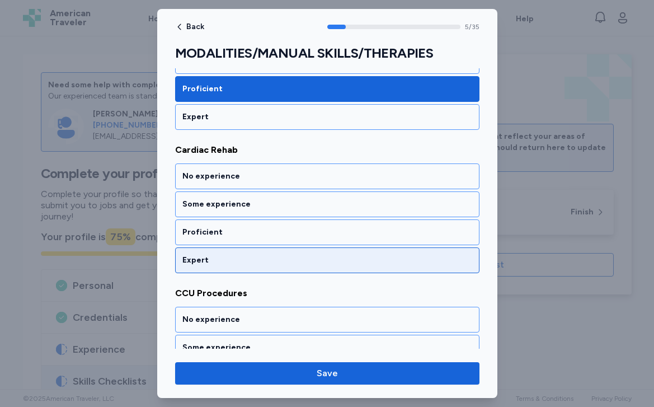
click at [208, 259] on div "Expert" at bounding box center [327, 260] width 290 height 11
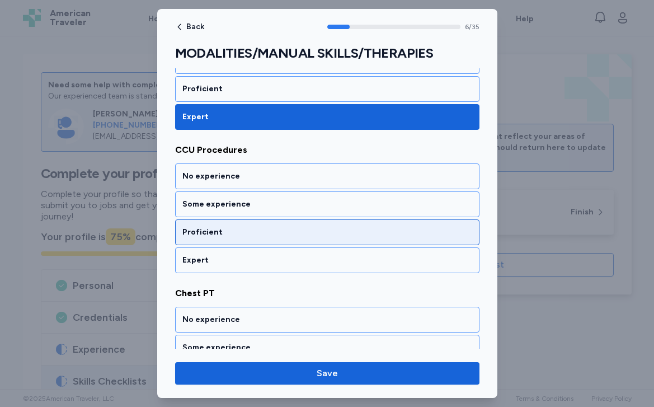
click at [205, 231] on div "Proficient" at bounding box center [327, 232] width 290 height 11
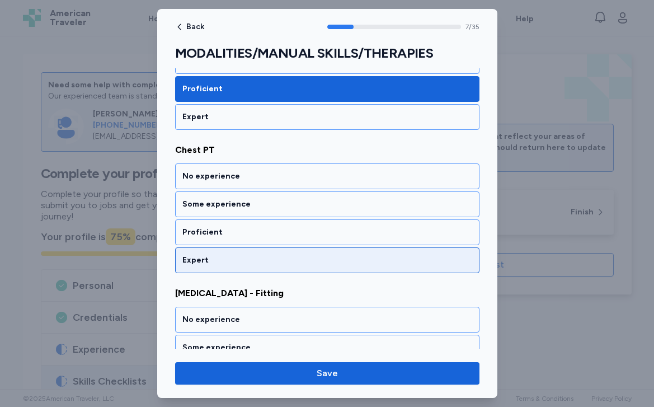
click at [205, 258] on div "Expert" at bounding box center [327, 260] width 290 height 11
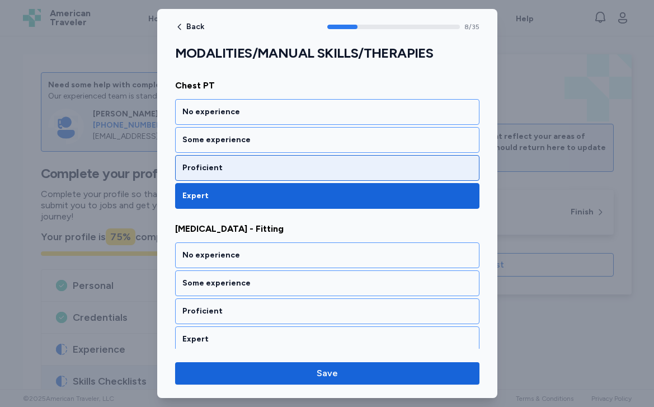
click at [204, 164] on div "Proficient" at bounding box center [327, 167] width 290 height 11
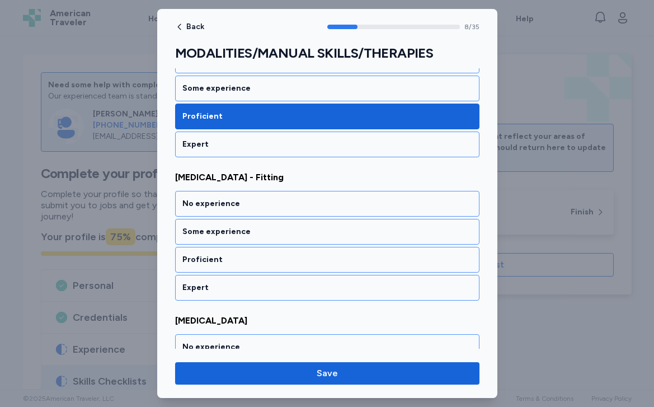
scroll to position [1235, 0]
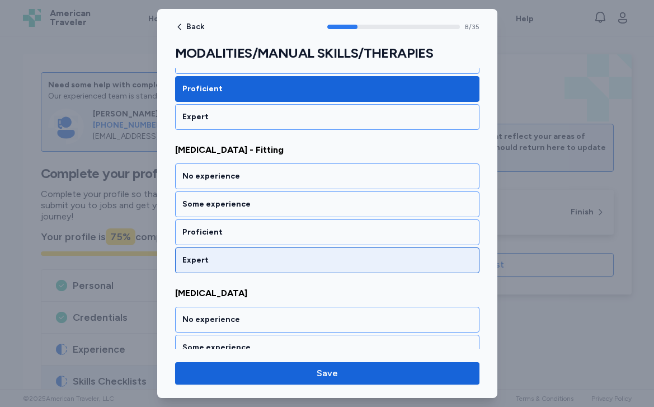
click at [196, 252] on div "Expert" at bounding box center [327, 260] width 304 height 26
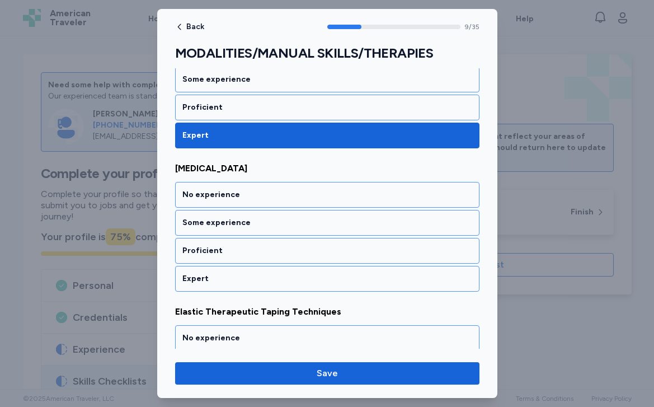
scroll to position [1378, 0]
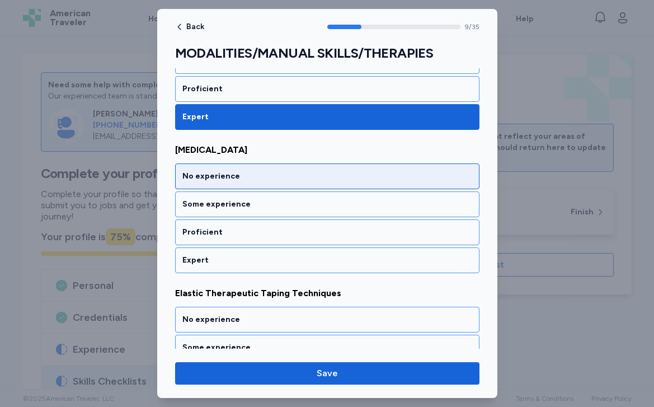
click at [201, 173] on div "No experience" at bounding box center [327, 176] width 290 height 11
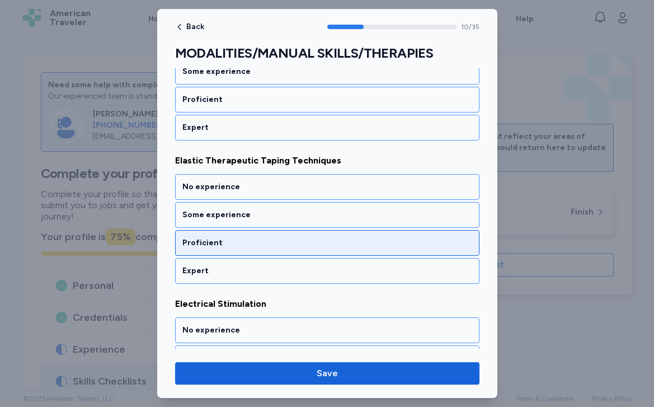
scroll to position [1522, 0]
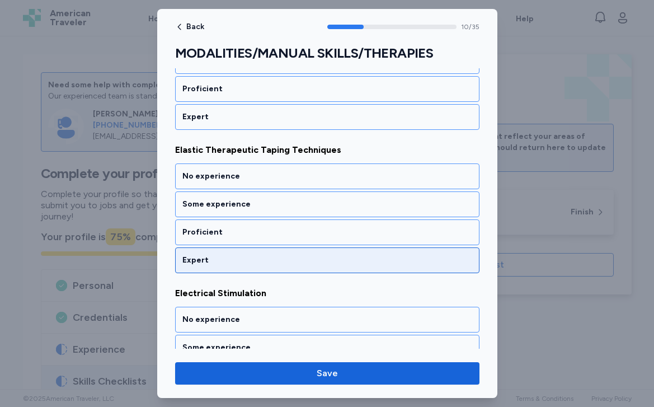
click at [197, 256] on div "Expert" at bounding box center [327, 260] width 290 height 11
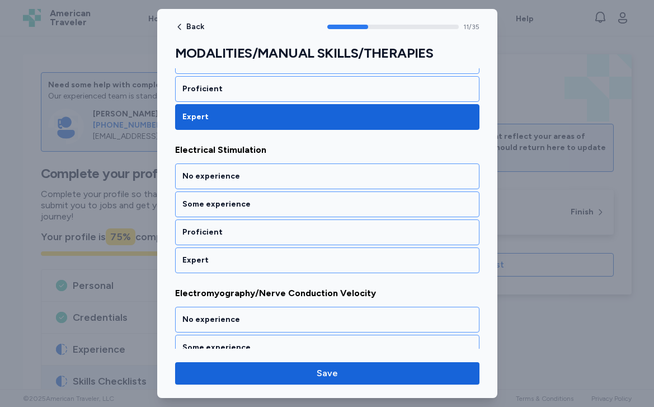
click at [197, 256] on div "Expert" at bounding box center [327, 260] width 290 height 11
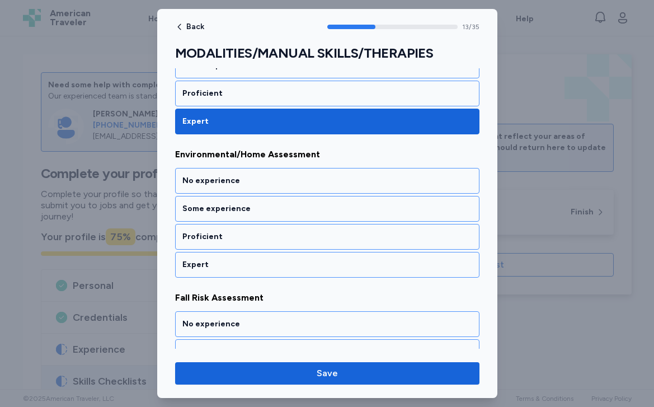
scroll to position [1951, 0]
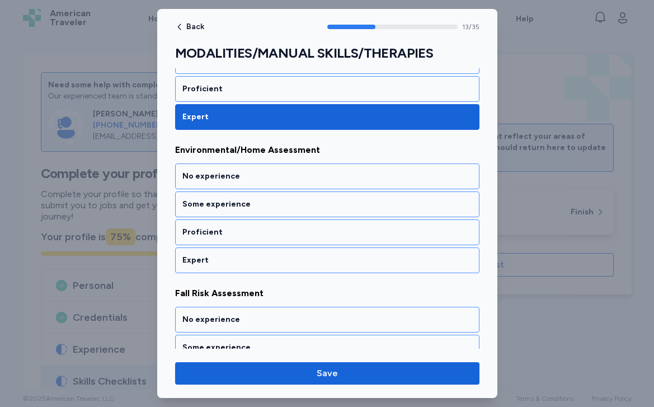
click at [197, 256] on div "Expert" at bounding box center [327, 260] width 290 height 11
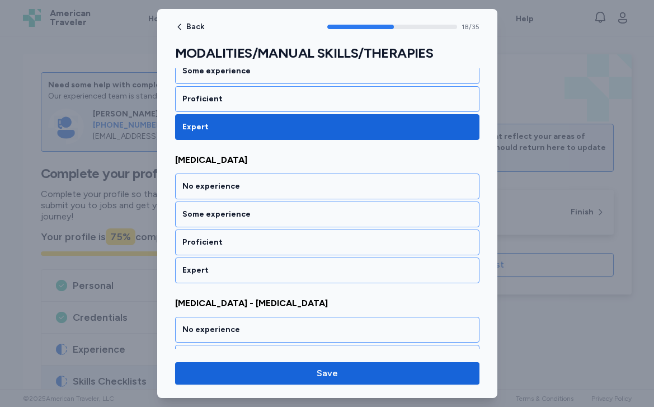
scroll to position [2667, 0]
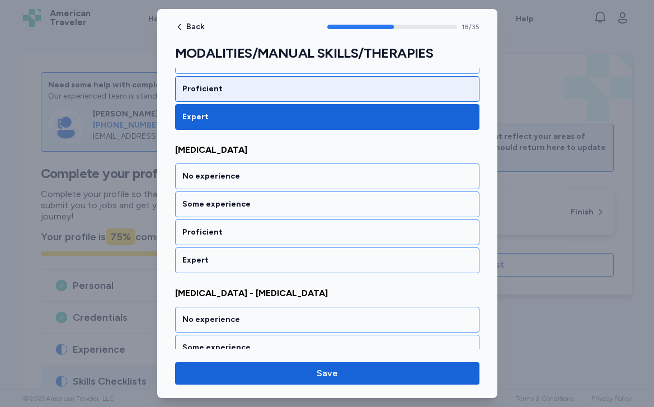
click at [217, 95] on div "Proficient" at bounding box center [327, 89] width 304 height 26
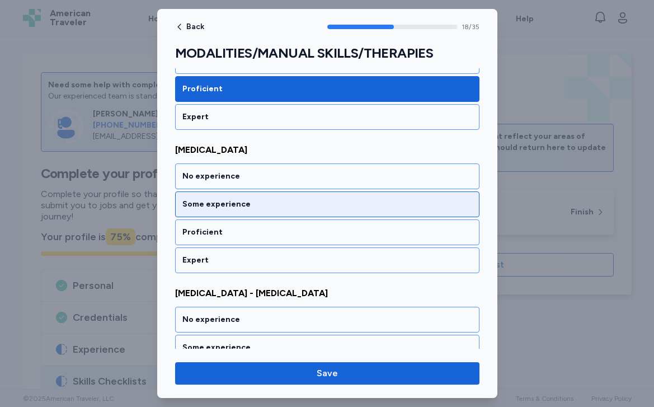
click at [210, 212] on div "Some experience" at bounding box center [327, 204] width 304 height 26
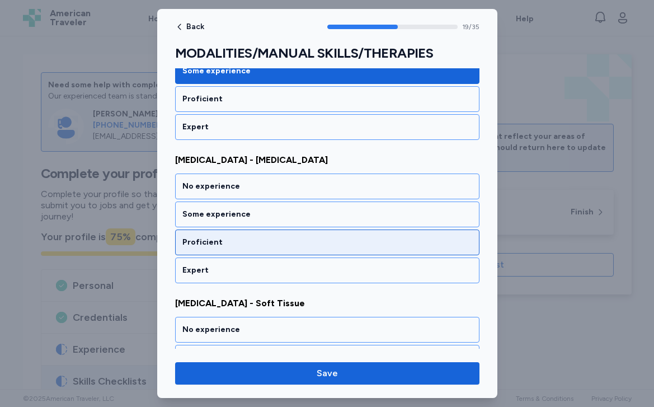
scroll to position [2811, 0]
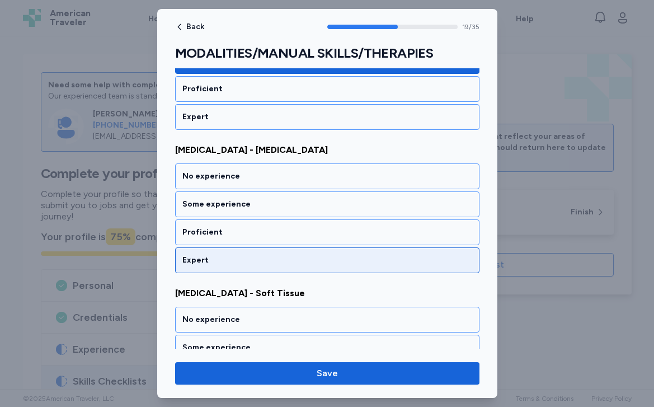
click at [208, 257] on div "Expert" at bounding box center [327, 260] width 290 height 11
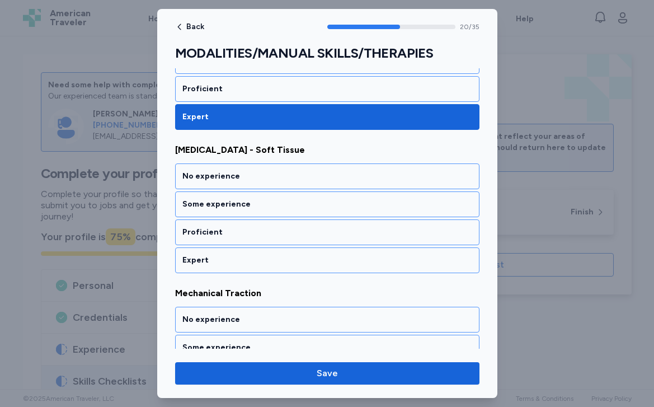
click at [208, 257] on div "Expert" at bounding box center [327, 260] width 290 height 11
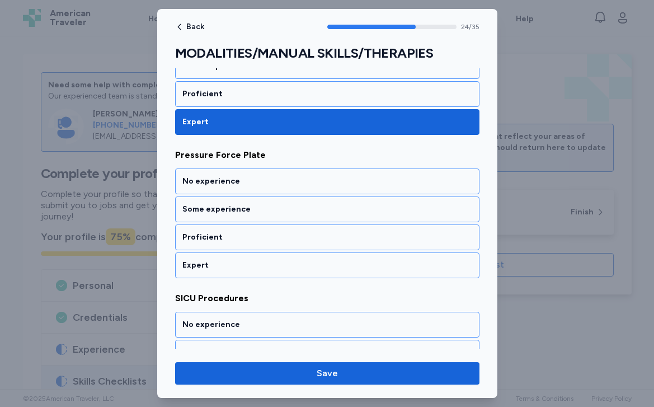
scroll to position [3527, 0]
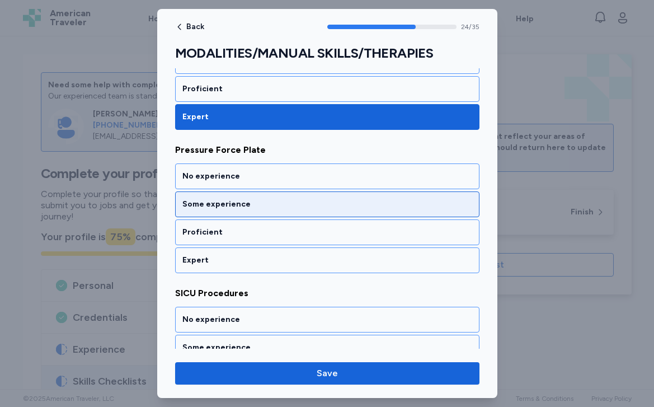
click at [206, 209] on div "Some experience" at bounding box center [327, 204] width 290 height 11
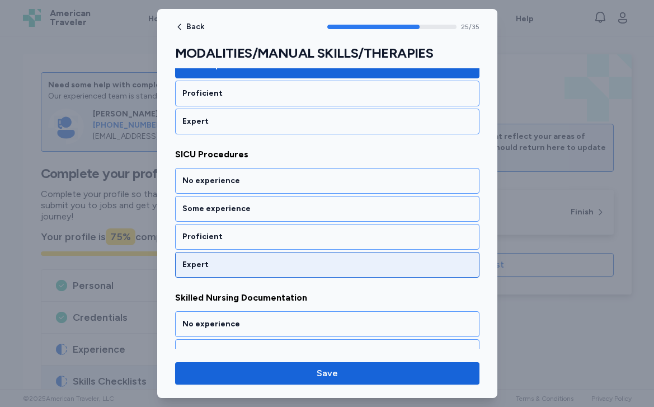
scroll to position [3670, 0]
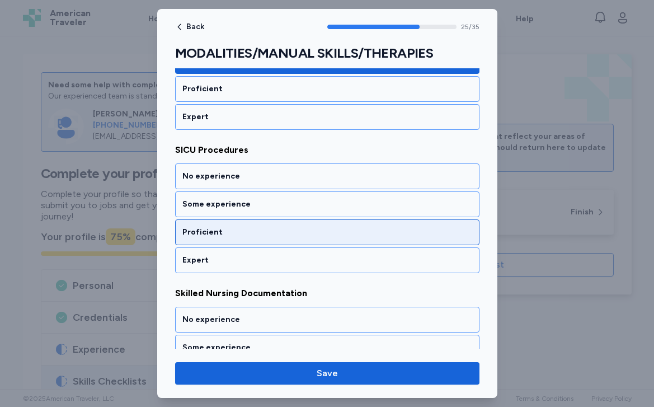
click at [204, 228] on div "Proficient" at bounding box center [327, 232] width 290 height 11
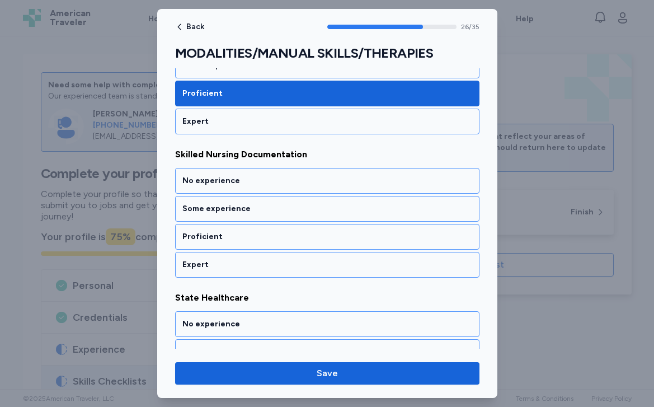
scroll to position [3813, 0]
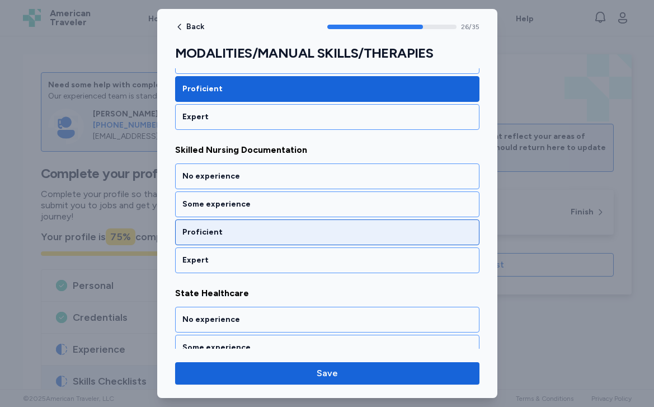
click at [200, 232] on div "Proficient" at bounding box center [327, 232] width 290 height 11
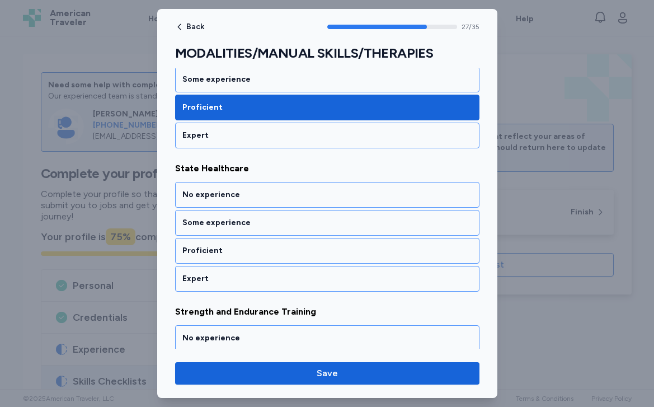
scroll to position [3956, 0]
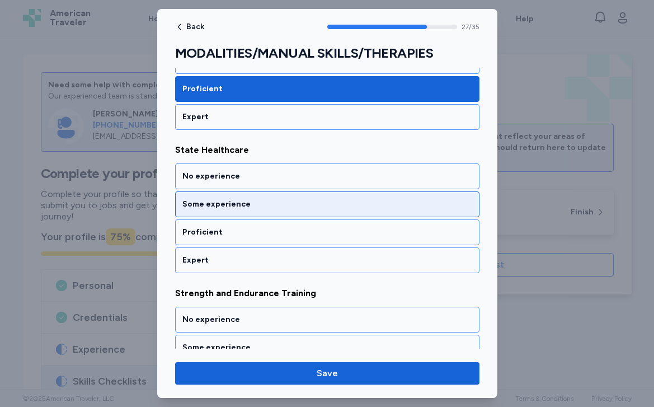
click at [199, 209] on div "Some experience" at bounding box center [327, 204] width 290 height 11
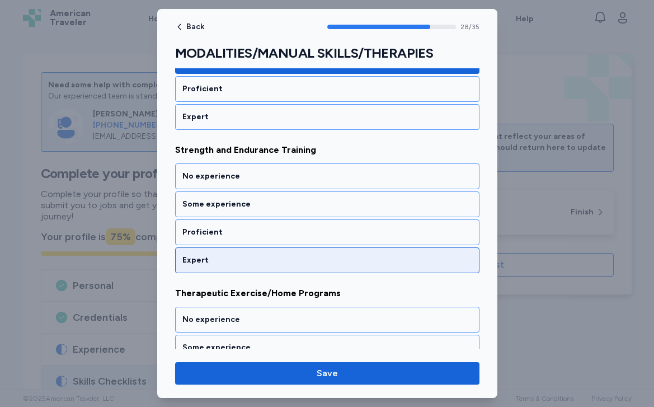
click at [199, 253] on div "Expert" at bounding box center [327, 260] width 304 height 26
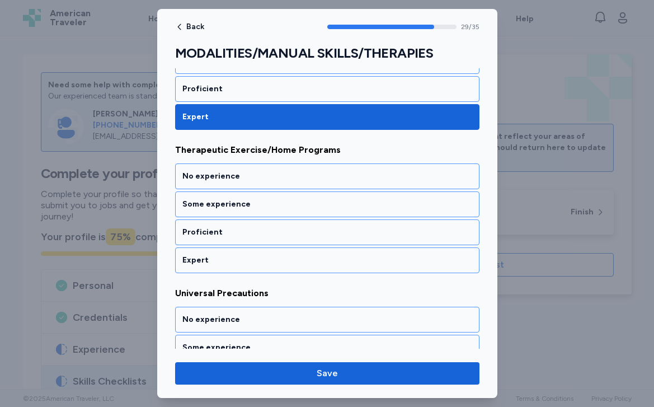
click at [199, 253] on div "Expert" at bounding box center [327, 260] width 304 height 26
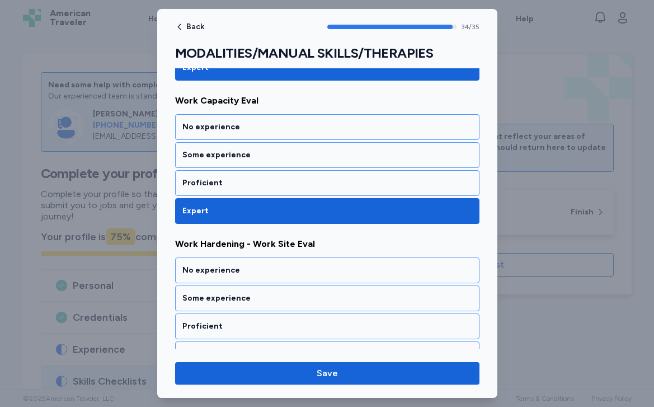
scroll to position [4885, 0]
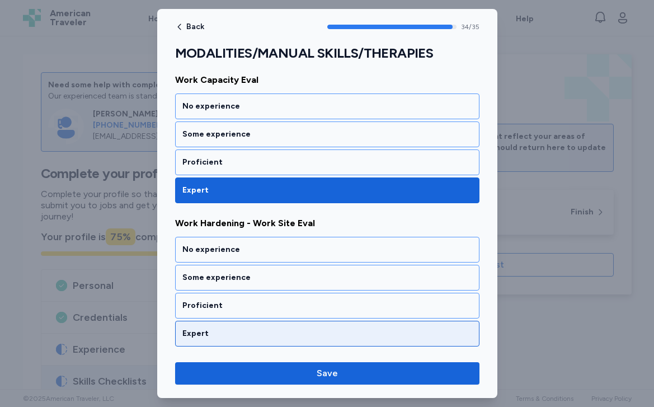
click at [187, 333] on div "Expert" at bounding box center [327, 333] width 290 height 11
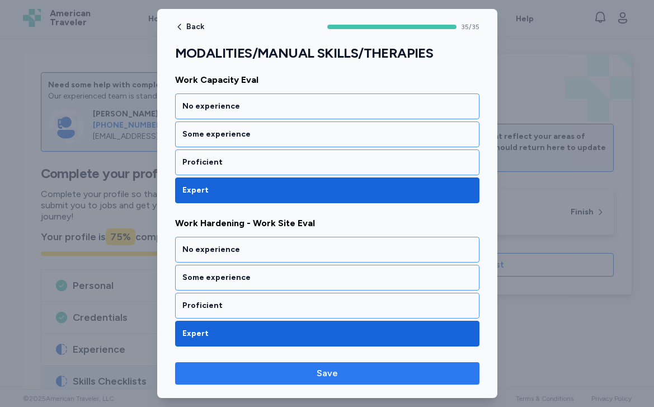
click at [219, 371] on span "Save" at bounding box center [327, 372] width 286 height 13
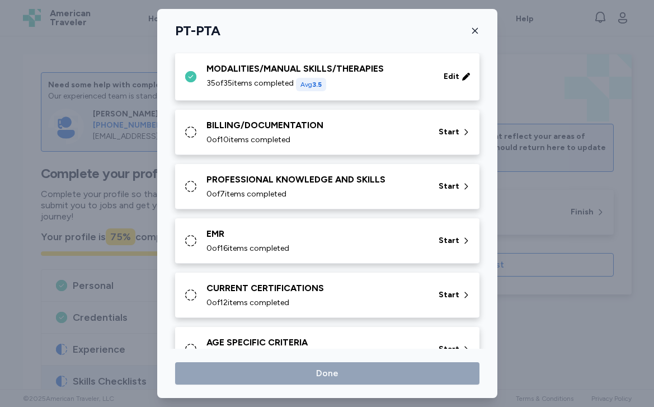
scroll to position [579, 0]
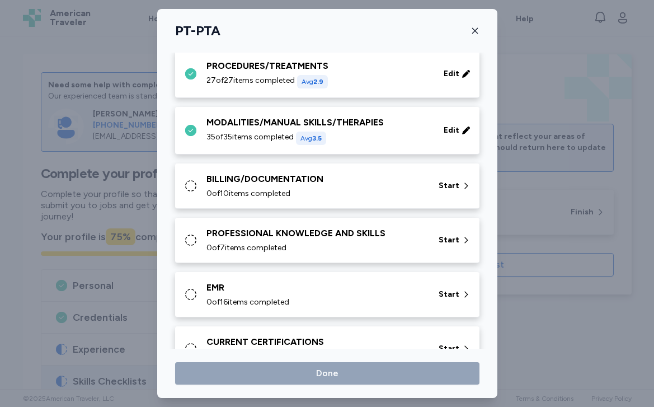
click at [279, 192] on span "0 of 10 items completed" at bounding box center [248, 193] width 84 height 11
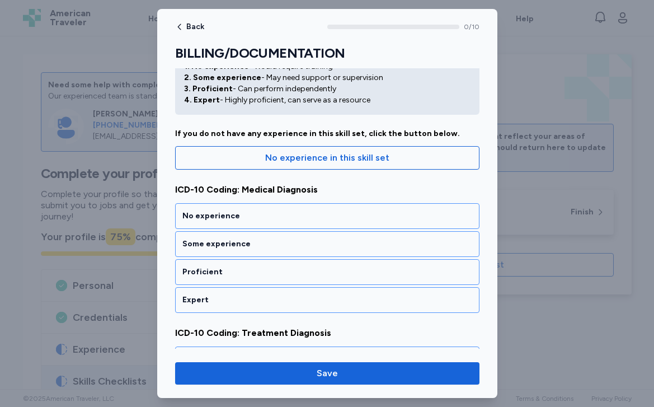
scroll to position [62, 0]
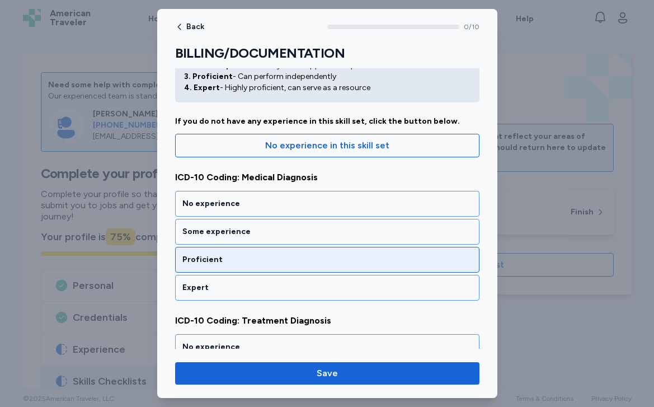
click at [268, 267] on div "Proficient" at bounding box center [327, 260] width 304 height 26
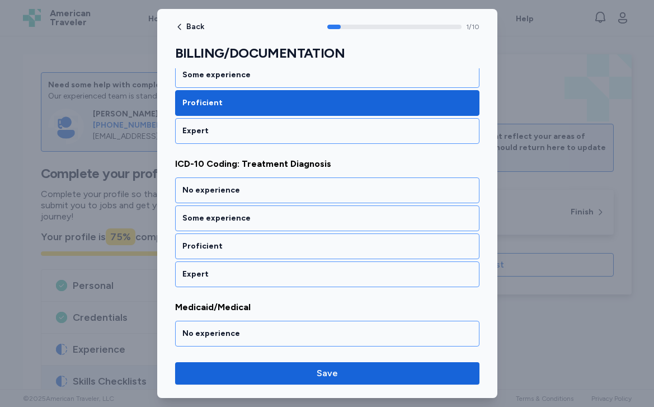
scroll to position [233, 0]
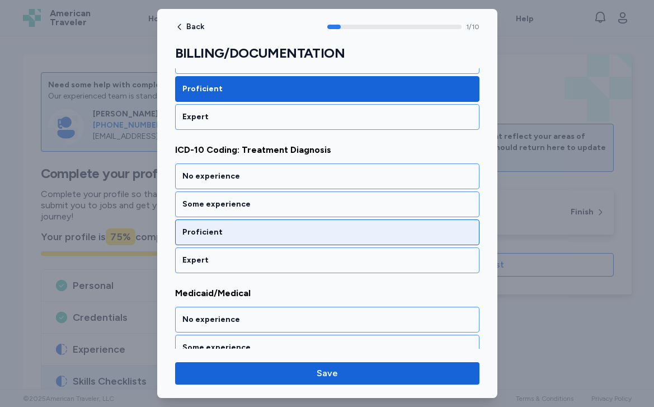
click at [258, 239] on div "Proficient" at bounding box center [327, 232] width 304 height 26
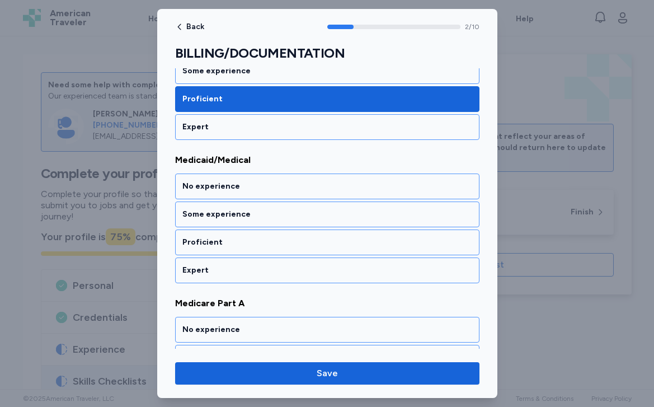
scroll to position [376, 0]
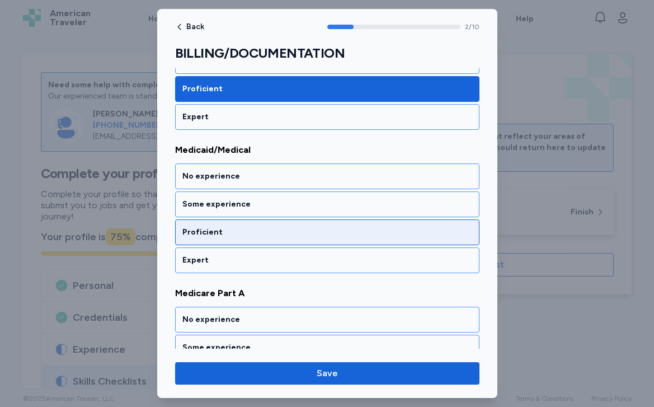
click at [253, 234] on div "Proficient" at bounding box center [327, 232] width 290 height 11
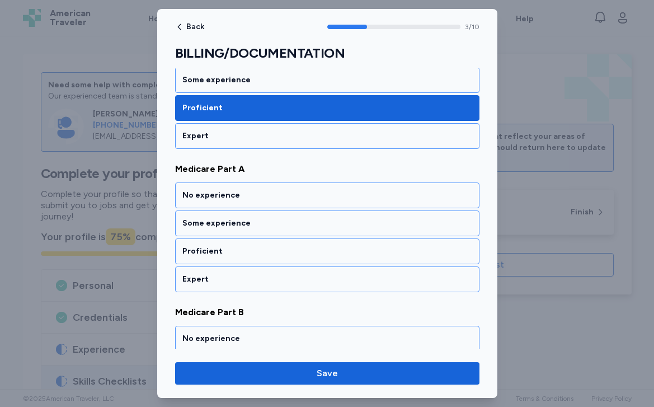
scroll to position [519, 0]
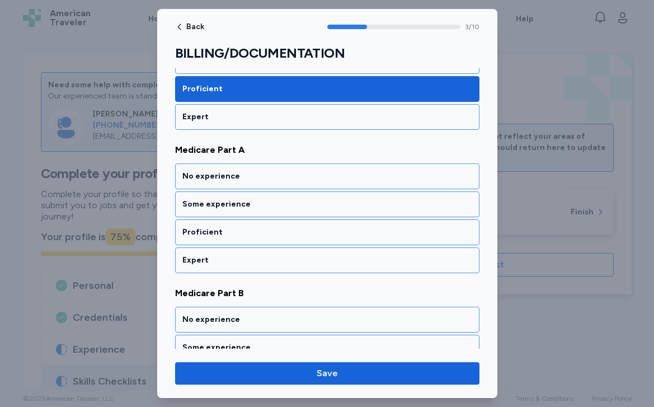
click at [253, 234] on div "Proficient" at bounding box center [327, 232] width 290 height 11
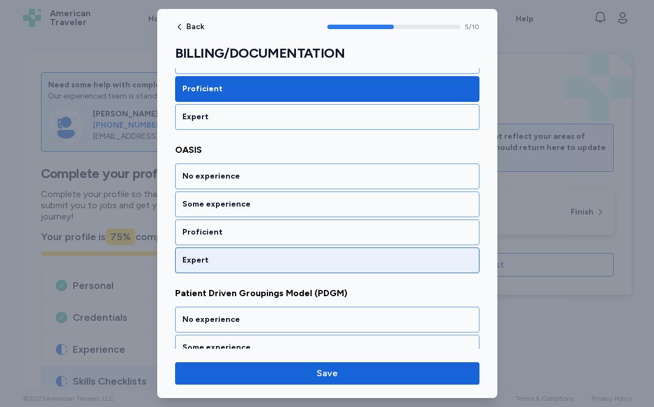
click at [246, 258] on div "Expert" at bounding box center [327, 260] width 290 height 11
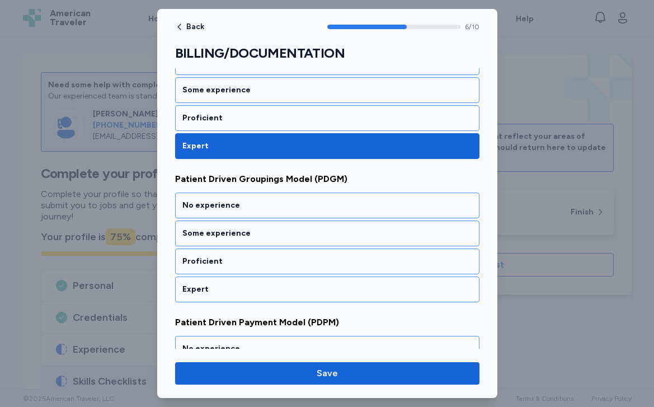
scroll to position [949, 0]
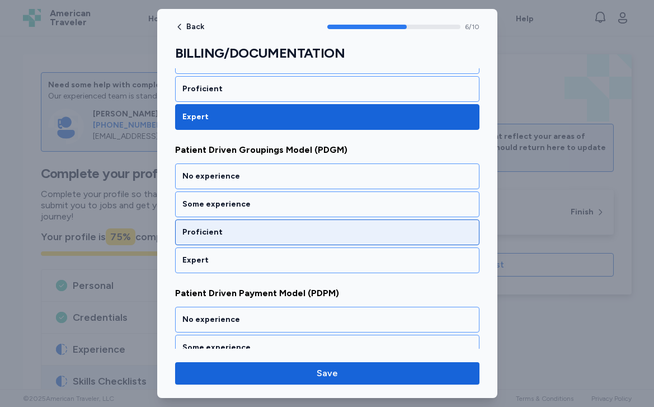
click at [246, 236] on div "Proficient" at bounding box center [327, 232] width 290 height 11
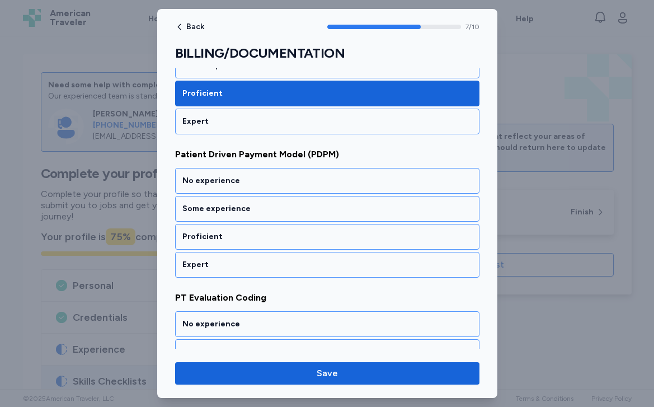
scroll to position [1092, 0]
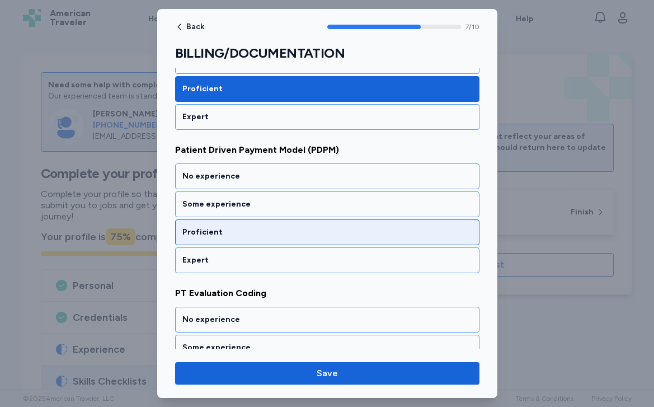
click at [244, 233] on div "Proficient" at bounding box center [327, 232] width 290 height 11
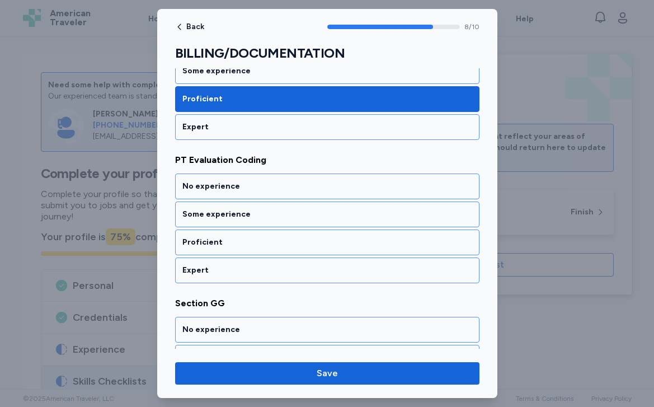
scroll to position [1235, 0]
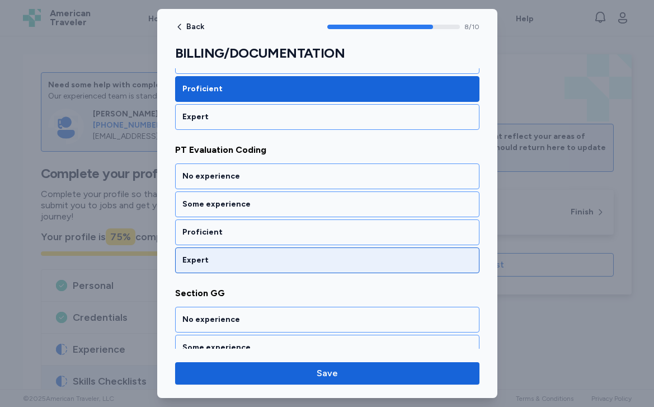
click at [242, 257] on div "Expert" at bounding box center [327, 260] width 290 height 11
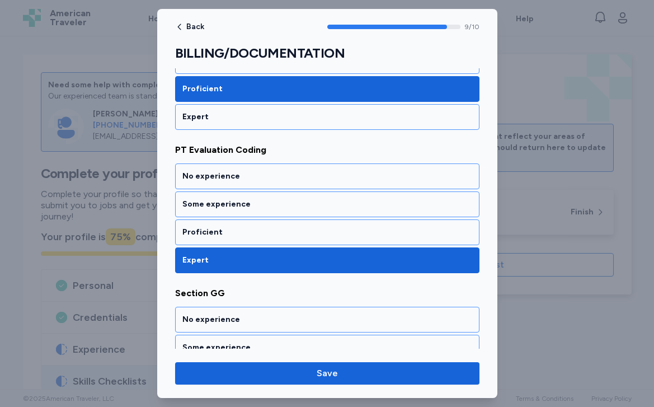
scroll to position [1305, 0]
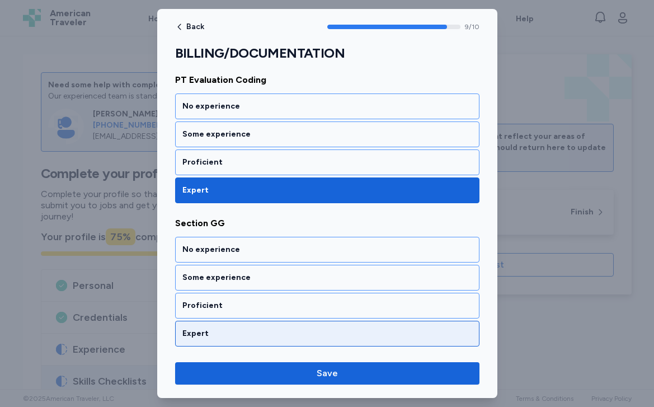
click at [223, 329] on div "Expert" at bounding box center [327, 333] width 290 height 11
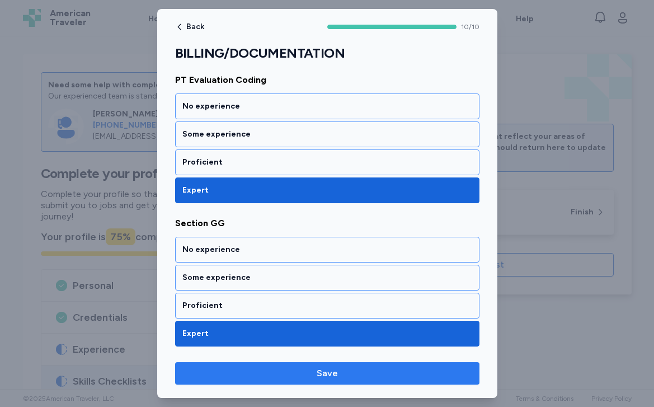
click at [226, 368] on span "Save" at bounding box center [327, 372] width 286 height 13
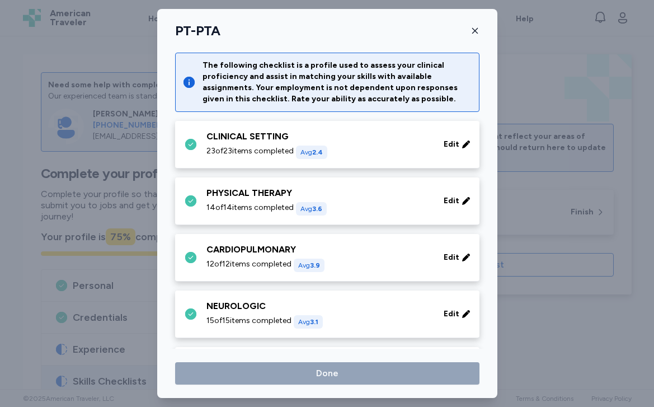
scroll to position [579, 0]
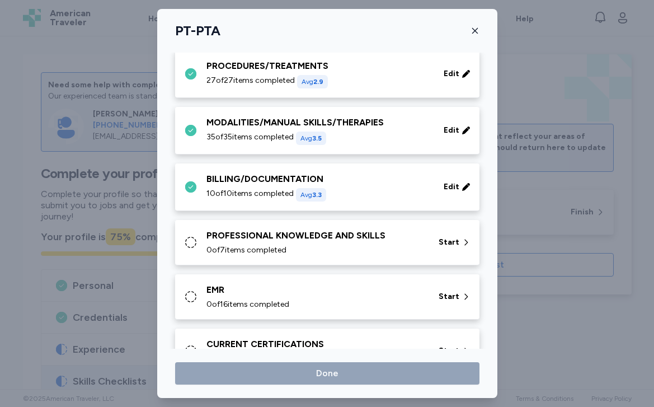
click at [252, 244] on span "0 of 7 items completed" at bounding box center [246, 249] width 80 height 11
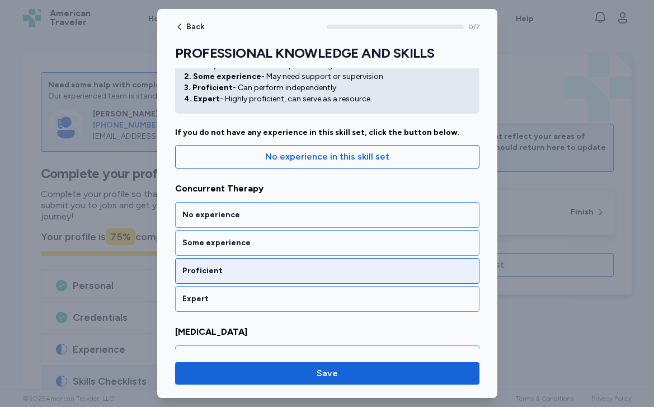
click at [265, 281] on div "Proficient" at bounding box center [327, 271] width 304 height 26
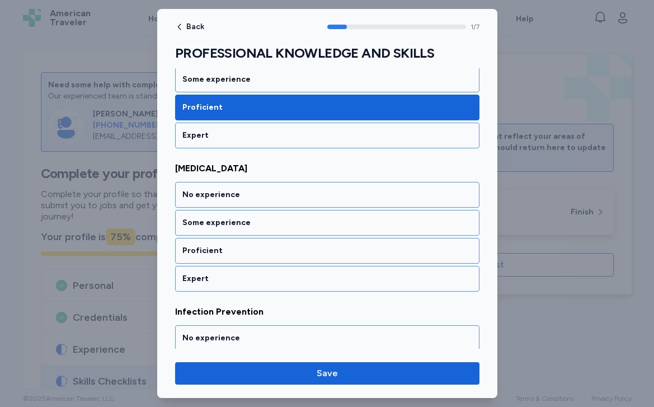
scroll to position [233, 0]
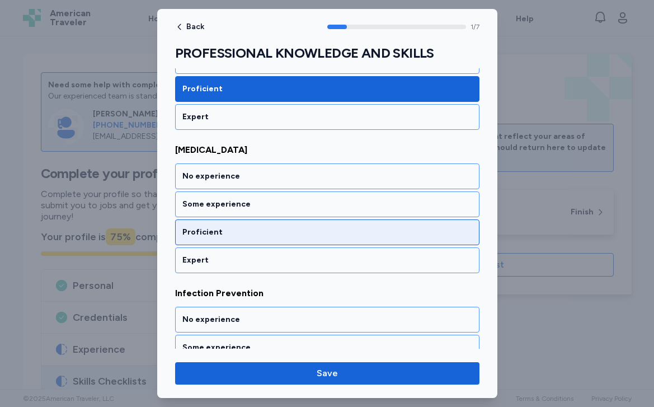
click at [249, 237] on div "Proficient" at bounding box center [327, 232] width 290 height 11
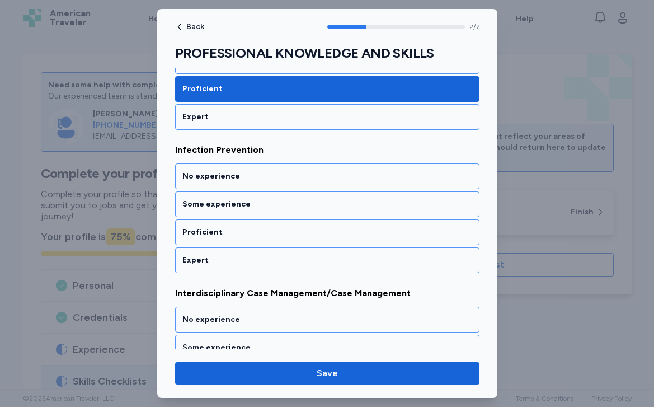
click at [249, 237] on div "Proficient" at bounding box center [327, 232] width 290 height 11
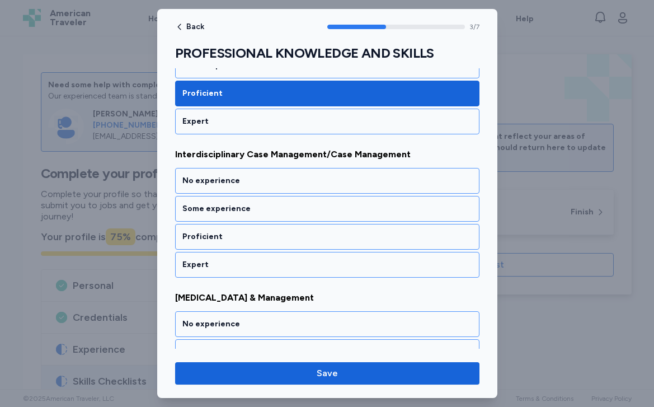
scroll to position [519, 0]
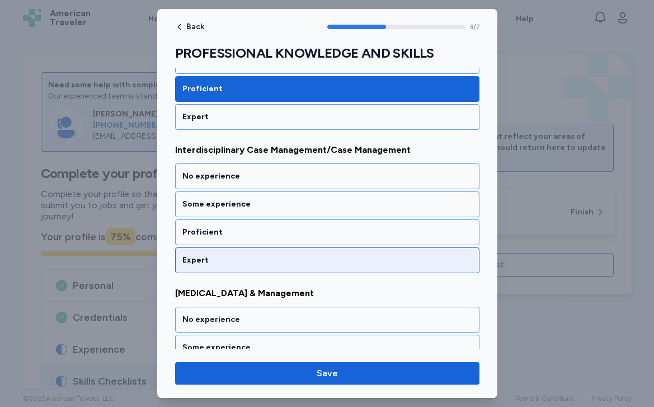
click at [233, 258] on div "Expert" at bounding box center [327, 260] width 290 height 11
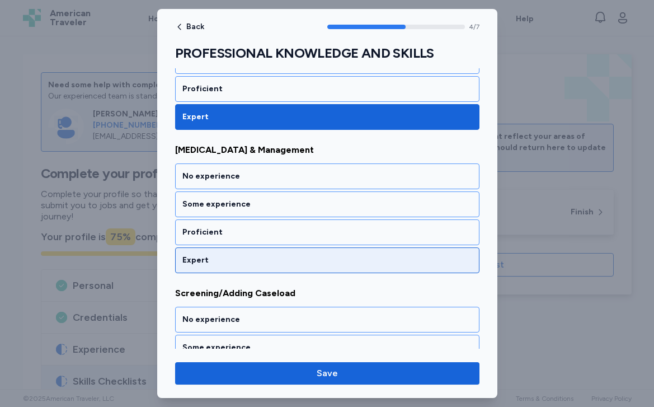
click at [233, 263] on div "Expert" at bounding box center [327, 260] width 290 height 11
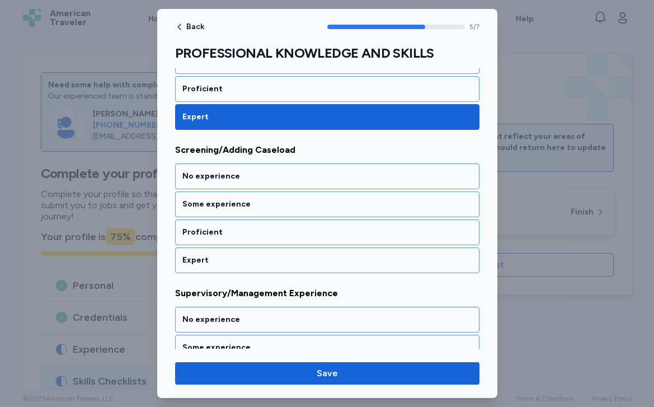
click at [233, 263] on div "Expert" at bounding box center [327, 260] width 290 height 11
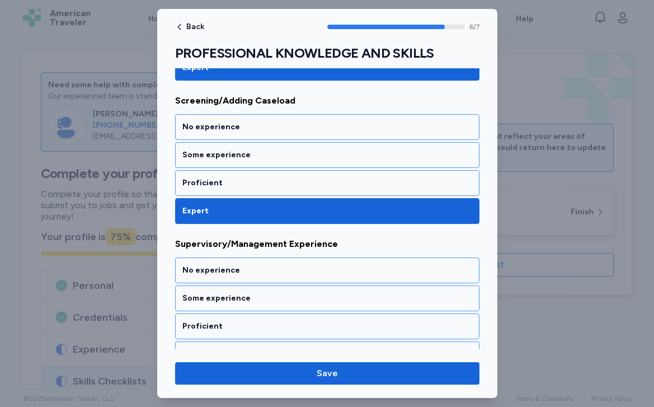
scroll to position [875, 0]
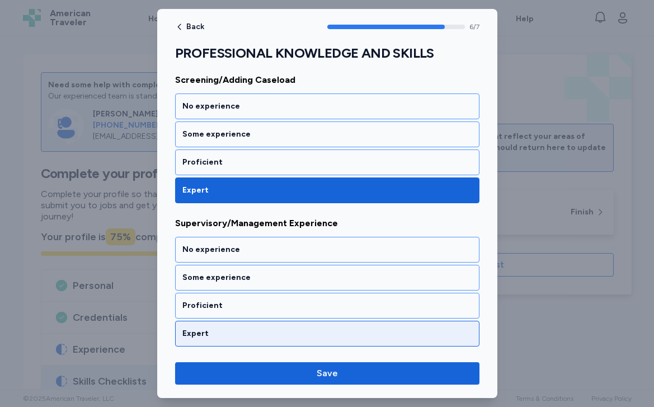
click at [219, 332] on div "Expert" at bounding box center [327, 333] width 290 height 11
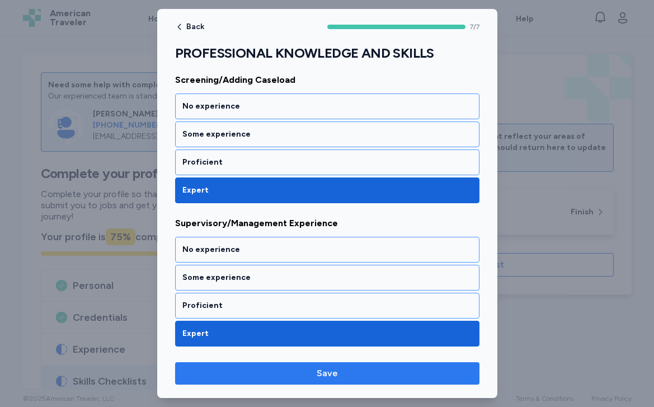
click at [228, 374] on span "Save" at bounding box center [327, 372] width 286 height 13
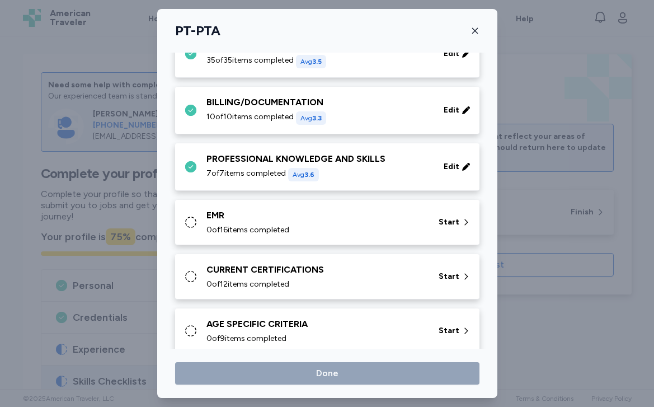
scroll to position [666, 0]
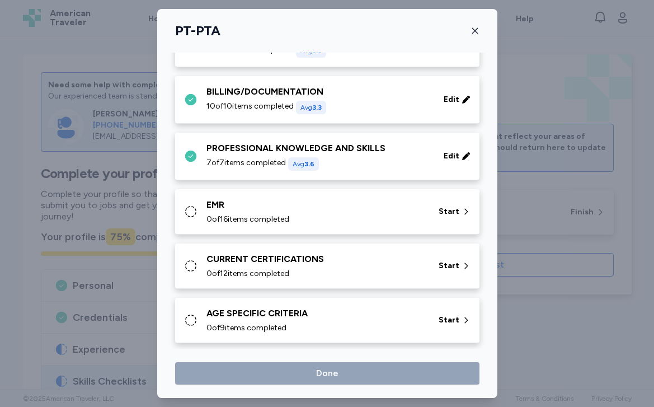
click at [249, 228] on div "EMR 0 of 16 items completed Start" at bounding box center [327, 211] width 304 height 45
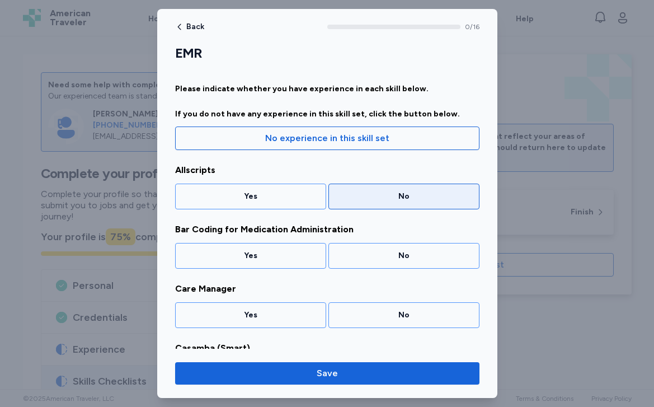
click at [371, 195] on div "No" at bounding box center [404, 196] width 136 height 11
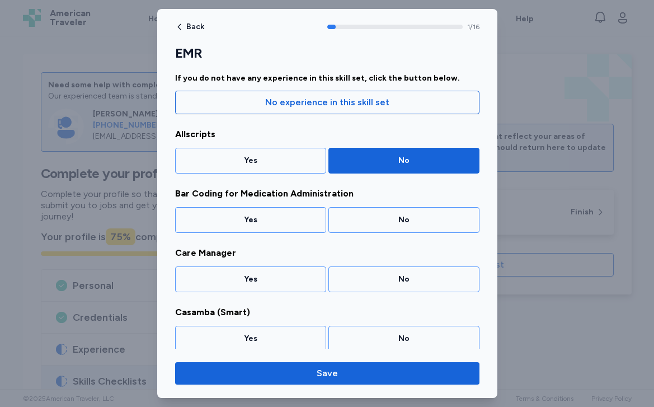
scroll to position [37, 0]
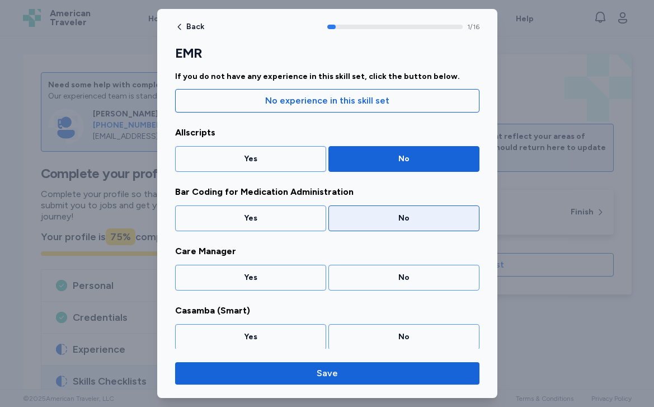
click at [364, 222] on div "No" at bounding box center [404, 218] width 136 height 11
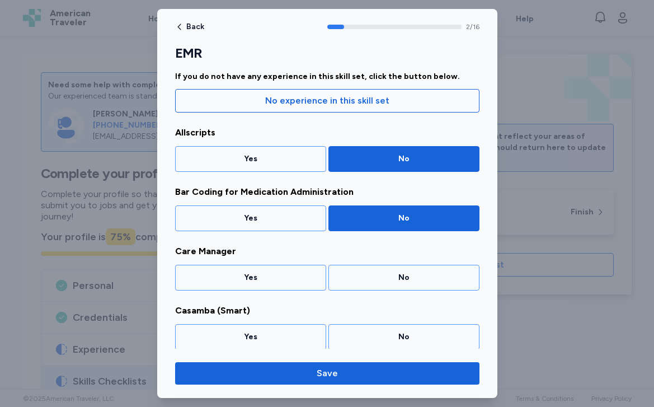
scroll to position [97, 0]
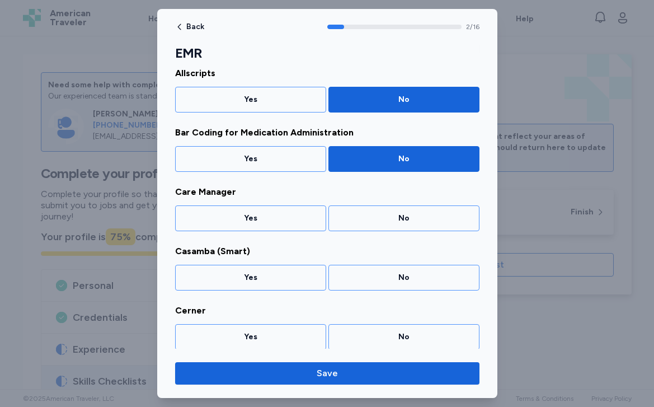
click at [364, 222] on div "No" at bounding box center [404, 218] width 136 height 11
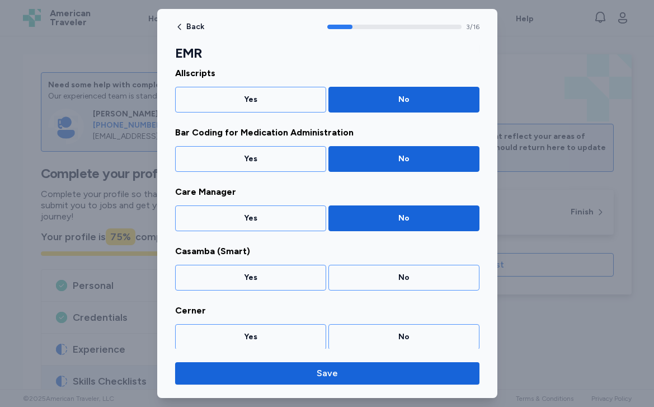
scroll to position [156, 0]
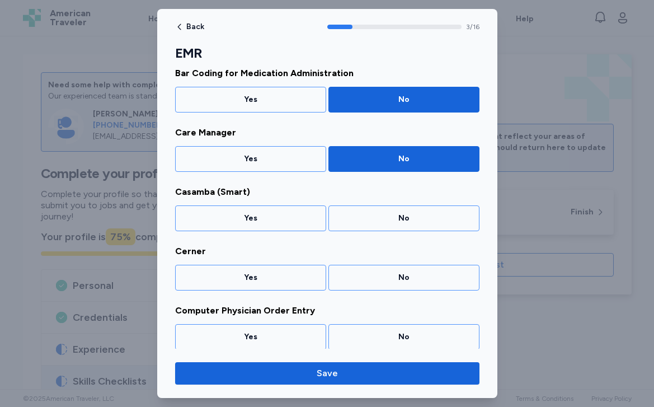
click at [364, 222] on div "No" at bounding box center [404, 218] width 136 height 11
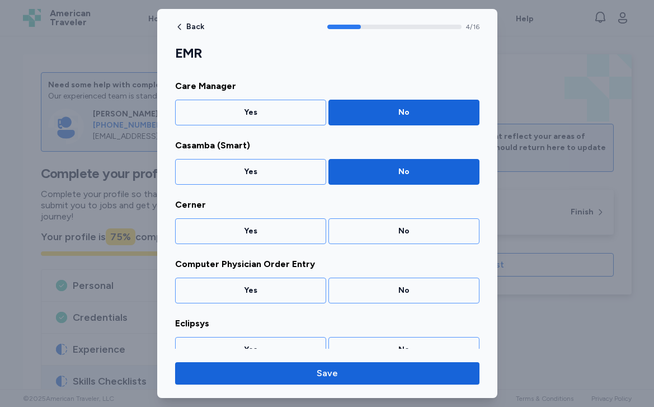
scroll to position [215, 0]
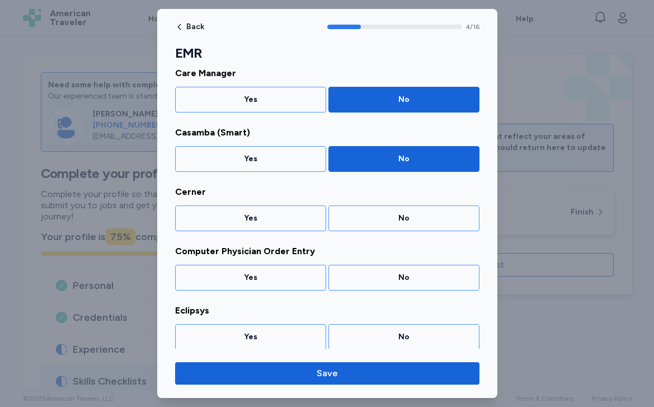
click at [364, 222] on div "No" at bounding box center [404, 218] width 136 height 11
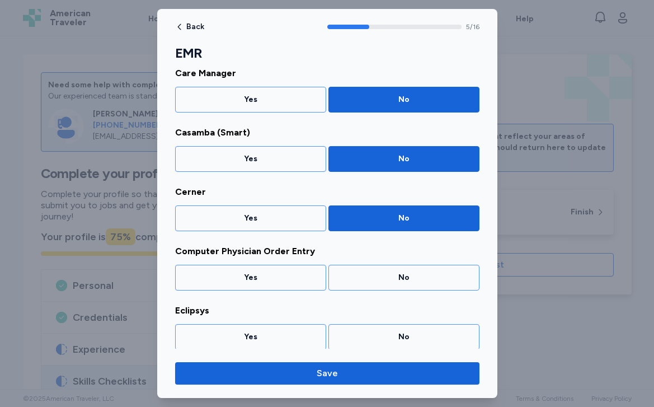
scroll to position [275, 0]
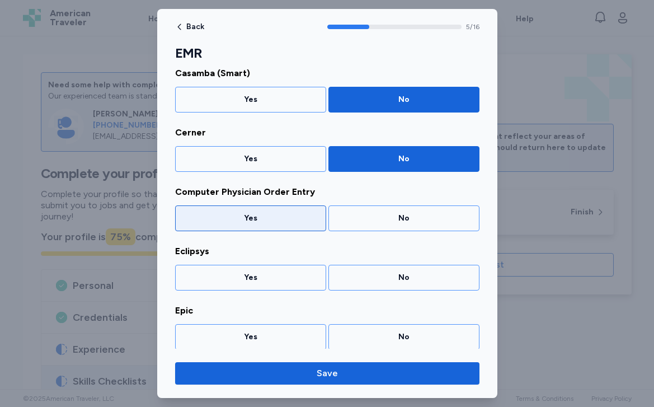
click at [315, 215] on div "Yes" at bounding box center [250, 218] width 136 height 11
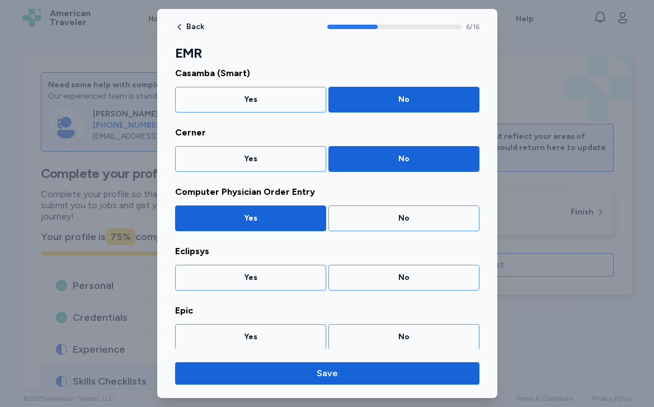
scroll to position [334, 0]
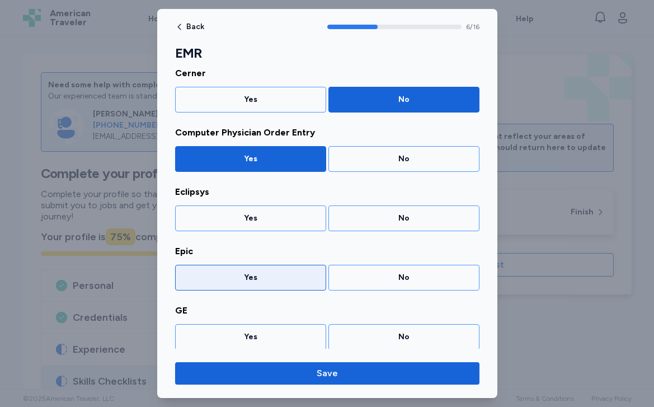
click at [294, 274] on div "Yes" at bounding box center [250, 277] width 136 height 11
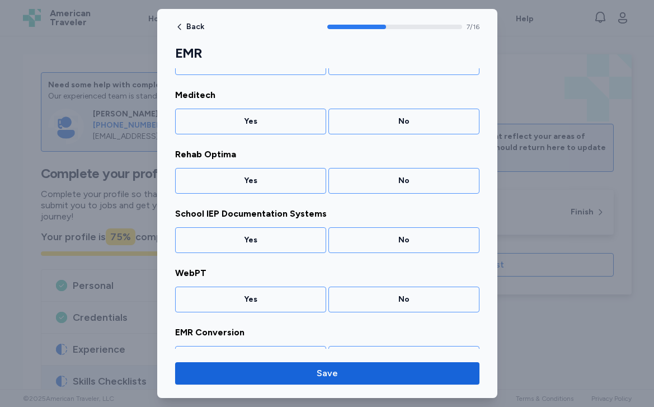
scroll to position [743, 0]
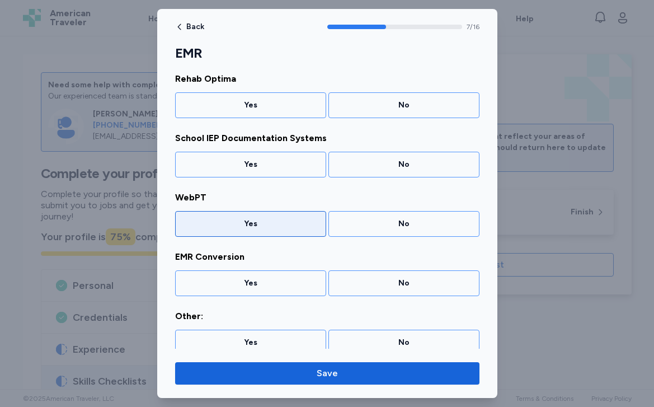
click at [281, 228] on div "Yes" at bounding box center [250, 223] width 136 height 11
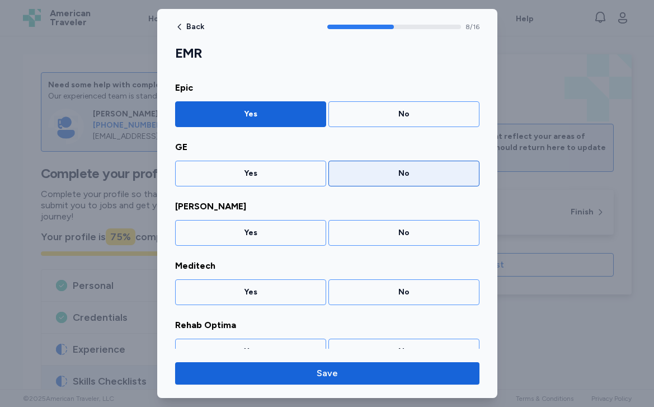
click at [369, 169] on div "No" at bounding box center [404, 173] width 136 height 11
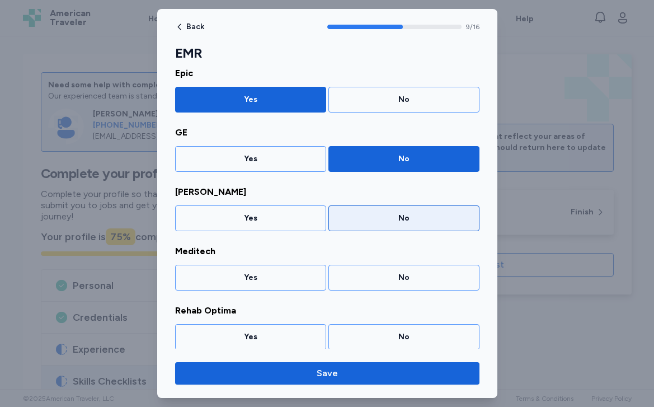
click at [367, 222] on div "No" at bounding box center [404, 218] width 136 height 11
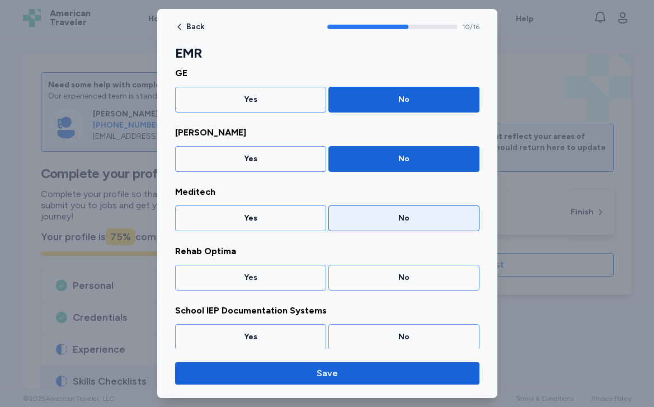
click at [362, 222] on div "No" at bounding box center [404, 218] width 136 height 11
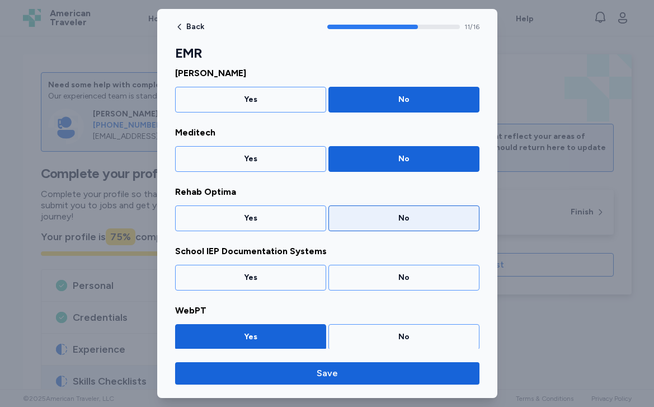
click at [361, 223] on div "No" at bounding box center [404, 218] width 136 height 11
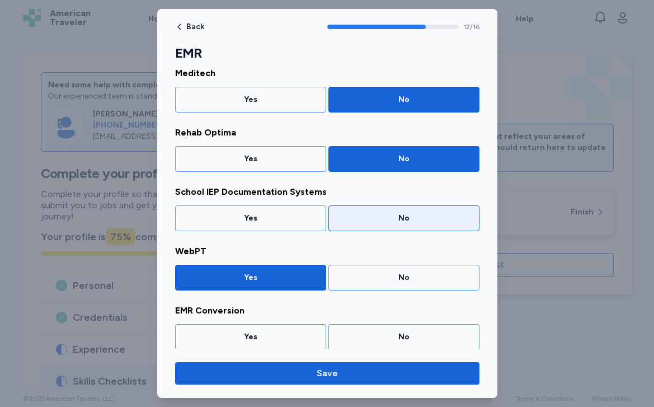
click at [357, 222] on div "No" at bounding box center [404, 218] width 136 height 11
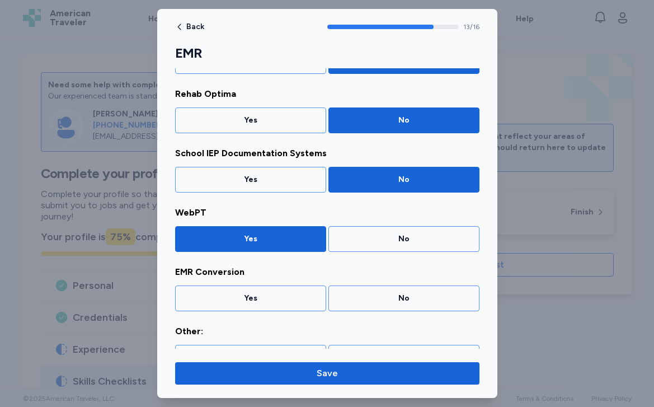
scroll to position [752, 0]
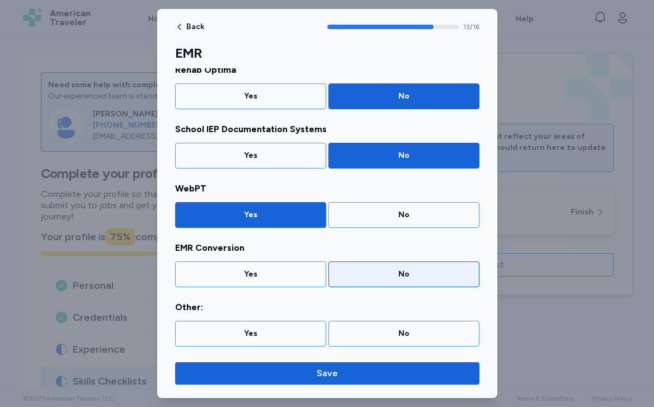
click at [354, 267] on div "No" at bounding box center [403, 274] width 151 height 26
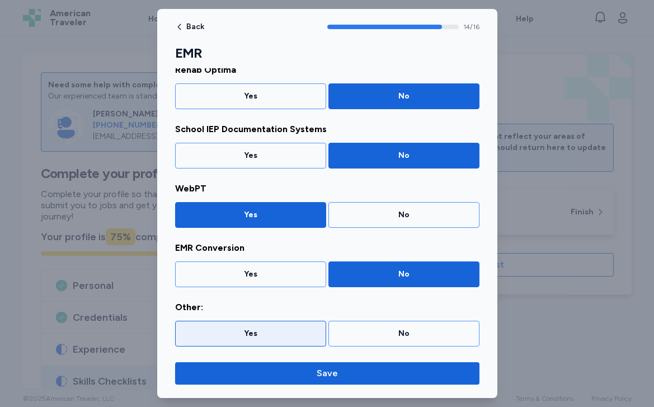
click at [291, 331] on div "Yes" at bounding box center [250, 333] width 136 height 11
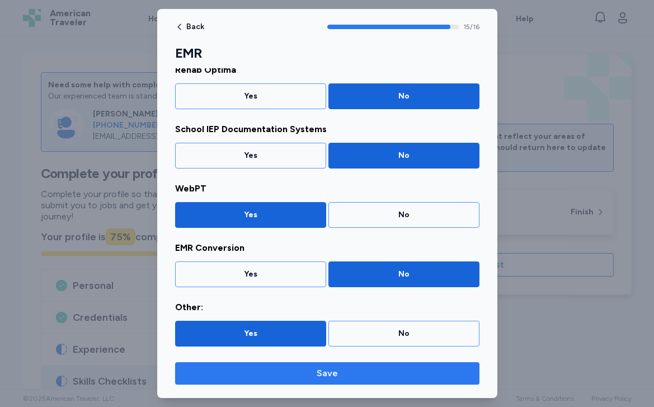
click at [299, 374] on span "Save" at bounding box center [327, 372] width 286 height 13
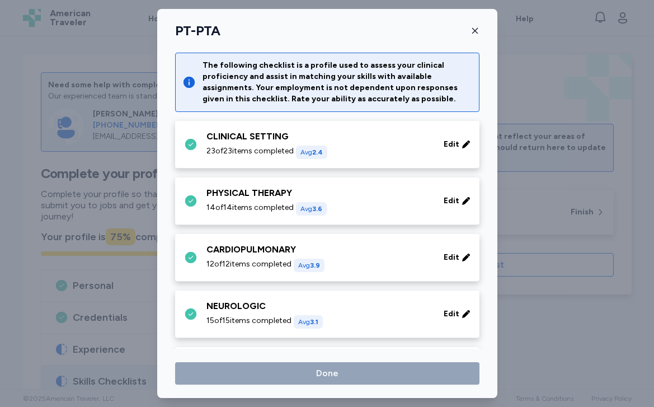
scroll to position [666, 0]
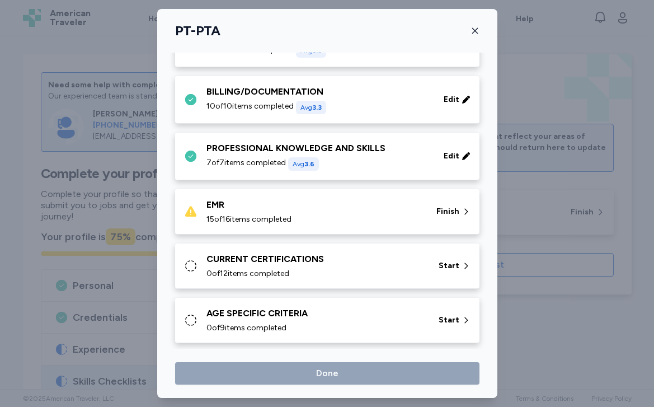
click at [324, 214] on div "15 of 16 items completed" at bounding box center [314, 219] width 216 height 11
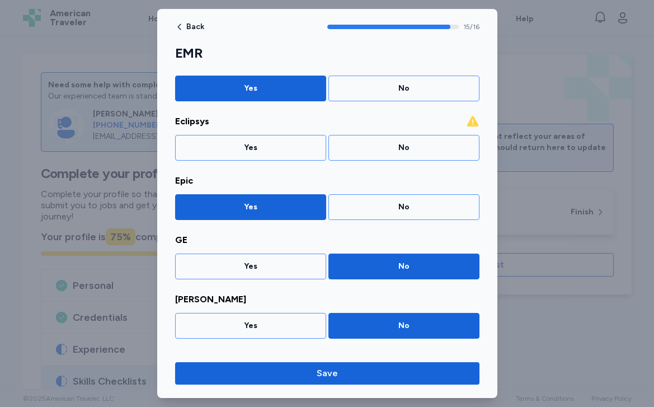
scroll to position [451, 0]
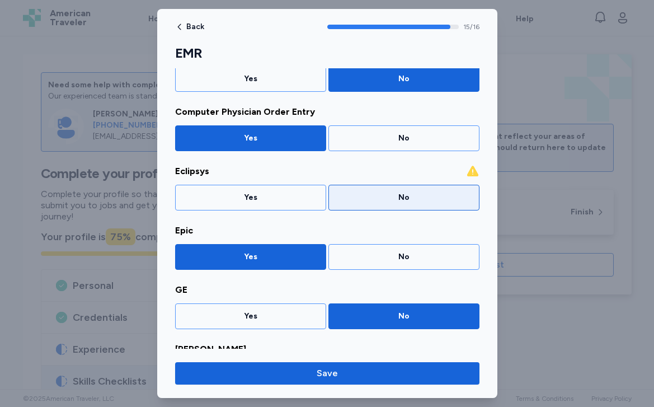
click at [344, 188] on div "No" at bounding box center [403, 198] width 151 height 26
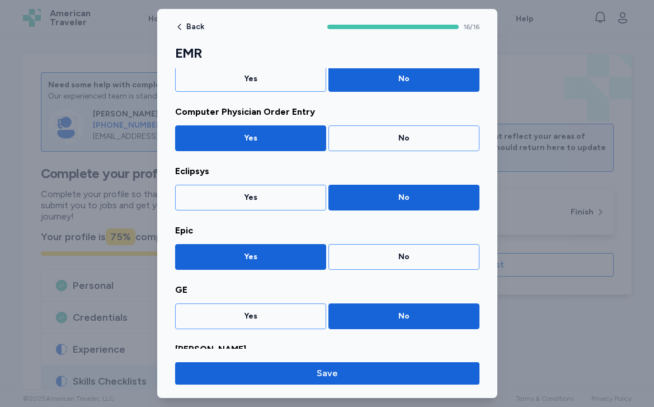
scroll to position [752, 0]
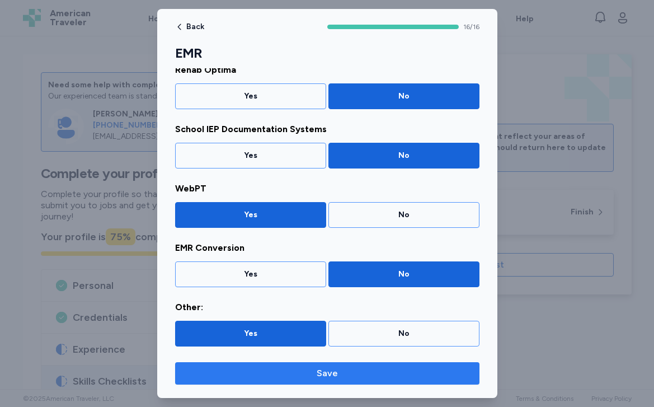
click at [305, 369] on span "Save" at bounding box center [327, 372] width 286 height 13
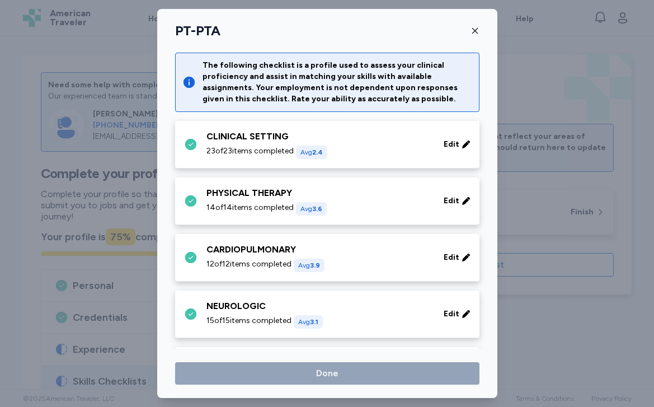
scroll to position [666, 0]
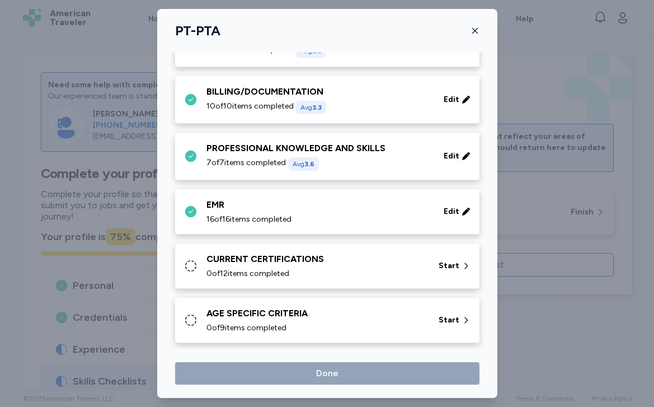
click at [307, 252] on div "CURRENT CERTIFICATIONS" at bounding box center [315, 258] width 219 height 13
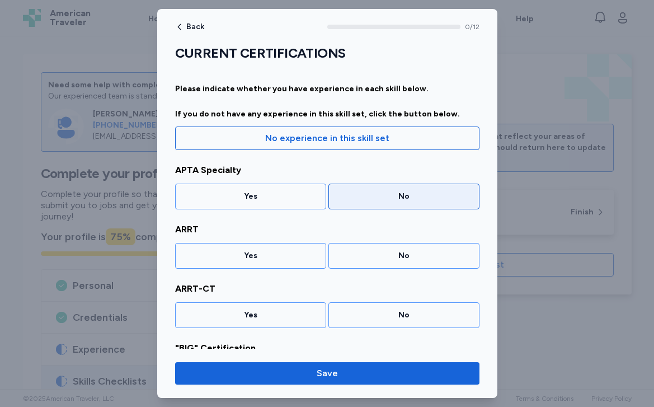
click at [363, 196] on div "No" at bounding box center [404, 196] width 136 height 11
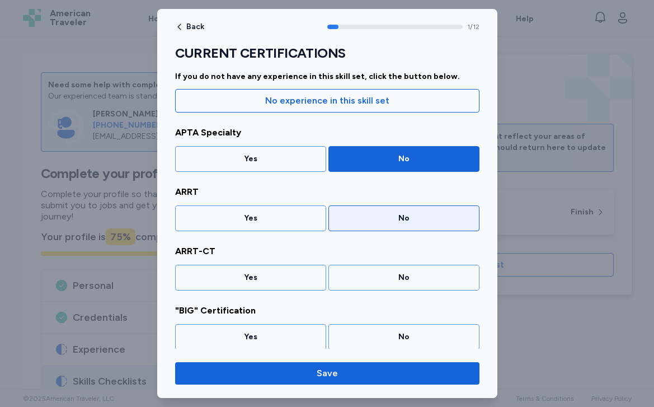
click at [357, 222] on div "No" at bounding box center [404, 218] width 136 height 11
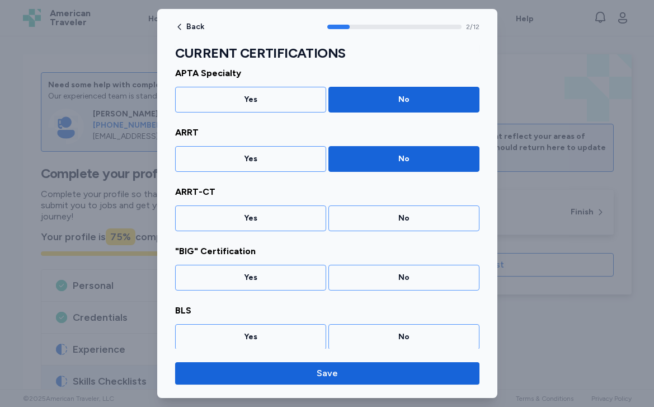
click at [357, 222] on div "No" at bounding box center [404, 218] width 136 height 11
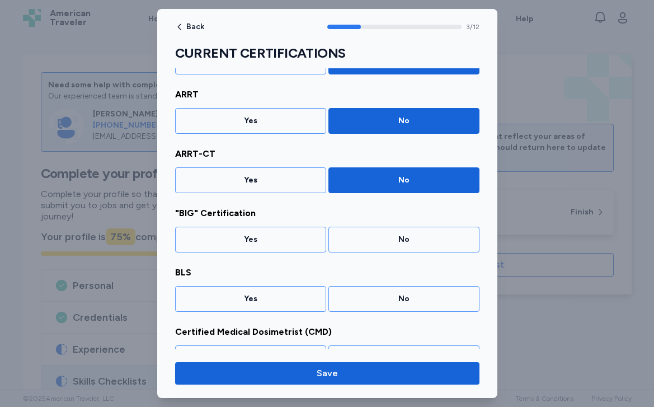
scroll to position [156, 0]
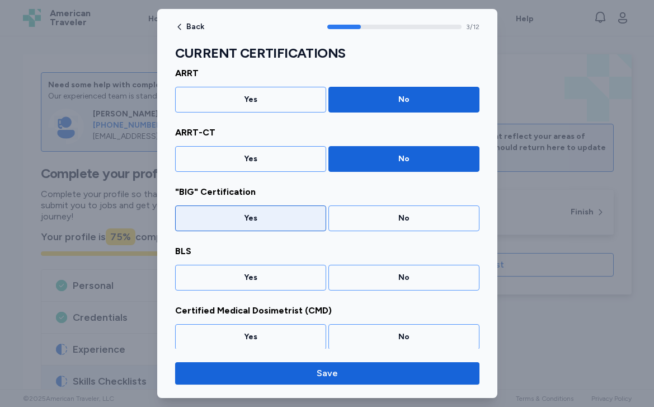
click at [302, 208] on div "Yes" at bounding box center [250, 218] width 151 height 26
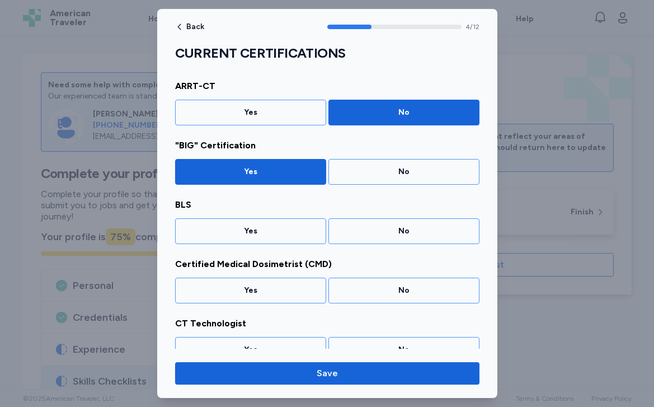
scroll to position [215, 0]
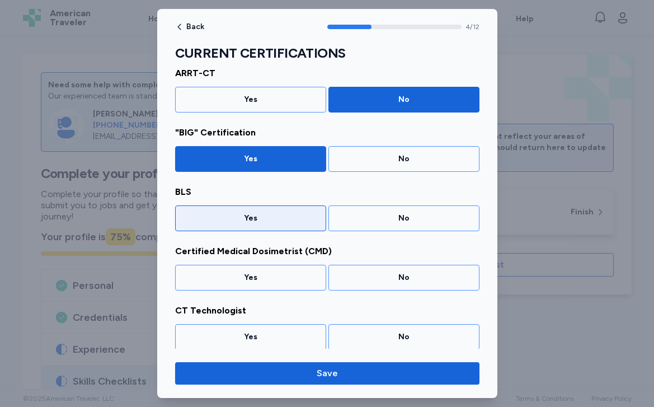
click at [290, 219] on div "Yes" at bounding box center [250, 218] width 136 height 11
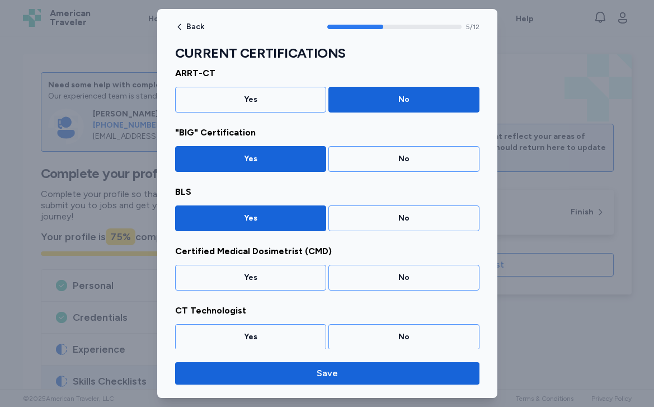
scroll to position [275, 0]
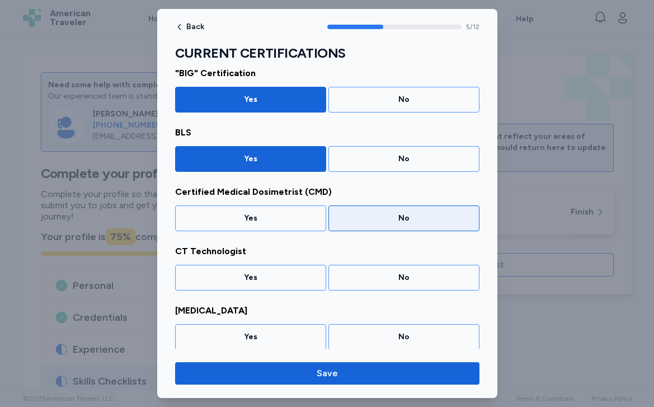
click at [364, 223] on div "No" at bounding box center [404, 218] width 136 height 11
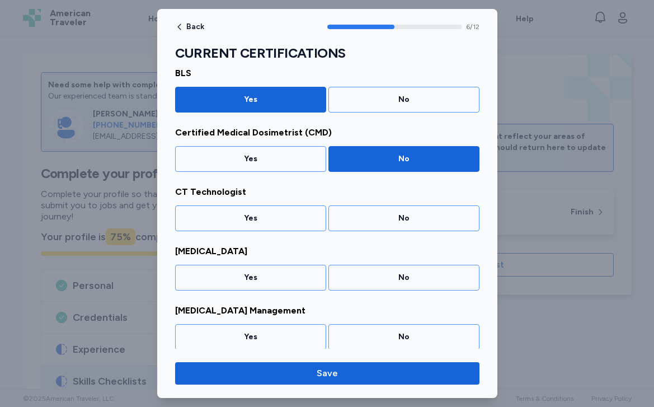
click at [364, 223] on div "No" at bounding box center [404, 218] width 136 height 11
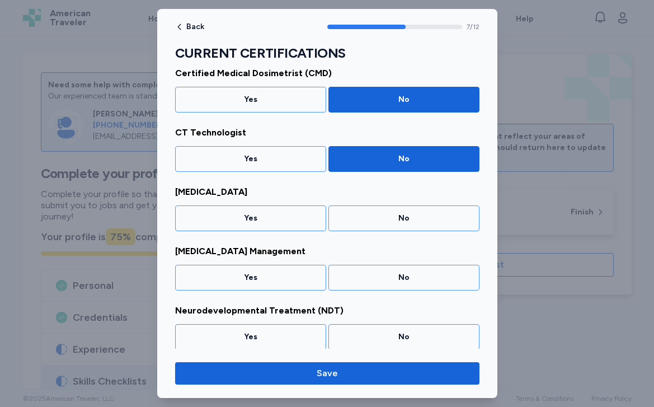
click at [364, 223] on div "No" at bounding box center [404, 218] width 136 height 11
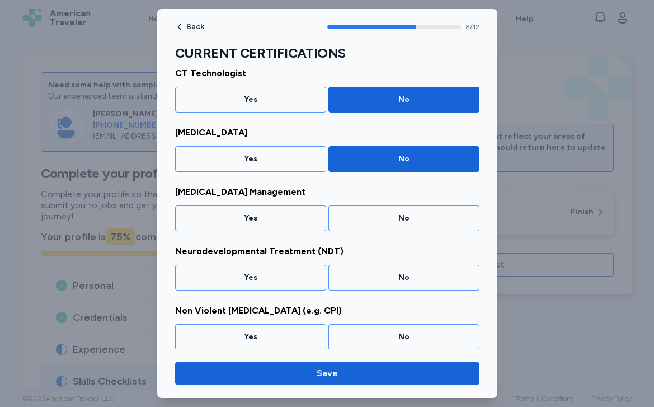
click at [364, 223] on div "No" at bounding box center [404, 218] width 136 height 11
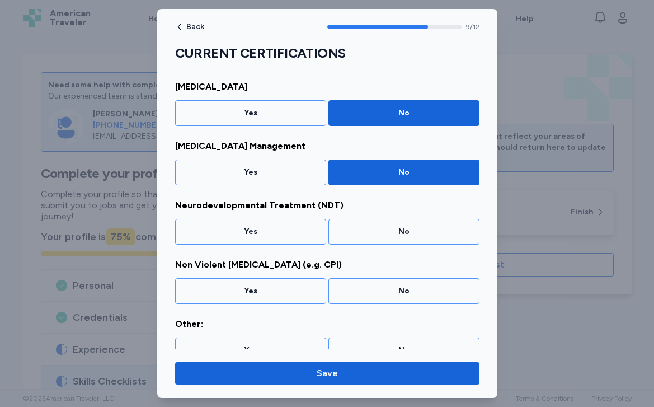
scroll to position [512, 0]
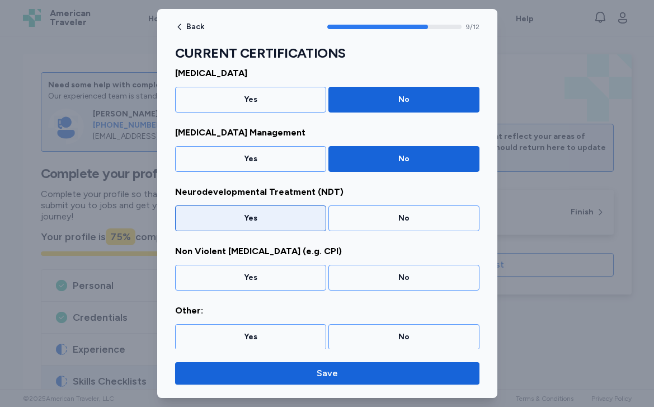
click at [290, 223] on div "Yes" at bounding box center [250, 218] width 136 height 11
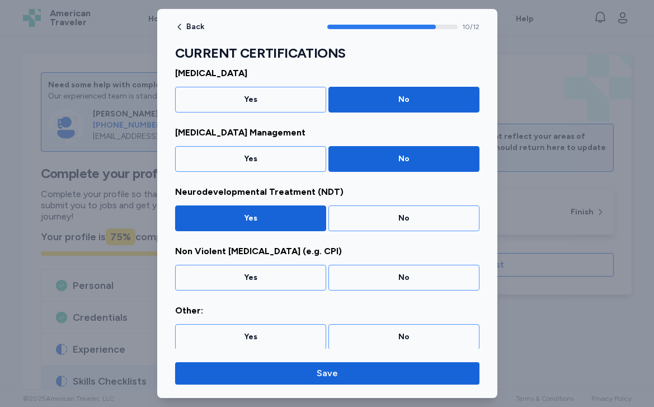
scroll to position [515, 0]
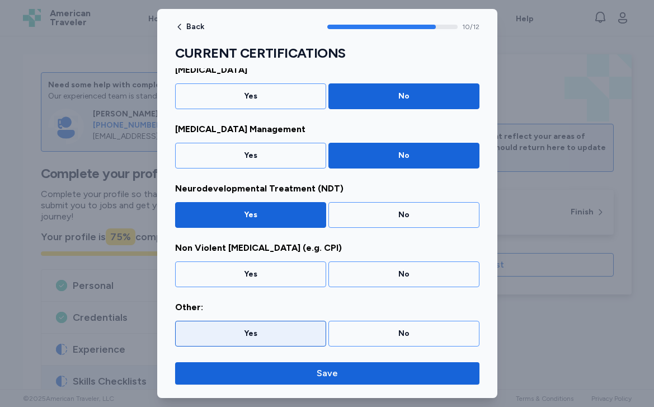
click at [284, 323] on div "Yes" at bounding box center [250, 334] width 151 height 26
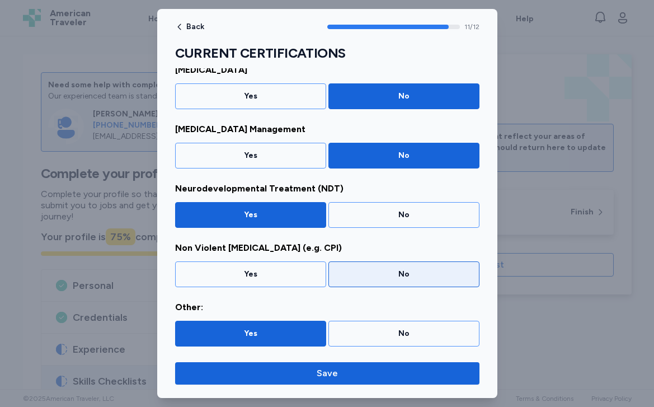
click at [371, 276] on div "No" at bounding box center [404, 274] width 136 height 11
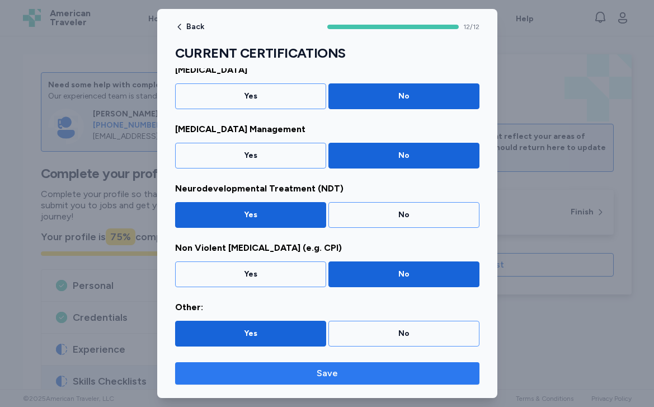
click at [326, 371] on span "Save" at bounding box center [327, 372] width 21 height 13
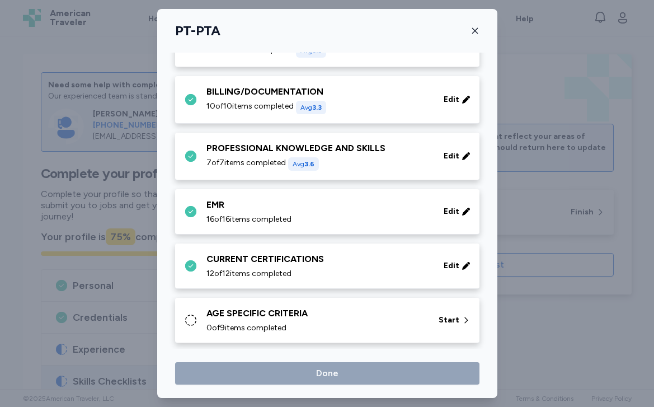
scroll to position [672, 0]
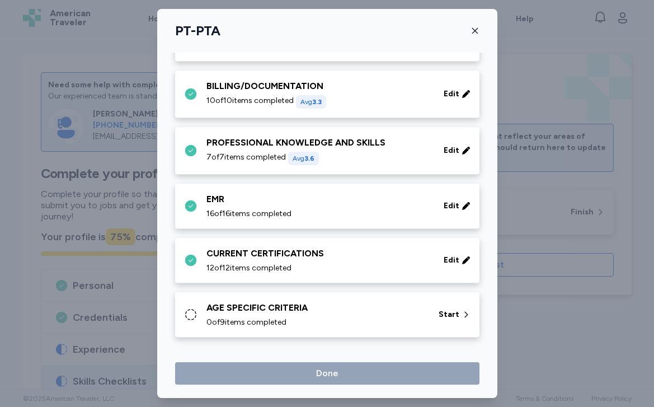
click at [306, 308] on div "AGE SPECIFIC CRITERIA" at bounding box center [315, 307] width 219 height 13
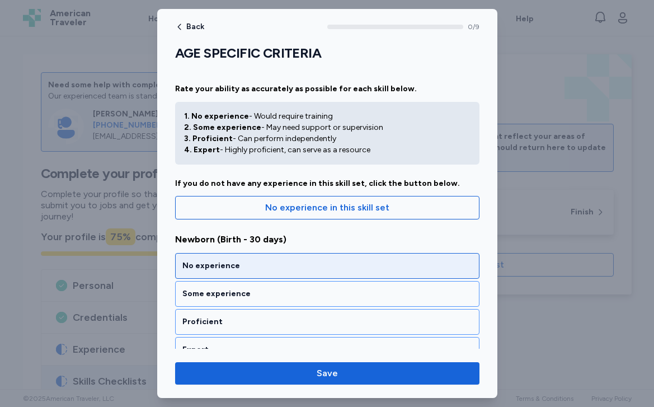
click at [295, 265] on div "No experience" at bounding box center [327, 265] width 290 height 11
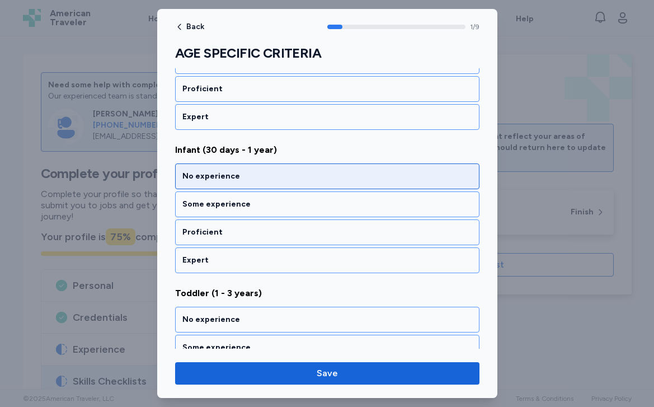
click at [276, 177] on div "No experience" at bounding box center [327, 176] width 290 height 11
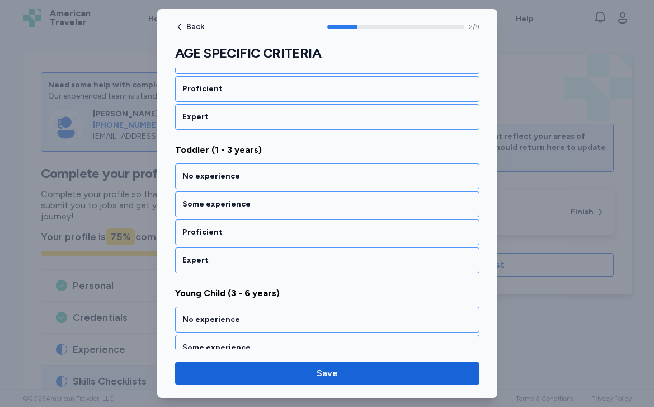
click at [276, 177] on div "No experience" at bounding box center [327, 176] width 290 height 11
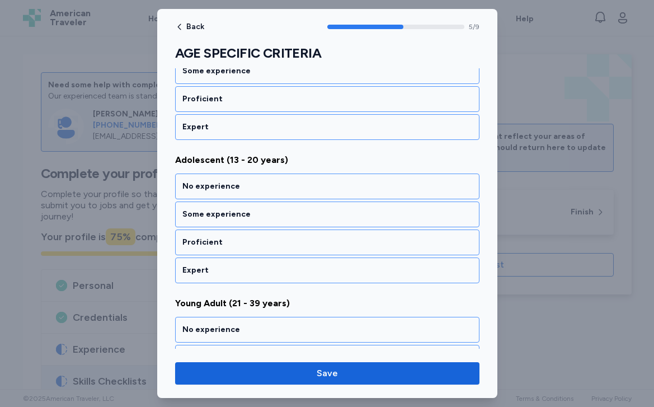
scroll to position [806, 0]
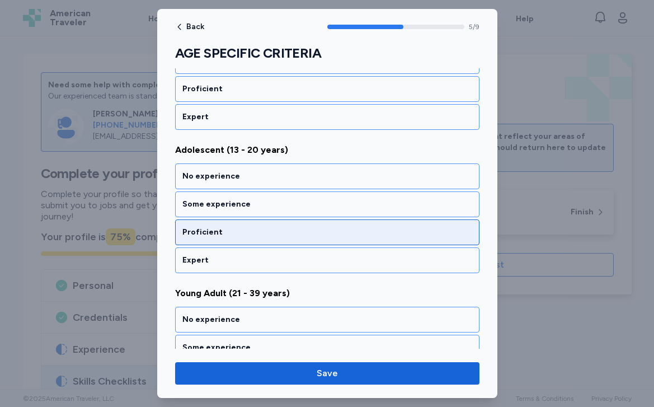
click at [265, 238] on div "Proficient" at bounding box center [327, 232] width 304 height 26
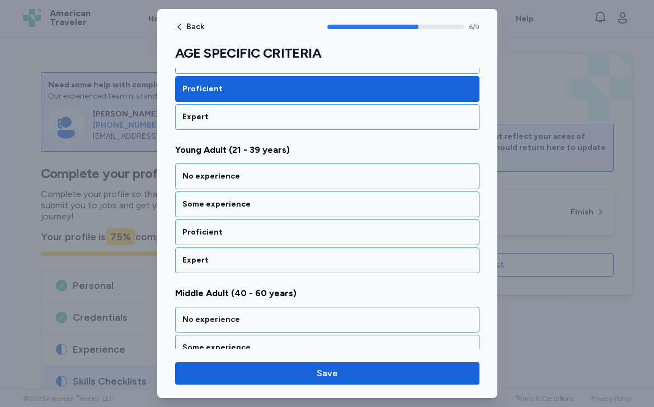
click at [265, 238] on div "Proficient" at bounding box center [327, 232] width 304 height 26
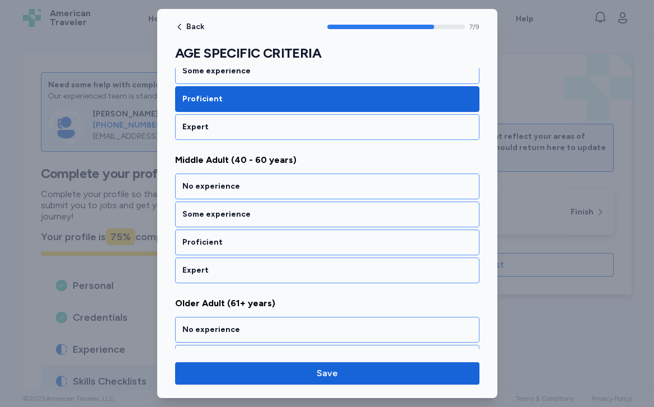
scroll to position [1092, 0]
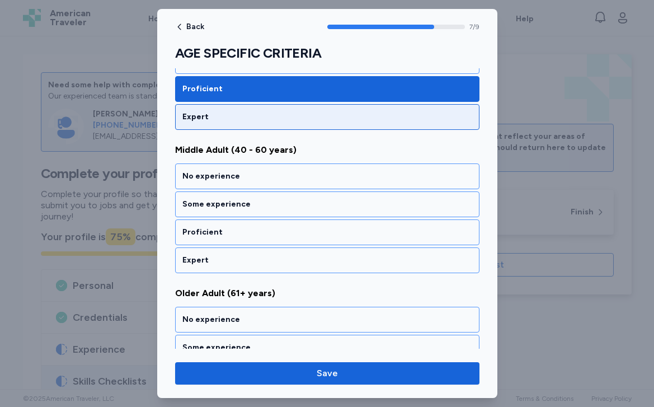
click at [248, 111] on div "Expert" at bounding box center [327, 116] width 290 height 11
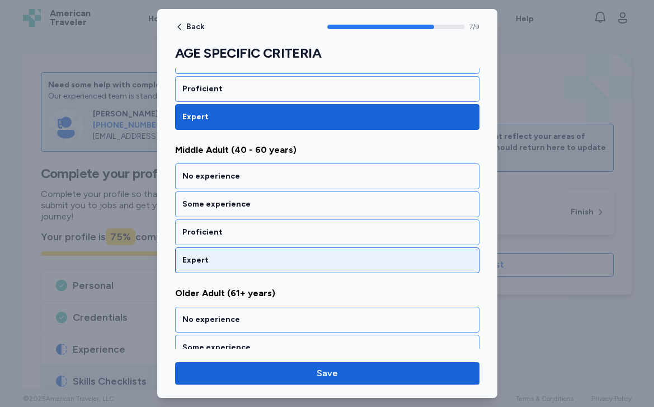
click at [218, 259] on div "Expert" at bounding box center [327, 260] width 290 height 11
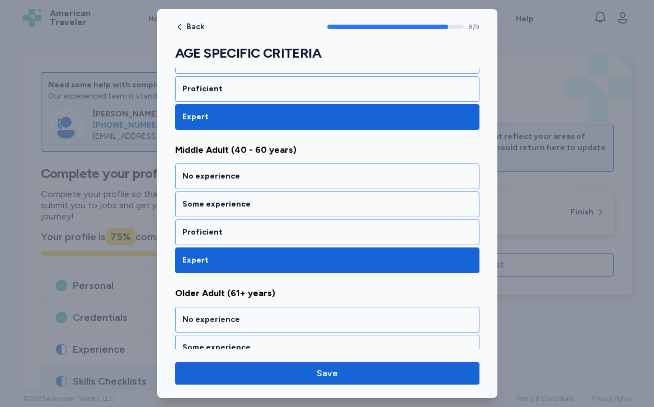
scroll to position [1162, 0]
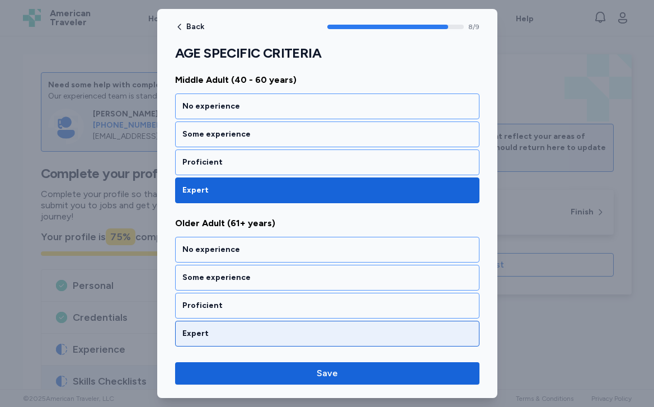
click at [216, 340] on div "Expert" at bounding box center [327, 334] width 304 height 26
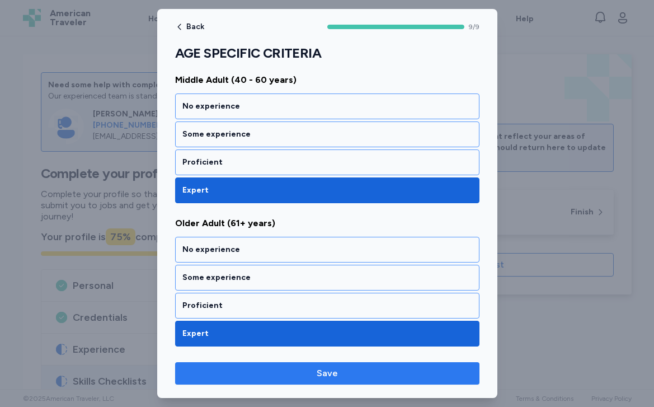
click at [233, 374] on span "Save" at bounding box center [327, 372] width 286 height 13
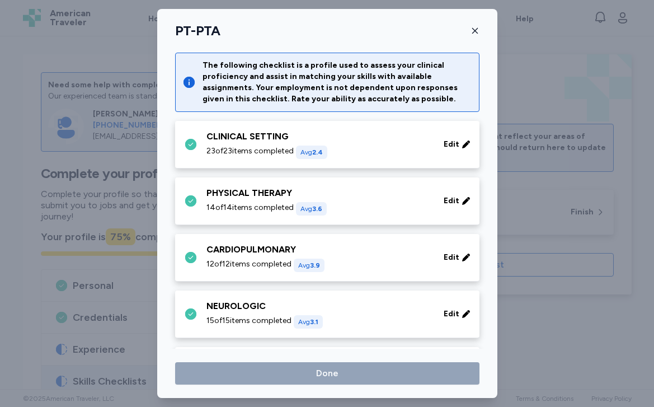
scroll to position [672, 0]
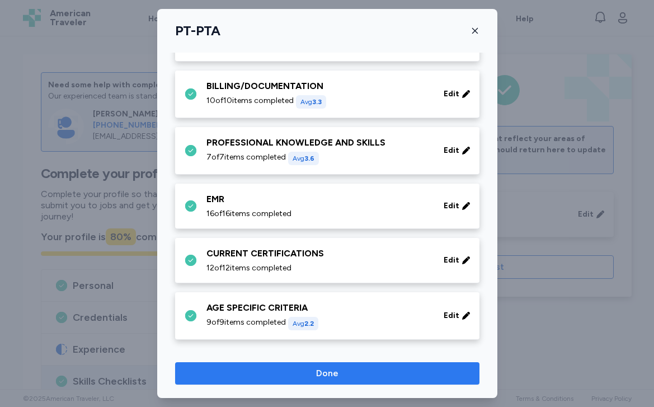
click at [336, 366] on span "Done" at bounding box center [327, 372] width 22 height 13
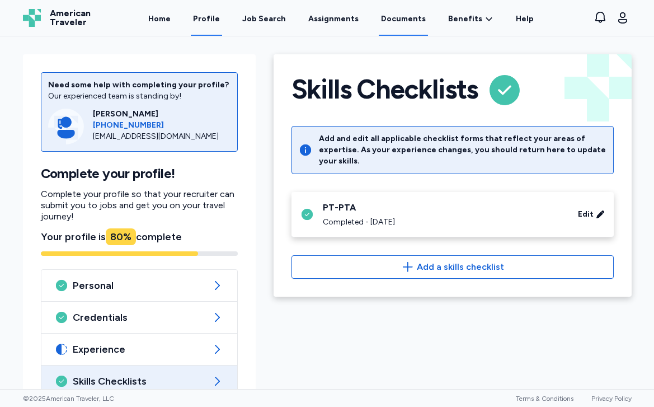
click at [396, 18] on link "Documents" at bounding box center [403, 18] width 49 height 35
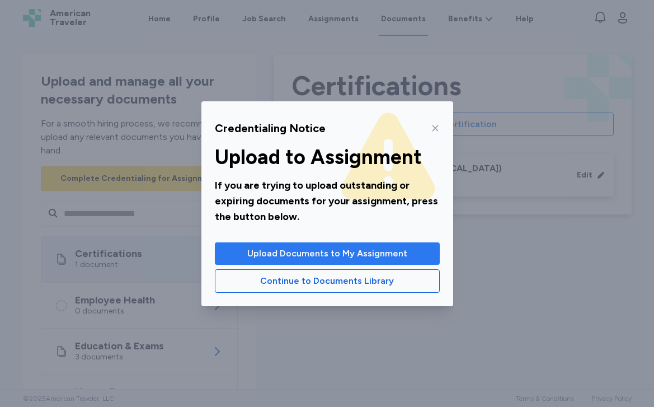
click at [333, 250] on span "Upload Documents to My Assignment" at bounding box center [327, 253] width 160 height 13
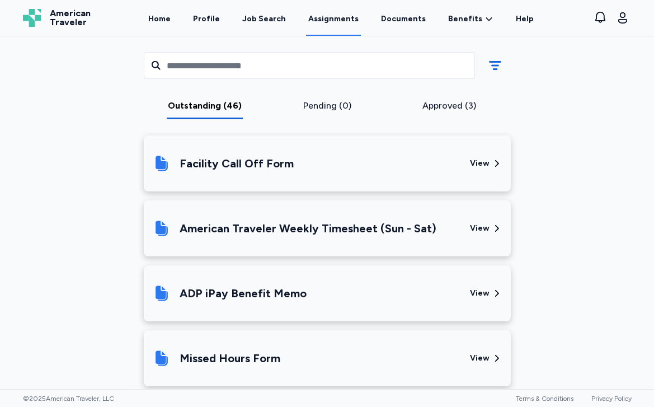
scroll to position [3358, 0]
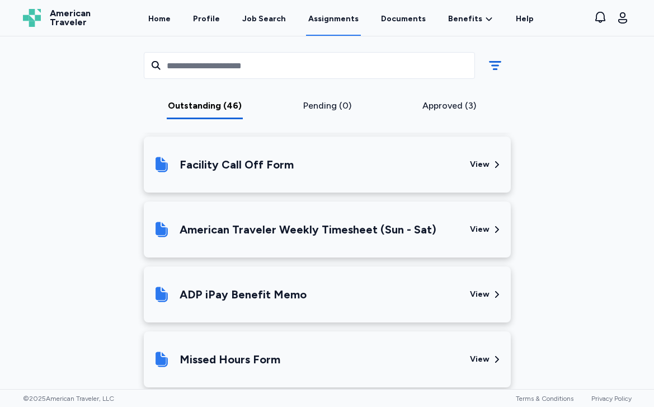
click at [409, 222] on div "American Traveler Weekly Timesheet (Sun - Sat)" at bounding box center [308, 230] width 257 height 16
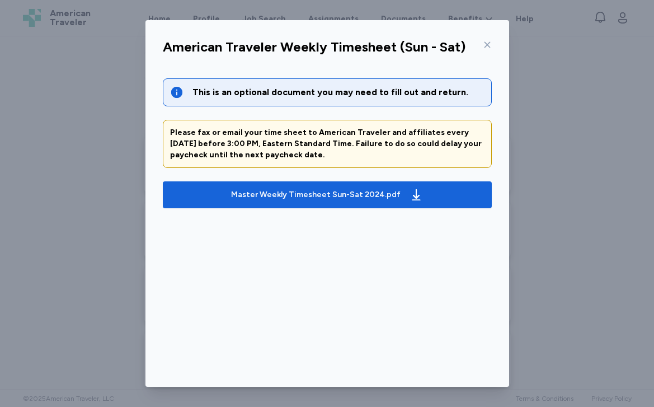
click at [488, 40] on icon at bounding box center [487, 44] width 9 height 9
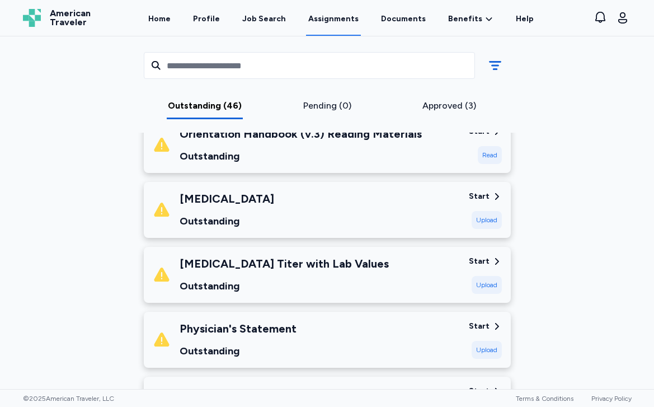
click at [434, 102] on div "Approved (3)" at bounding box center [450, 105] width 114 height 13
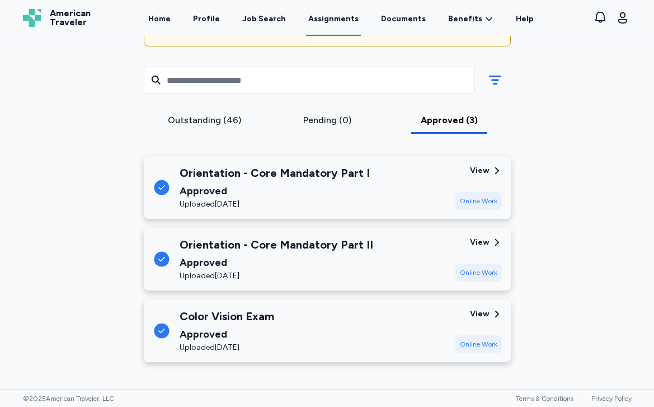
scroll to position [139, 0]
click at [228, 121] on div "Outstanding (46)" at bounding box center [205, 120] width 114 height 13
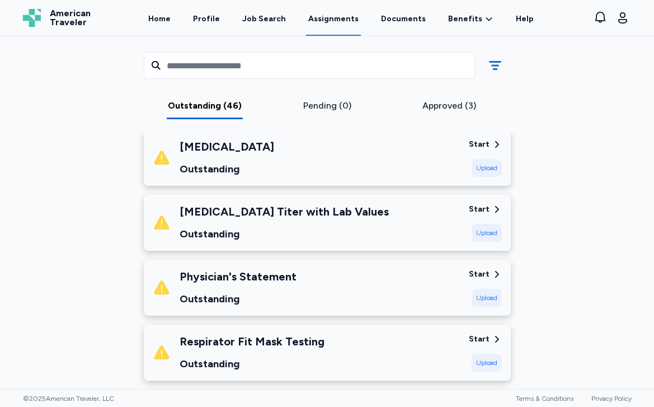
scroll to position [1551, 0]
click at [476, 232] on div "Upload" at bounding box center [487, 232] width 30 height 18
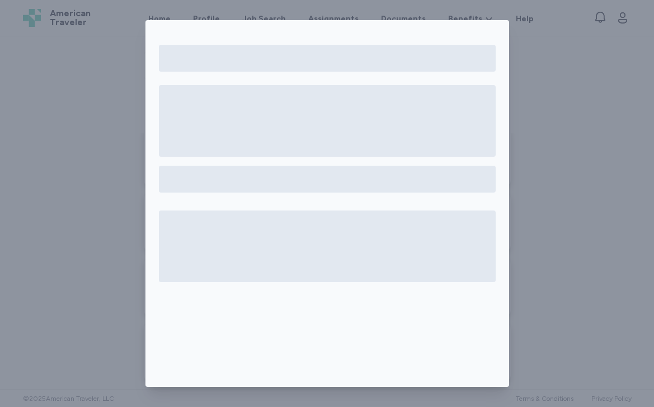
click at [566, 247] on div at bounding box center [327, 203] width 654 height 407
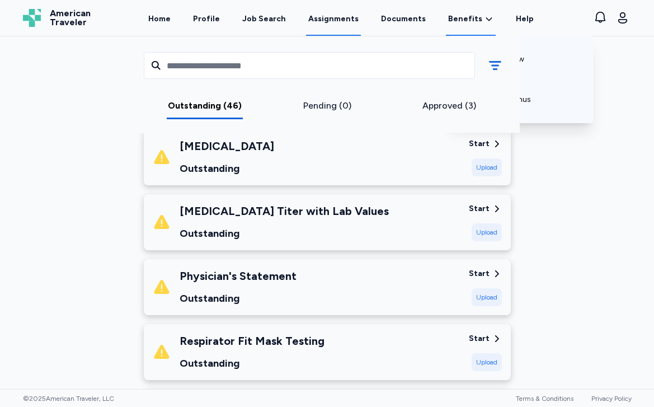
click at [453, 20] on span "Benefits" at bounding box center [465, 18] width 34 height 11
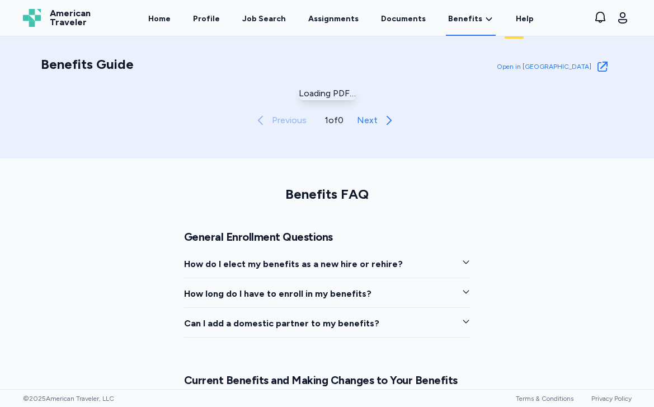
scroll to position [437, 0]
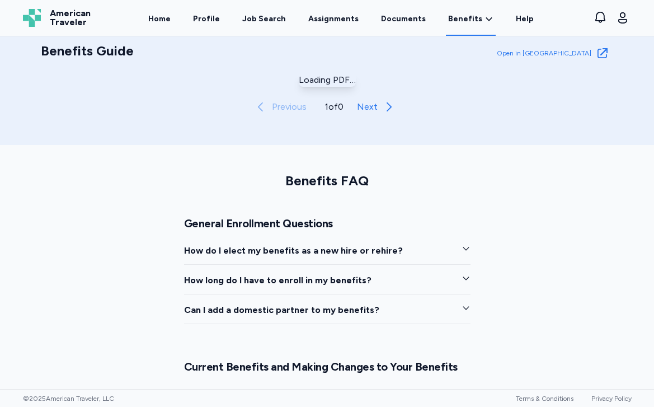
click at [303, 243] on div "General Enrollment Questions How do I elect my benefits as a new hire or rehire…" at bounding box center [327, 269] width 286 height 107
click at [299, 248] on span "How do I elect my benefits as a new hire or rehire?" at bounding box center [293, 250] width 219 height 13
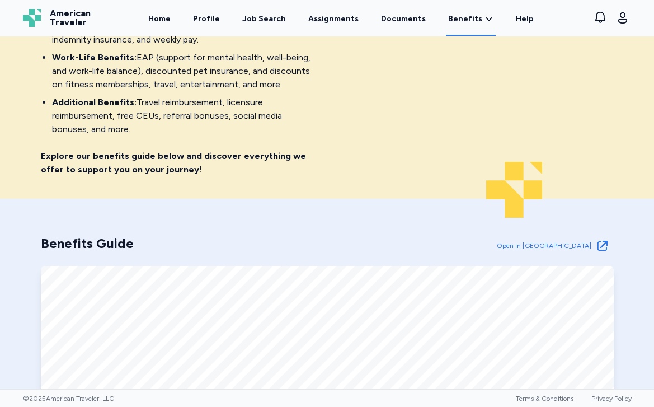
scroll to position [0, 0]
